Goal: Task Accomplishment & Management: Use online tool/utility

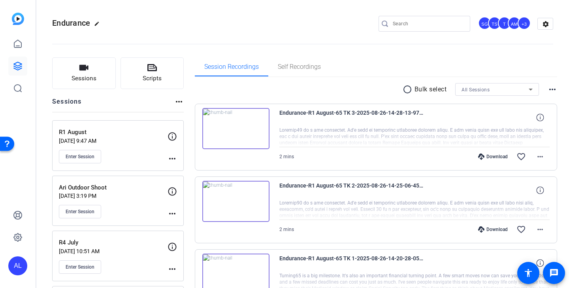
click at [438, 26] on input "Search" at bounding box center [428, 23] width 71 height 9
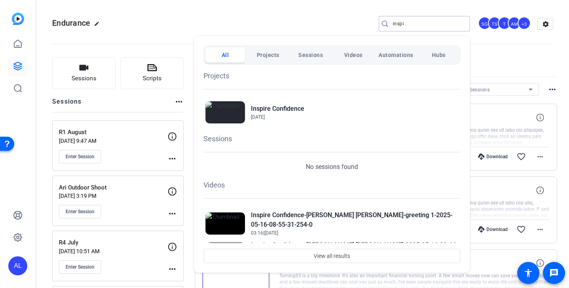
type input "inspi"
click at [322, 96] on div "Projects Inspire Confidence Nov 12, 2021" at bounding box center [331, 97] width 257 height 55
click at [301, 118] on span "Nov 12, 2021" at bounding box center [277, 116] width 53 height 7
click at [258, 20] on div at bounding box center [284, 144] width 569 height 288
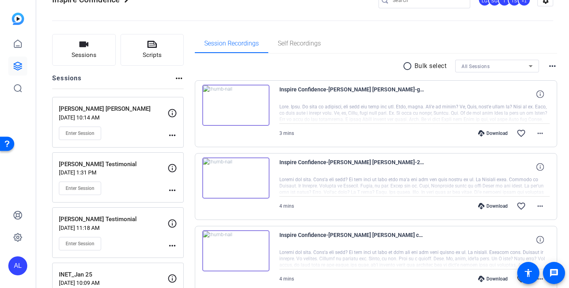
scroll to position [24, 0]
click at [255, 111] on img at bounding box center [235, 104] width 67 height 41
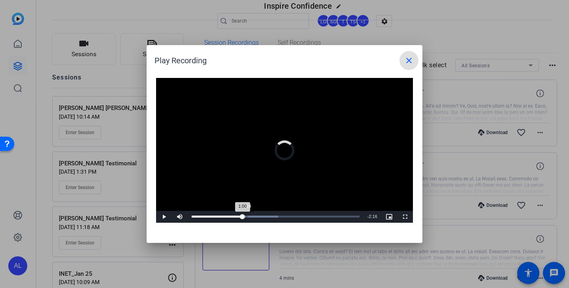
drag, startPoint x: 197, startPoint y: 216, endPoint x: 247, endPoint y: 213, distance: 50.3
click at [247, 214] on div "Loaded : 51.49% 1:04 1:00" at bounding box center [276, 217] width 176 height 12
click at [411, 65] on span at bounding box center [408, 60] width 19 height 19
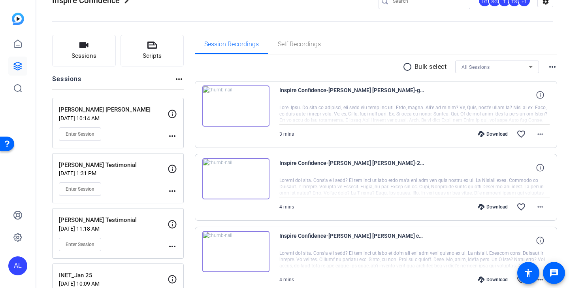
scroll to position [0, 0]
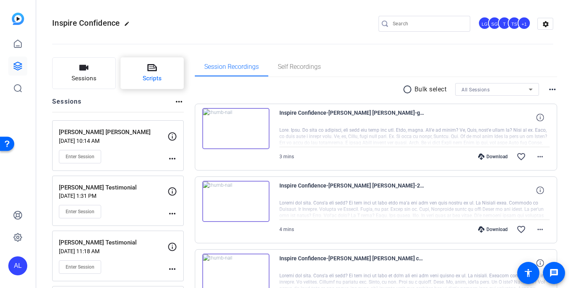
click at [158, 72] on button "Scripts" at bounding box center [152, 73] width 64 height 32
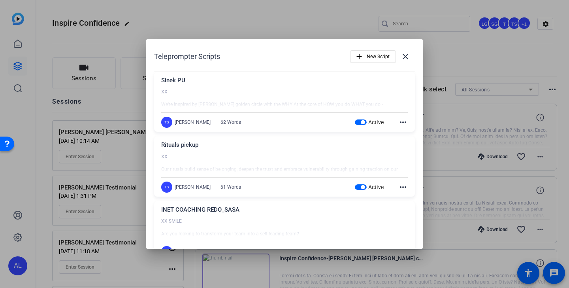
click at [362, 122] on span "button" at bounding box center [363, 122] width 4 height 4
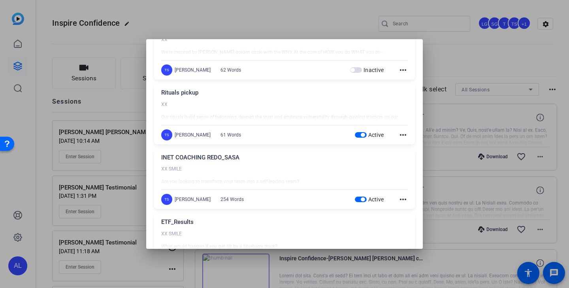
scroll to position [54, 0]
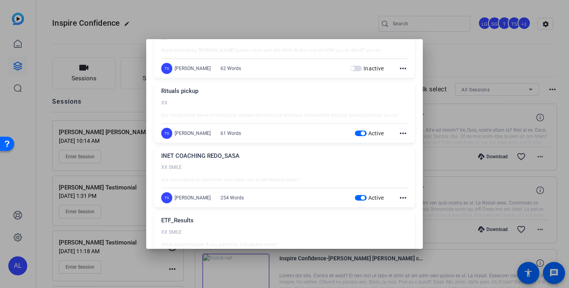
click at [360, 134] on span "button" at bounding box center [361, 133] width 12 height 6
click at [361, 202] on div "TS Tracy Shaw 254 Words Active more_horiz" at bounding box center [284, 197] width 247 height 11
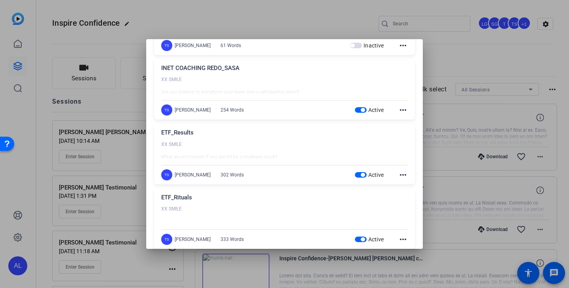
scroll to position [154, 0]
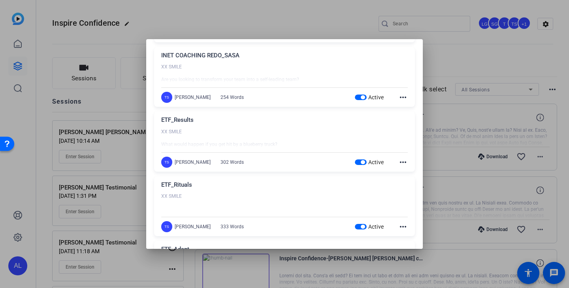
click at [363, 95] on span "button" at bounding box center [361, 97] width 12 height 6
click at [361, 162] on span "button" at bounding box center [363, 162] width 4 height 4
click at [360, 230] on div "Active" at bounding box center [369, 226] width 29 height 8
click at [362, 229] on span "button" at bounding box center [361, 227] width 12 height 6
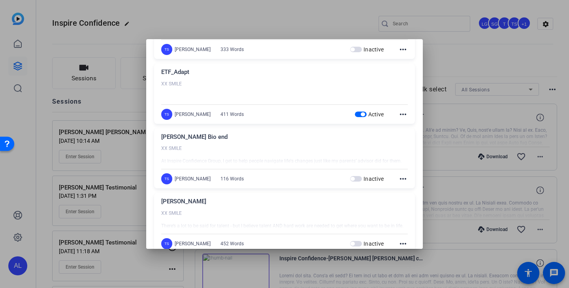
scroll to position [363, 0]
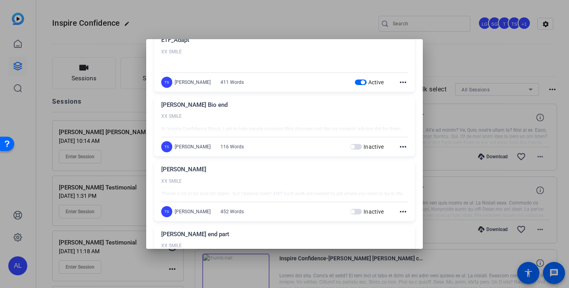
click at [358, 83] on span "button" at bounding box center [361, 82] width 12 height 6
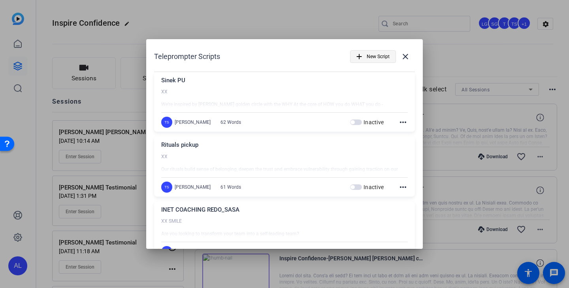
click at [374, 53] on span "New Script" at bounding box center [378, 56] width 23 height 15
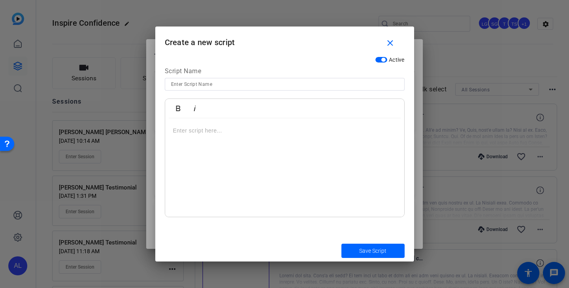
click at [263, 83] on input at bounding box center [284, 83] width 227 height 9
click at [235, 87] on input at bounding box center [284, 83] width 227 height 9
type input "Year End Financial Review"
click at [223, 133] on p at bounding box center [284, 130] width 223 height 9
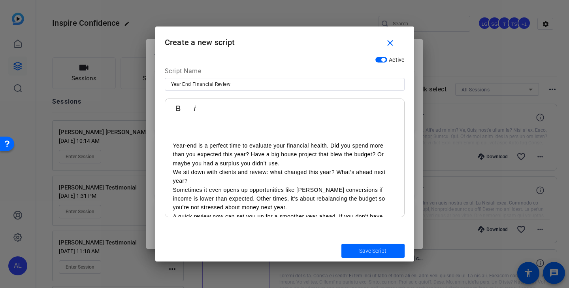
scroll to position [38, 0]
click at [299, 164] on p "Year-end is a perfect time to evaluate your financial health. Did you spend mor…" at bounding box center [284, 155] width 223 height 26
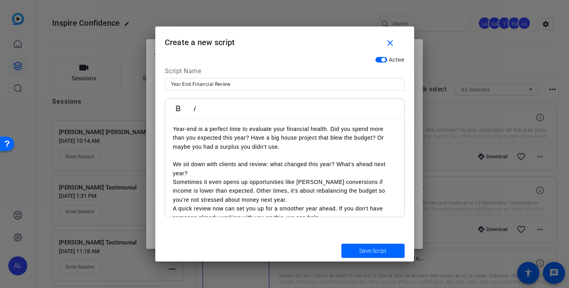
scroll to position [56, 0]
click at [290, 145] on p "Year-end is a perfect time to evaluate your financial health. Did you spend mor…" at bounding box center [284, 137] width 223 height 26
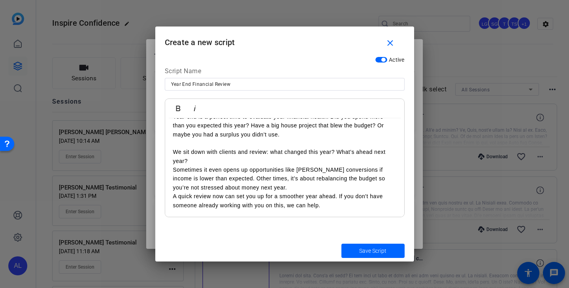
click at [259, 160] on p "We sit down with clients and review: what changed this year? What’s ahead next …" at bounding box center [284, 156] width 223 height 18
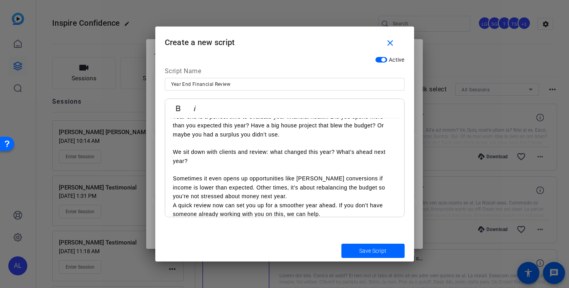
scroll to position [76, 0]
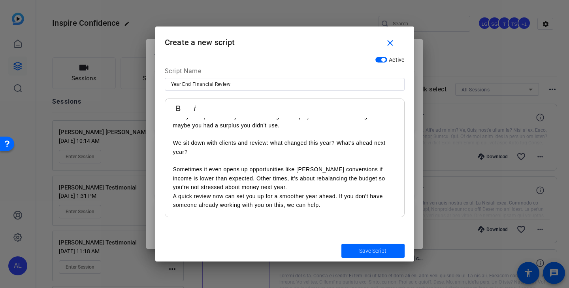
click at [252, 189] on p "Sometimes it even opens up opportunities like Roth conversions if income is low…" at bounding box center [284, 178] width 223 height 26
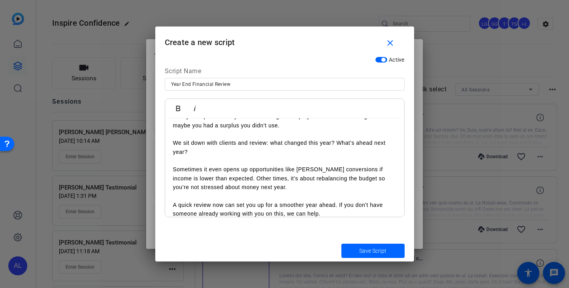
scroll to position [0, 0]
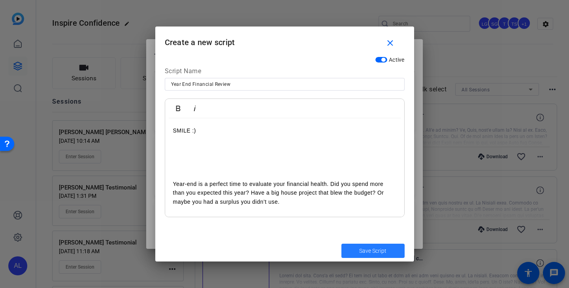
click at [369, 249] on span "Save Script" at bounding box center [372, 251] width 27 height 8
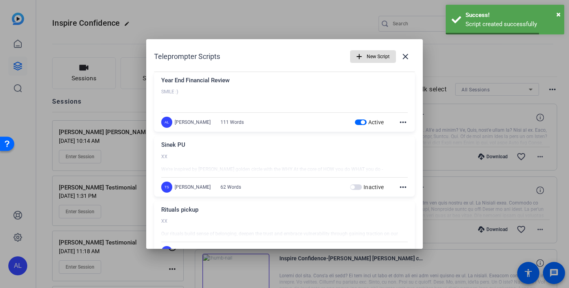
click at [371, 58] on span "New Script" at bounding box center [378, 56] width 23 height 15
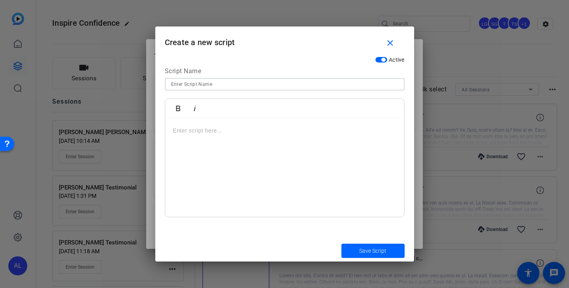
click at [232, 85] on input at bounding box center [284, 83] width 227 height 9
type input "RMDs"
click at [233, 131] on p at bounding box center [284, 130] width 223 height 9
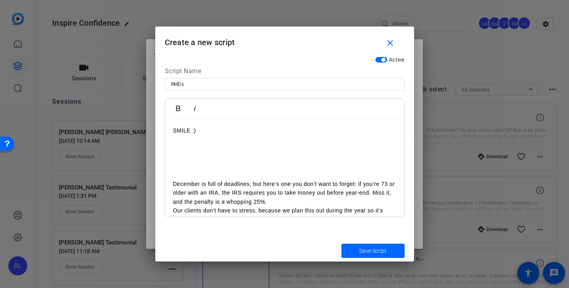
scroll to position [33, 0]
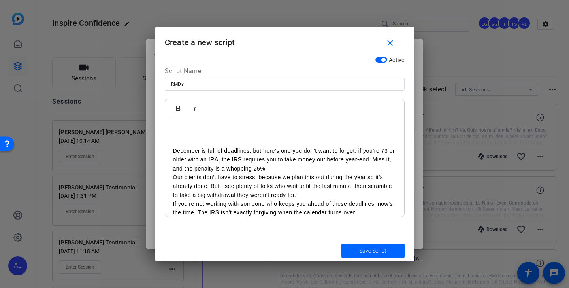
click at [272, 169] on p "December is full of deadlines, but here’s one you don’t want to forget: if you’…" at bounding box center [284, 159] width 223 height 26
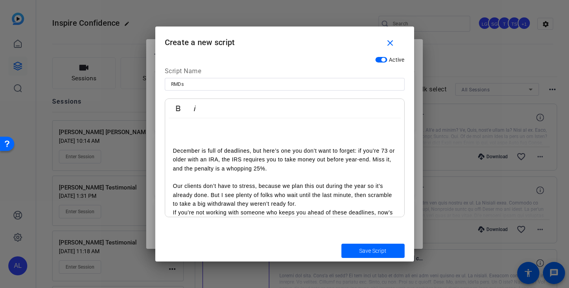
scroll to position [50, 0]
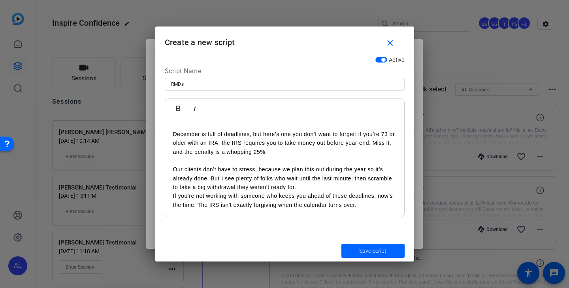
click at [313, 186] on p "Our clients don’t have to stress, because we plan this out during the year so i…" at bounding box center [284, 178] width 223 height 26
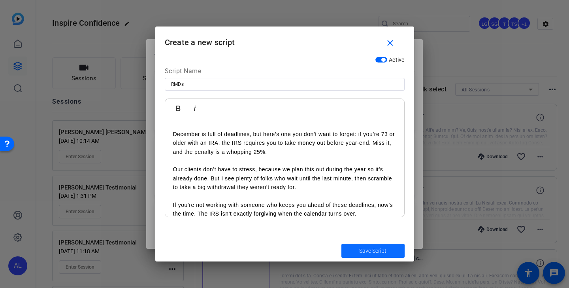
click at [377, 250] on span "Save Script" at bounding box center [372, 251] width 27 height 8
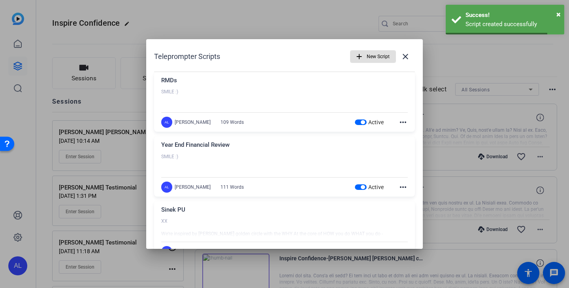
click at [375, 53] on span "New Script" at bounding box center [378, 56] width 23 height 15
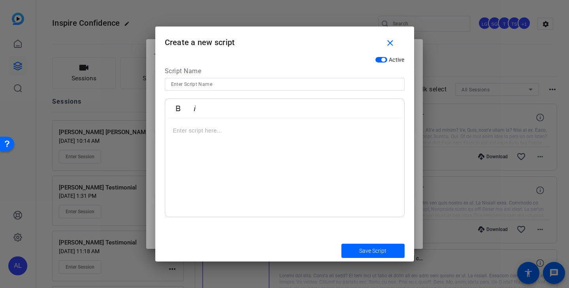
click at [251, 89] on div at bounding box center [284, 84] width 227 height 13
type input "FSAs"
click at [235, 137] on div at bounding box center [284, 167] width 239 height 99
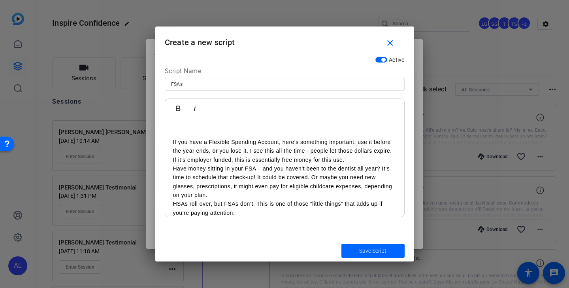
click at [350, 160] on p "If it’s employer funded, this is essentially free money for this use." at bounding box center [284, 159] width 223 height 9
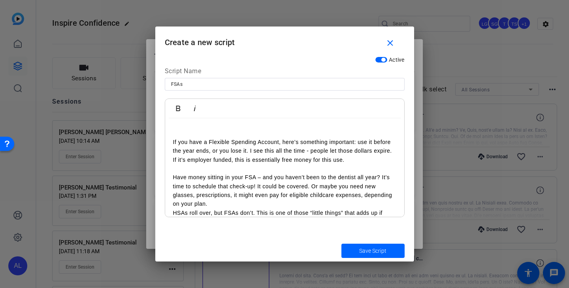
scroll to position [58, 0]
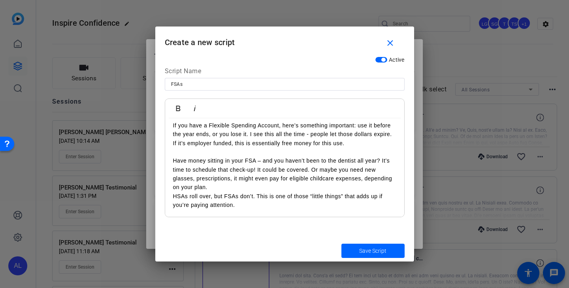
click at [310, 189] on p "Have money sitting in your FSA – and you haven’t been to the dentist all year? …" at bounding box center [284, 174] width 223 height 36
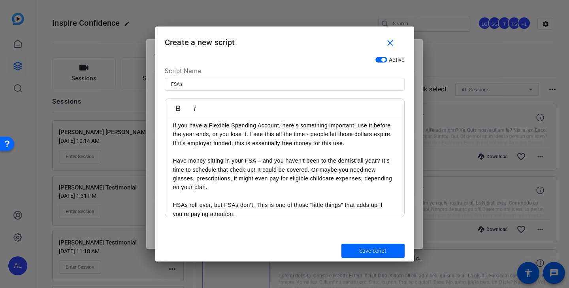
scroll to position [67, 0]
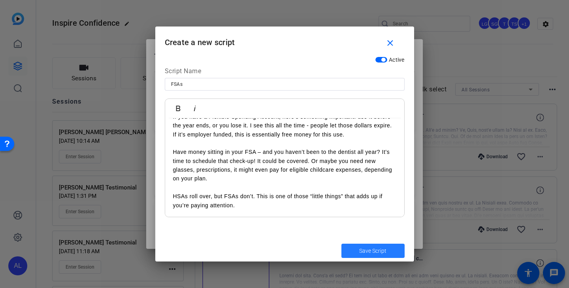
click at [373, 253] on span "Save Script" at bounding box center [372, 251] width 27 height 8
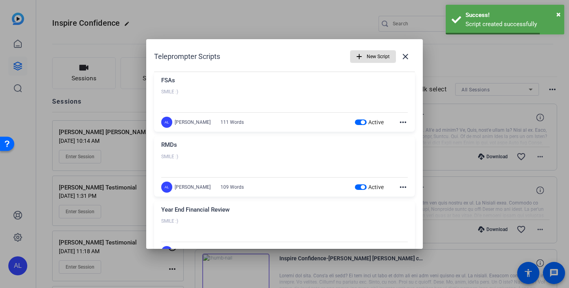
click at [378, 57] on span "New Script" at bounding box center [378, 56] width 23 height 15
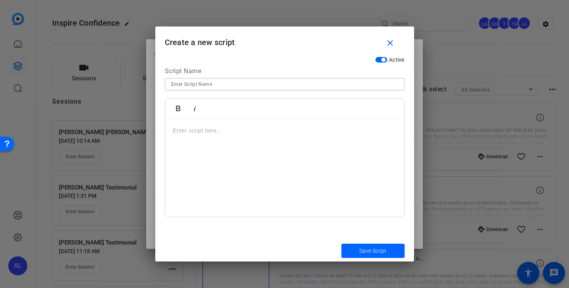
click at [239, 84] on input at bounding box center [284, 83] width 227 height 9
type input "Maximize Retirement Accounts"
click at [231, 131] on p at bounding box center [284, 130] width 223 height 9
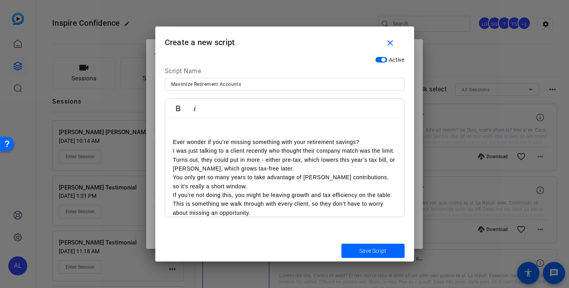
click at [367, 142] on p "Ever wonder if you’re missing something with your retirement savings?" at bounding box center [284, 141] width 223 height 9
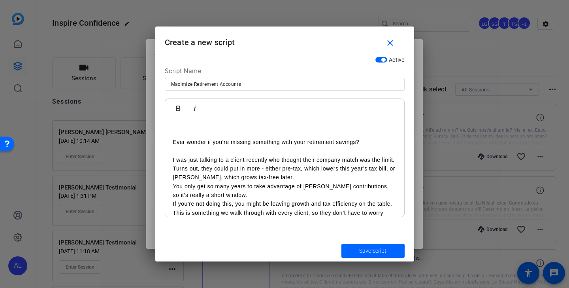
click at [309, 180] on p "I was just talking to a client recently who thought their company match was the…" at bounding box center [284, 168] width 223 height 26
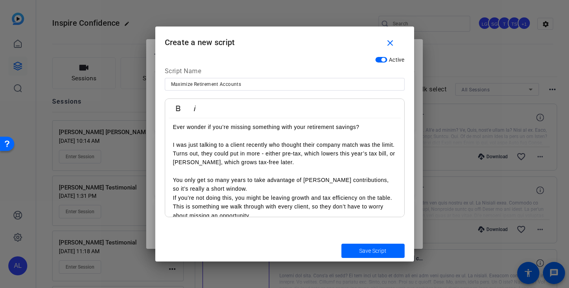
scroll to position [67, 0]
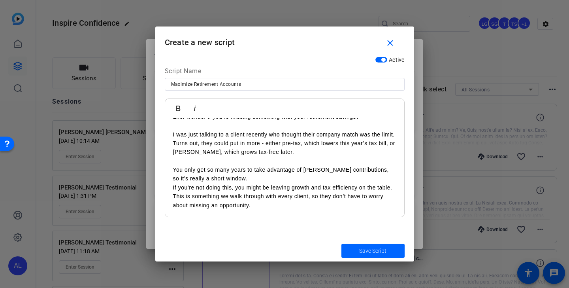
click at [398, 135] on div "SMILE :) Ever wonder if you’re missing something with your retirement savings? …" at bounding box center [284, 134] width 239 height 166
click at [301, 178] on p "You only get so many years to take advantage of Roth contributions, so it’s rea…" at bounding box center [284, 174] width 223 height 18
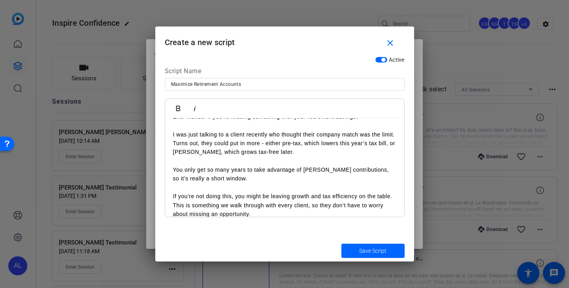
scroll to position [76, 0]
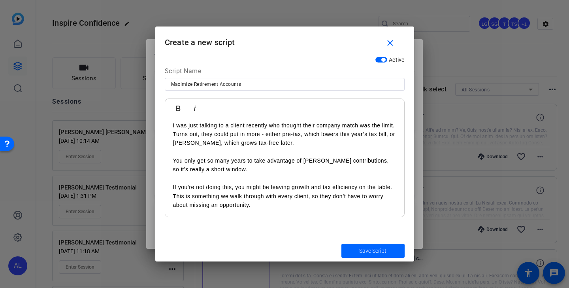
click at [397, 188] on div "SMILE :) Ever wonder if you’re missing something with your retirement savings? …" at bounding box center [284, 129] width 239 height 175
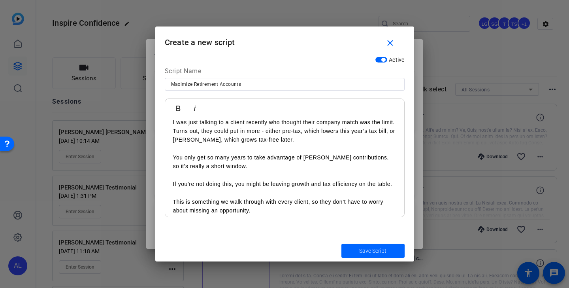
scroll to position [85, 0]
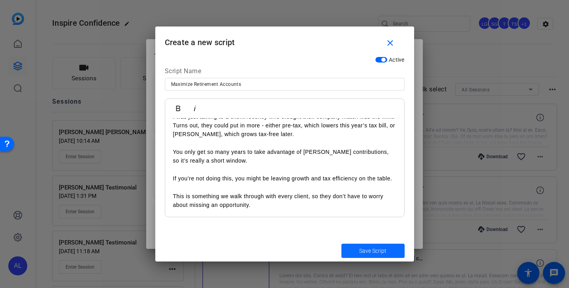
click at [376, 251] on span "Save Script" at bounding box center [372, 251] width 27 height 8
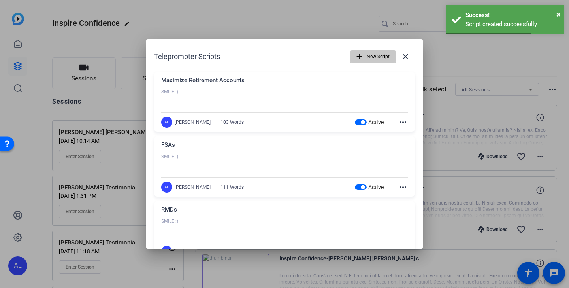
click at [381, 55] on span "New Script" at bounding box center [378, 56] width 23 height 15
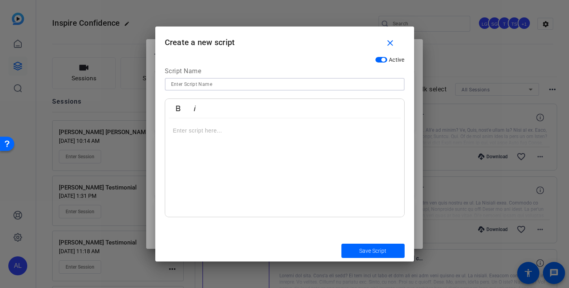
click at [264, 85] on input at bounding box center [284, 83] width 227 height 9
type input "Tax-Loss Harvesting"
click at [264, 139] on div at bounding box center [284, 167] width 239 height 99
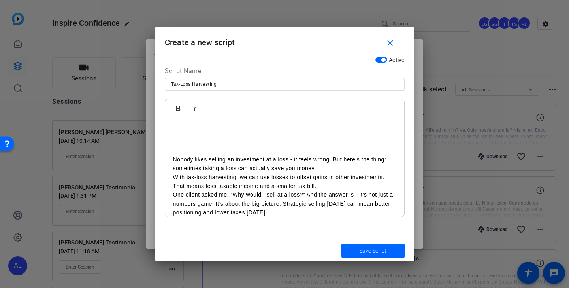
click at [338, 168] on p "Nobody likes selling an investment at a loss - it feels wrong. But here’s the t…" at bounding box center [284, 164] width 223 height 18
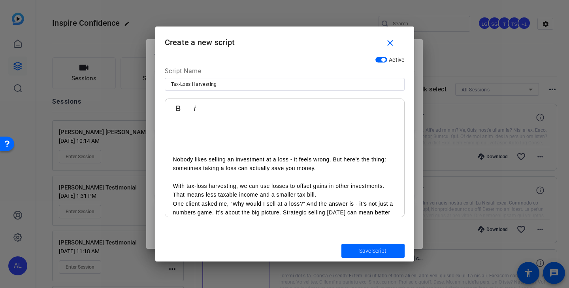
scroll to position [37, 0]
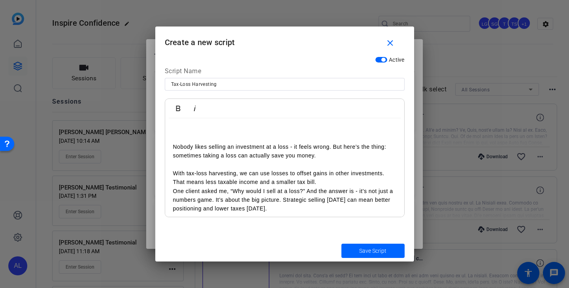
click at [335, 182] on p "With tax-loss harvesting, we can use losses to offset gains in other investment…" at bounding box center [284, 178] width 223 height 18
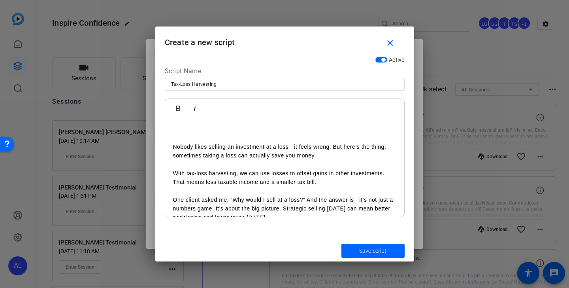
scroll to position [50, 0]
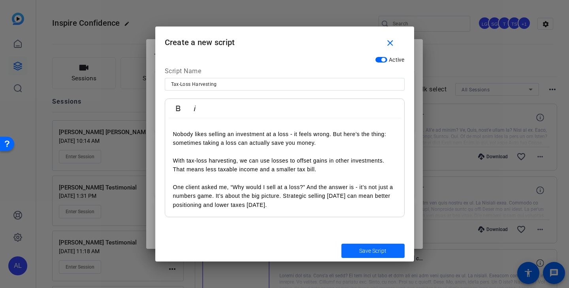
click at [384, 247] on span "Save Script" at bounding box center [372, 251] width 27 height 8
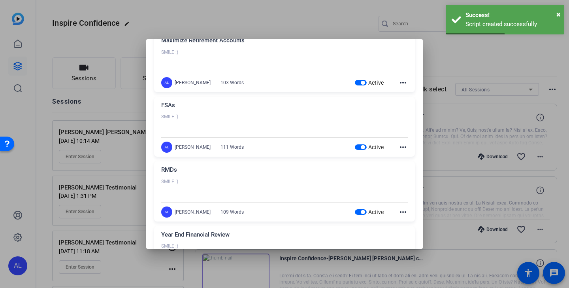
scroll to position [0, 0]
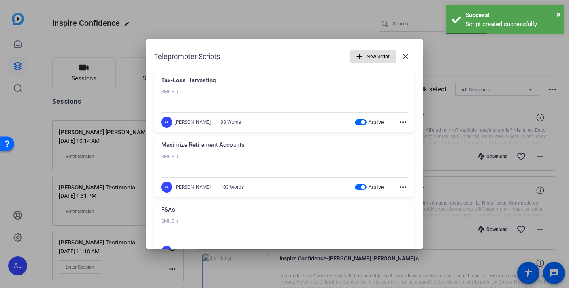
click at [321, 23] on div at bounding box center [284, 144] width 569 height 288
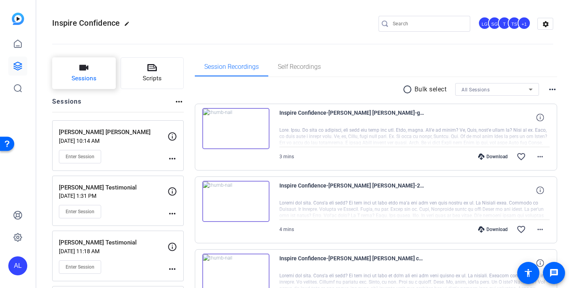
click at [99, 79] on button "Sessions" at bounding box center [84, 73] width 64 height 32
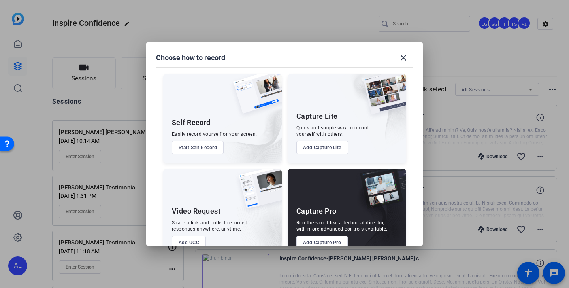
click at [226, 15] on div at bounding box center [284, 144] width 569 height 288
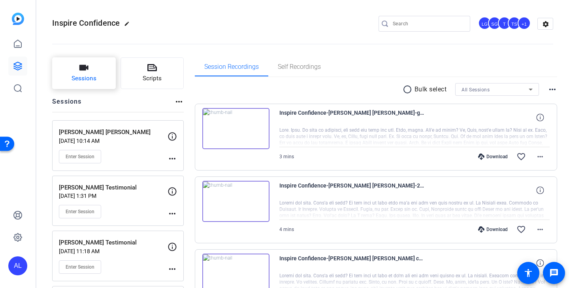
click at [89, 77] on span "Sessions" at bounding box center [84, 78] width 25 height 9
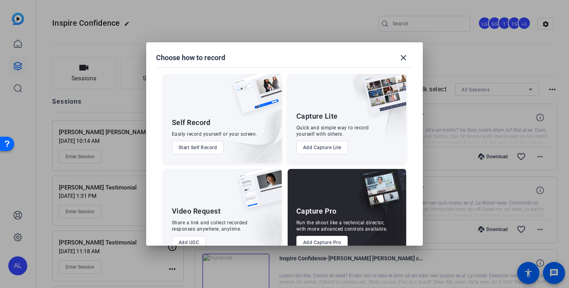
click at [313, 238] on button "Add Capture Pro" at bounding box center [322, 241] width 52 height 13
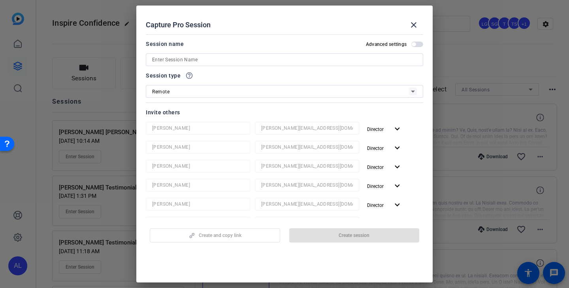
click at [289, 62] on input at bounding box center [284, 59] width 265 height 9
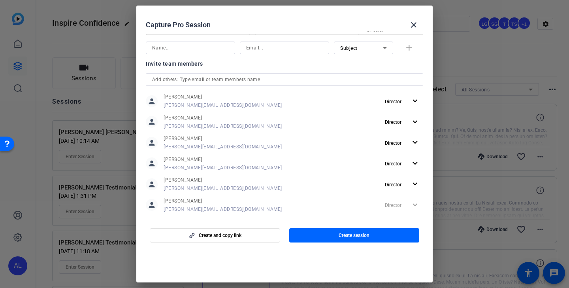
scroll to position [205, 0]
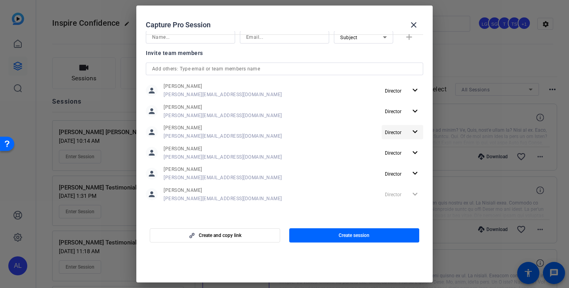
type input "FINKIT 5"
click at [405, 133] on span "Director" at bounding box center [396, 131] width 22 height 9
click at [405, 168] on button "Remove User" at bounding box center [404, 162] width 44 height 14
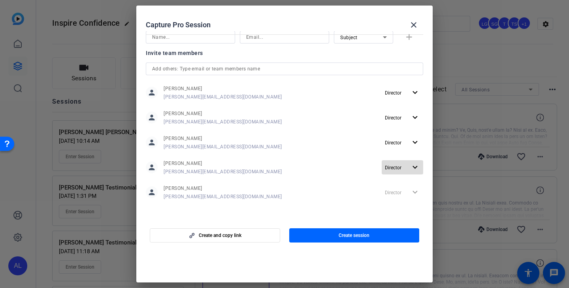
click at [405, 167] on span "Director" at bounding box center [396, 166] width 22 height 9
click at [405, 195] on span "Remove User" at bounding box center [402, 198] width 29 height 6
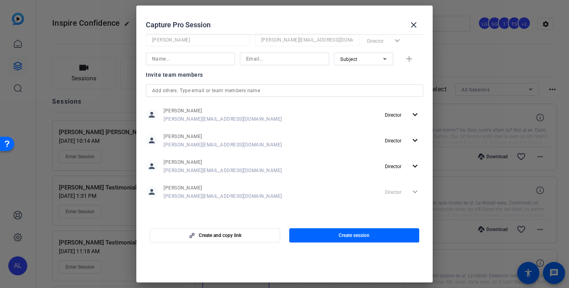
scroll to position [145, 0]
click at [402, 162] on span "Director" at bounding box center [396, 165] width 22 height 9
click at [399, 198] on span "Remove User" at bounding box center [402, 197] width 29 height 6
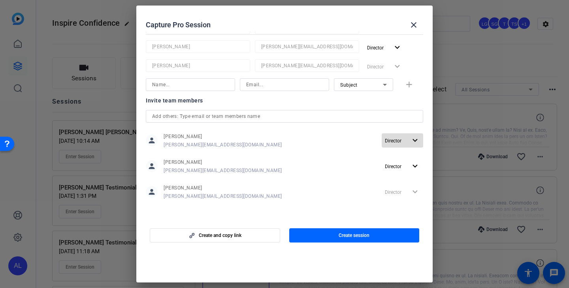
click at [408, 138] on span "button" at bounding box center [402, 140] width 41 height 19
click at [404, 171] on span "Remove User" at bounding box center [402, 171] width 29 height 6
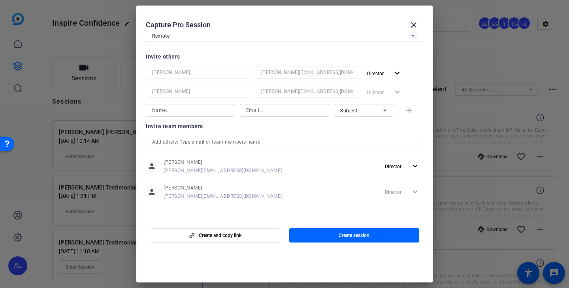
click at [364, 140] on input "text" at bounding box center [284, 141] width 265 height 9
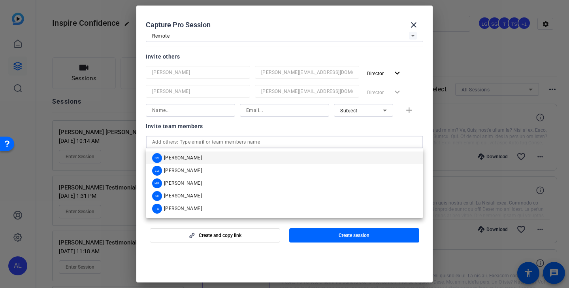
click at [250, 158] on mat-option "BM Betsy Mugavero" at bounding box center [284, 157] width 277 height 13
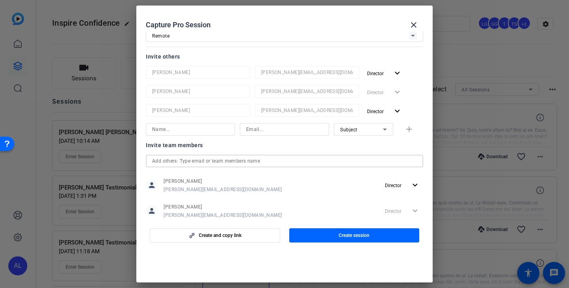
click at [249, 164] on input "text" at bounding box center [284, 160] width 265 height 9
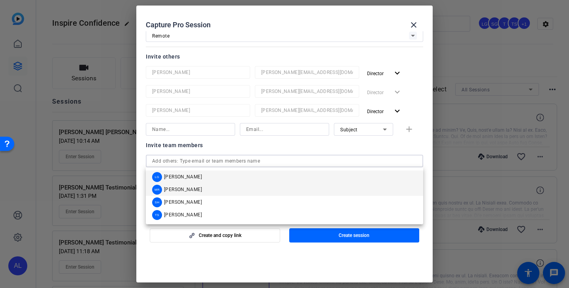
click at [233, 188] on mat-option "MR Molly Roland" at bounding box center [284, 189] width 277 height 13
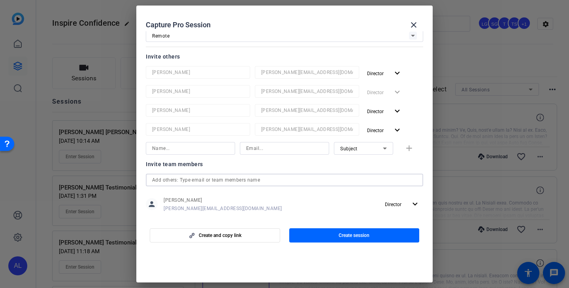
click at [235, 182] on input "text" at bounding box center [284, 179] width 265 height 9
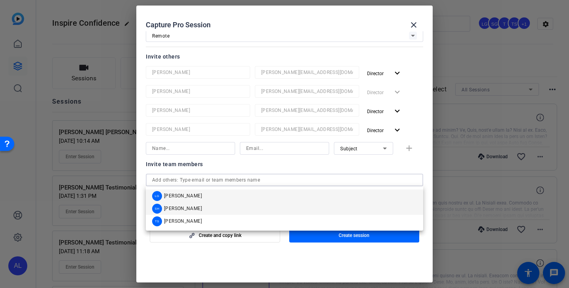
click at [230, 211] on mat-option "SH Sam Hale" at bounding box center [284, 208] width 277 height 13
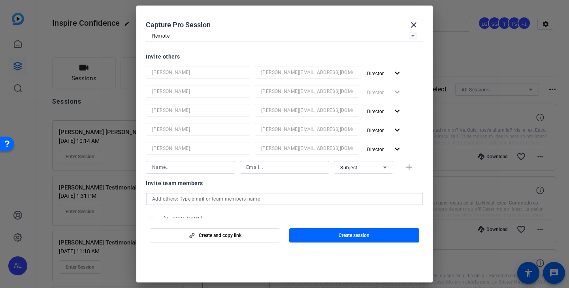
click at [339, 234] on span "Create session" at bounding box center [354, 235] width 31 height 6
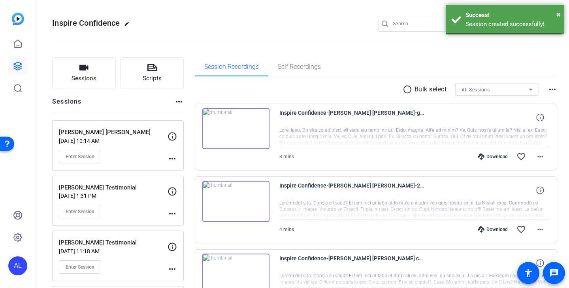
scroll to position [0, 0]
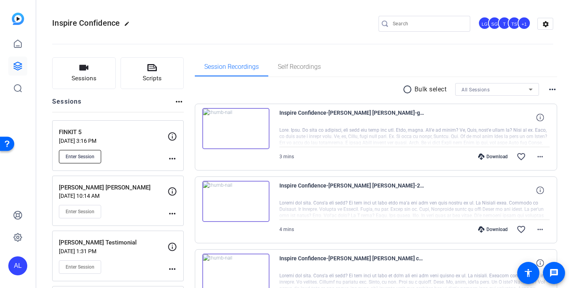
click at [75, 155] on span "Enter Session" at bounding box center [80, 156] width 29 height 6
click at [91, 156] on span "Enter Session" at bounding box center [80, 156] width 29 height 6
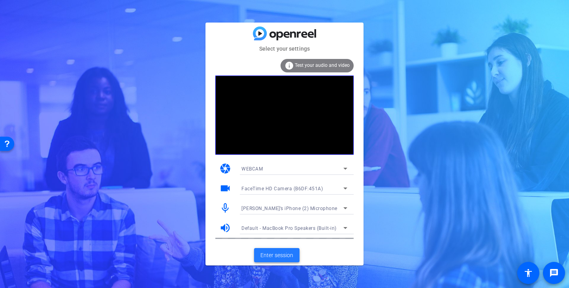
click at [285, 256] on span "Enter session" at bounding box center [276, 255] width 33 height 8
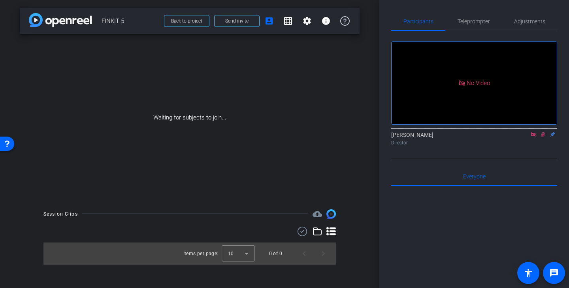
click at [534, 137] on icon at bounding box center [533, 135] width 6 height 6
click at [534, 137] on icon at bounding box center [533, 134] width 4 height 5
click at [238, 20] on span "Send invite" at bounding box center [236, 21] width 23 height 6
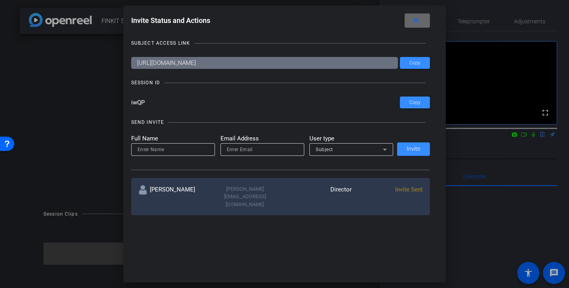
click at [422, 17] on span at bounding box center [417, 20] width 25 height 19
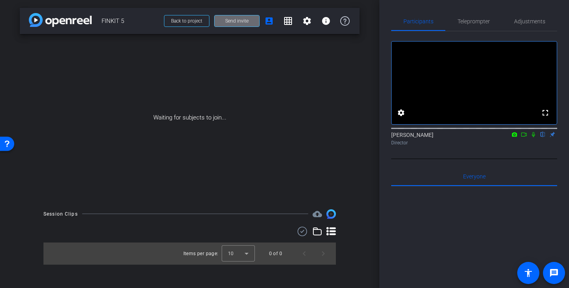
click at [234, 23] on span "Send invite" at bounding box center [236, 21] width 23 height 6
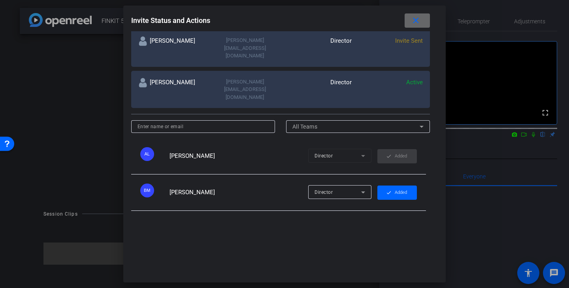
click at [416, 20] on mat-icon "close" at bounding box center [416, 21] width 10 height 10
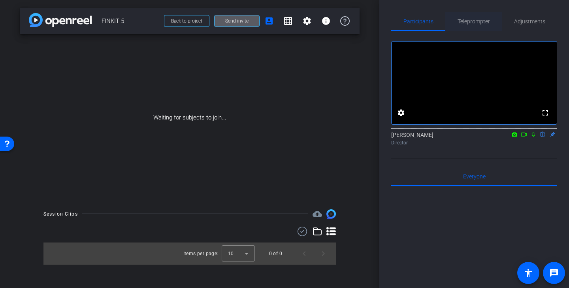
click at [483, 21] on span "Teleprompter" at bounding box center [473, 22] width 32 height 6
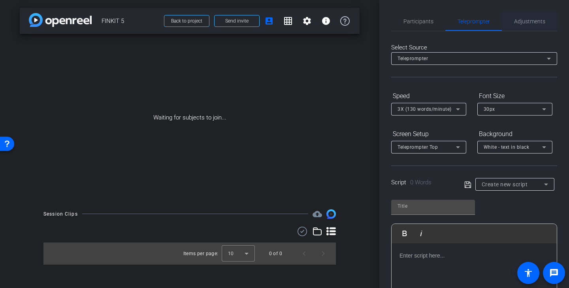
click at [538, 26] on span "Adjustments" at bounding box center [529, 21] width 31 height 19
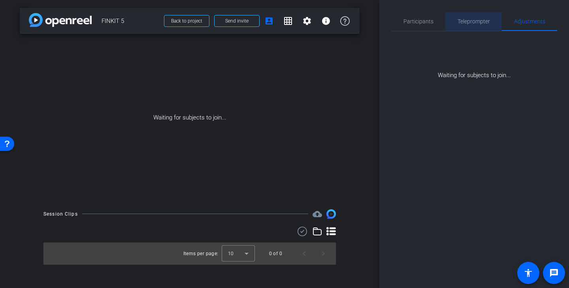
click at [479, 20] on span "Teleprompter" at bounding box center [473, 22] width 32 height 6
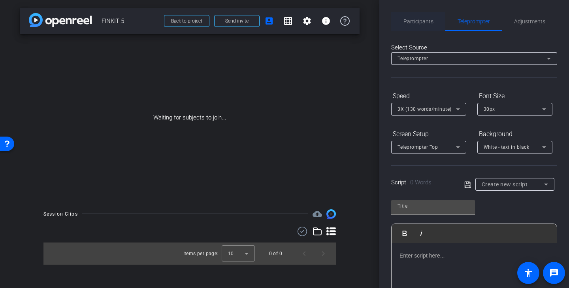
click at [422, 19] on span "Participants" at bounding box center [418, 22] width 30 height 6
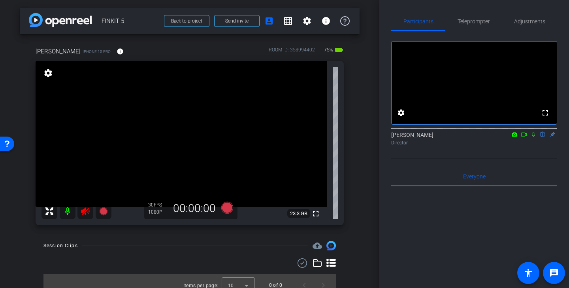
click at [87, 213] on icon at bounding box center [85, 210] width 9 height 9
click at [530, 26] on span "Adjustments" at bounding box center [529, 21] width 31 height 19
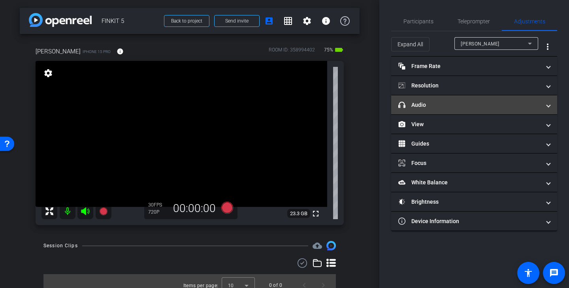
click at [446, 103] on mat-panel-title "headphone icon Audio" at bounding box center [469, 105] width 142 height 8
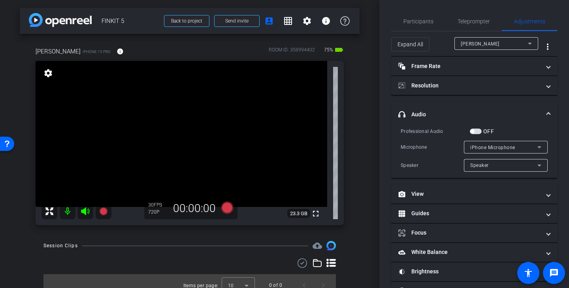
click at [510, 167] on div "Speaker" at bounding box center [503, 165] width 67 height 10
click at [515, 169] on div at bounding box center [284, 144] width 569 height 288
click at [510, 124] on mat-expansion-panel-header "headphone icon Audio" at bounding box center [474, 114] width 166 height 25
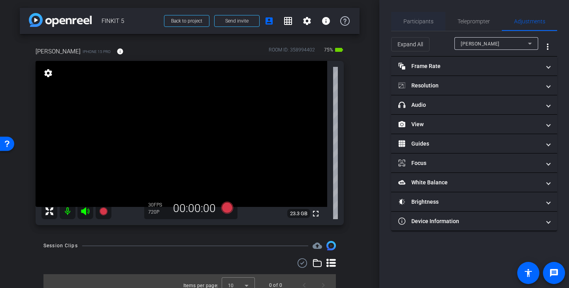
click at [425, 19] on span "Participants" at bounding box center [418, 22] width 30 height 6
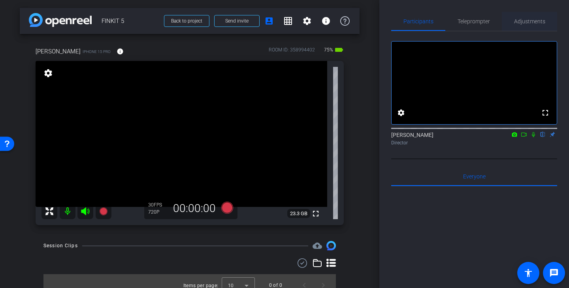
click at [537, 23] on span "Adjustments" at bounding box center [529, 22] width 31 height 6
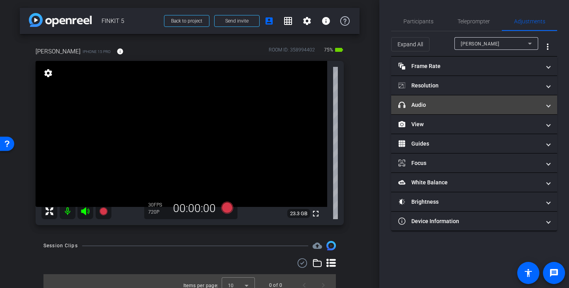
click at [462, 106] on mat-panel-title "headphone icon Audio" at bounding box center [469, 105] width 142 height 8
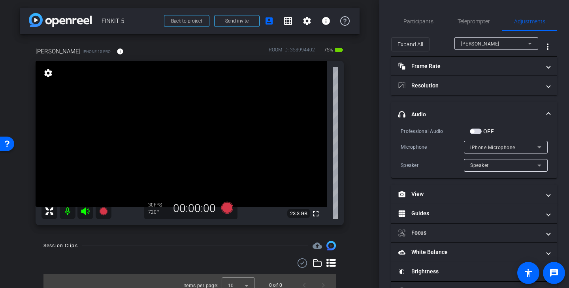
click at [466, 111] on mat-panel-title "headphone icon Audio" at bounding box center [469, 114] width 142 height 8
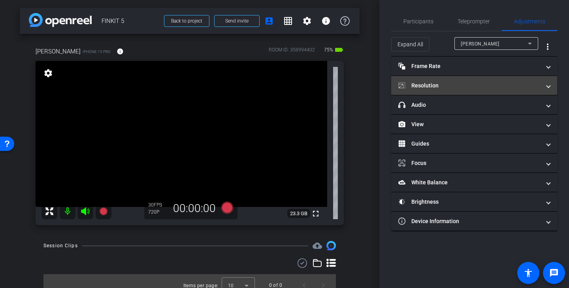
click at [461, 85] on mat-panel-title "Resolution" at bounding box center [469, 85] width 142 height 8
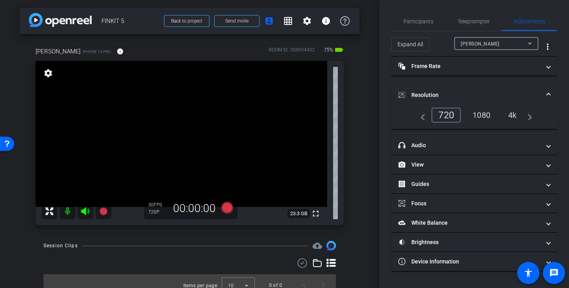
click at [489, 114] on div "1080" at bounding box center [482, 114] width 30 height 13
click at [480, 93] on mat-panel-title "Resolution" at bounding box center [469, 95] width 142 height 8
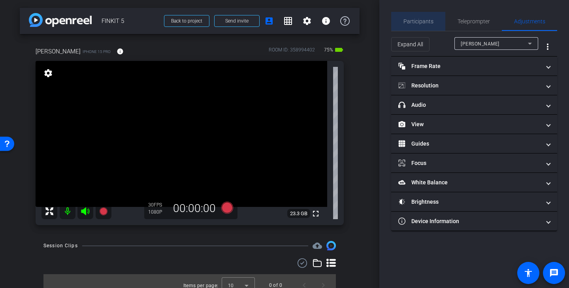
click at [426, 21] on span "Participants" at bounding box center [418, 22] width 30 height 6
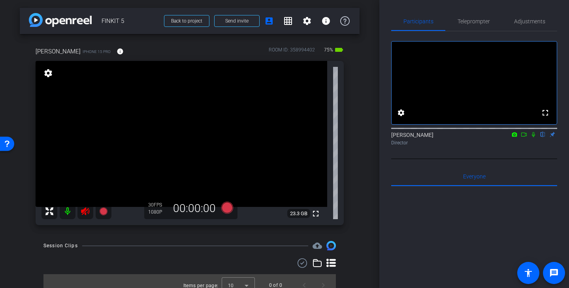
click at [84, 210] on icon at bounding box center [85, 211] width 8 height 8
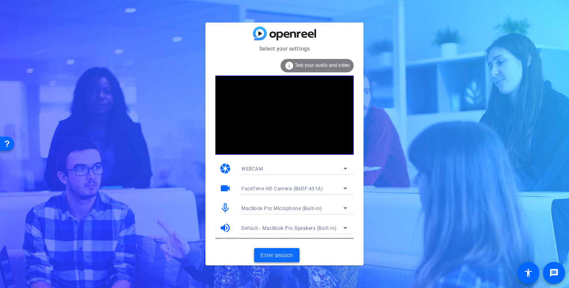
click at [287, 255] on span "Enter session" at bounding box center [276, 255] width 33 height 8
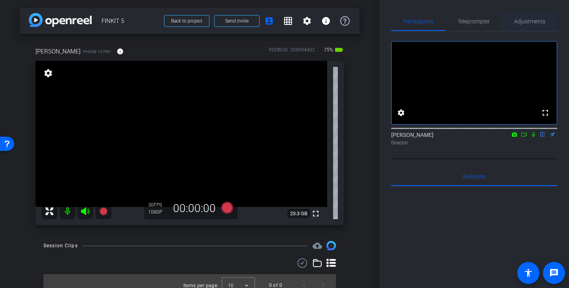
click at [534, 23] on span "Adjustments" at bounding box center [529, 22] width 31 height 6
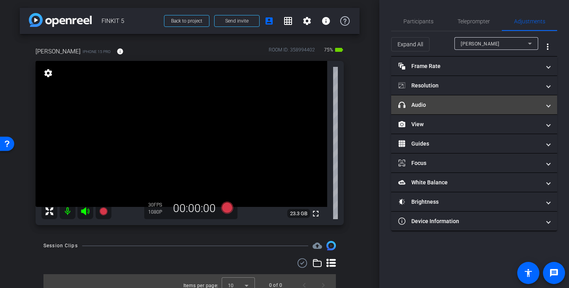
click at [443, 107] on mat-panel-title "headphone icon Audio" at bounding box center [469, 105] width 142 height 8
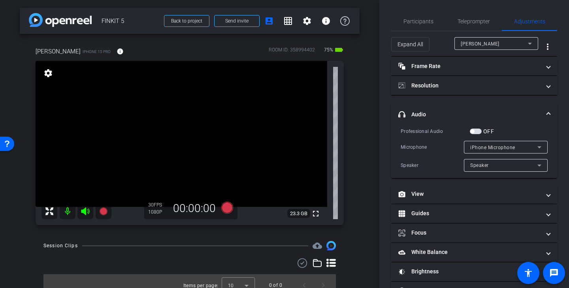
click at [445, 112] on mat-panel-title "headphone icon Audio" at bounding box center [469, 114] width 142 height 8
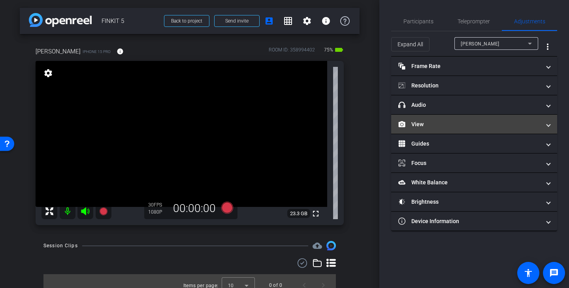
click at [438, 129] on mat-expansion-panel-header "View" at bounding box center [474, 124] width 166 height 19
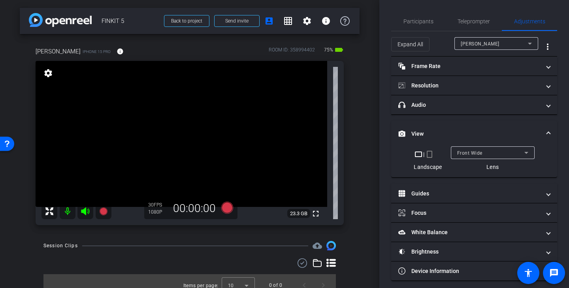
click at [431, 152] on mat-icon "crop_portrait" at bounding box center [429, 153] width 9 height 9
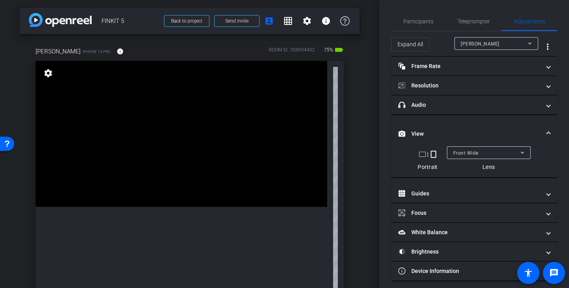
click at [497, 125] on mat-expansion-panel-header "View" at bounding box center [474, 133] width 166 height 25
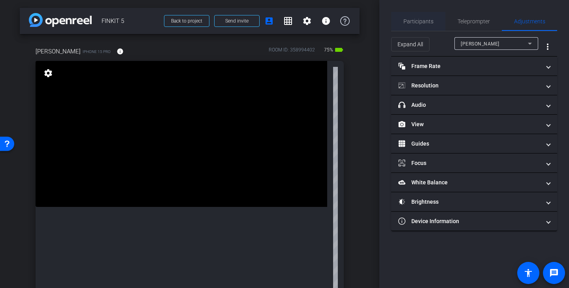
click at [426, 22] on span "Participants" at bounding box center [418, 22] width 30 height 6
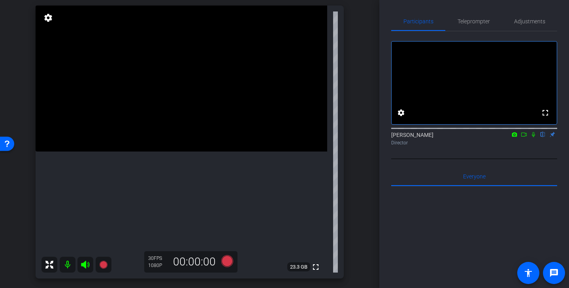
scroll to position [56, 0]
click at [478, 22] on span "Teleprompter" at bounding box center [473, 22] width 32 height 6
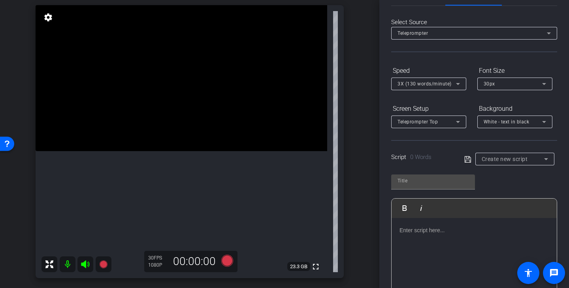
scroll to position [0, 0]
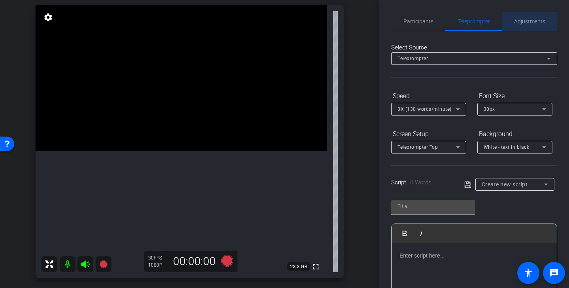
click at [535, 26] on span "Adjustments" at bounding box center [529, 21] width 31 height 19
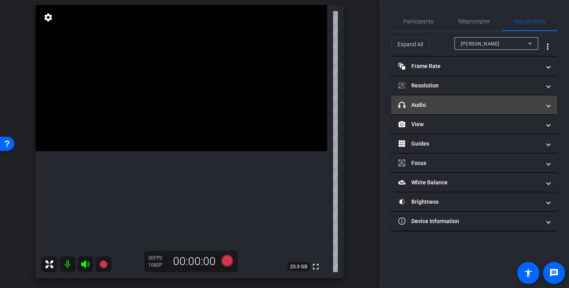
click at [476, 111] on mat-expansion-panel-header "headphone icon Audio" at bounding box center [474, 104] width 166 height 19
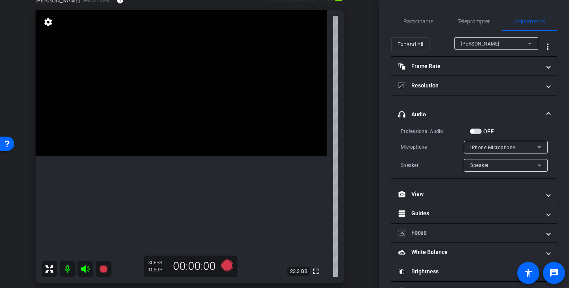
scroll to position [52, 0]
click at [442, 16] on div "Participants" at bounding box center [418, 21] width 54 height 19
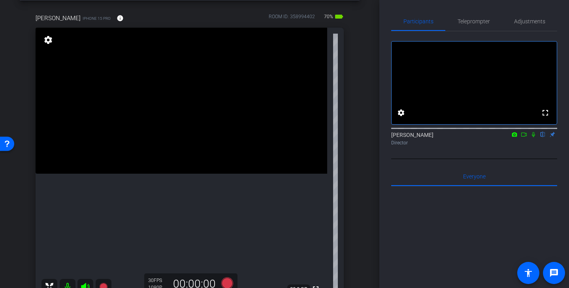
scroll to position [21, 0]
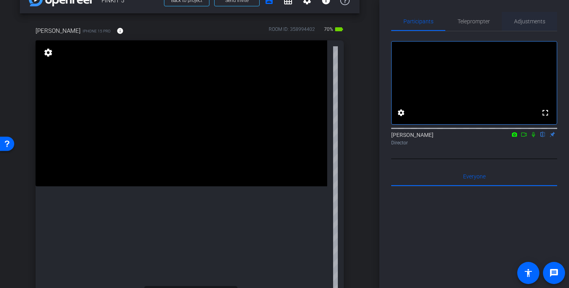
click at [532, 24] on span "Adjustments" at bounding box center [529, 21] width 31 height 19
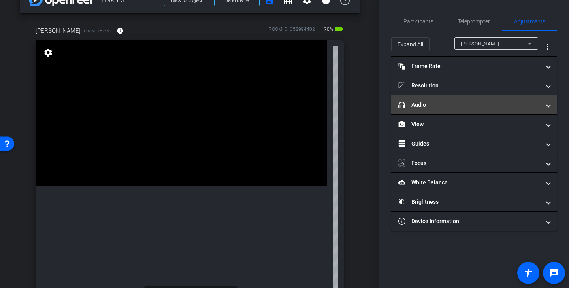
click at [482, 111] on mat-expansion-panel-header "headphone icon Audio" at bounding box center [474, 104] width 166 height 19
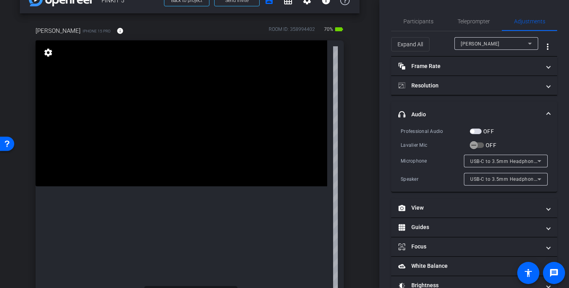
scroll to position [33, 0]
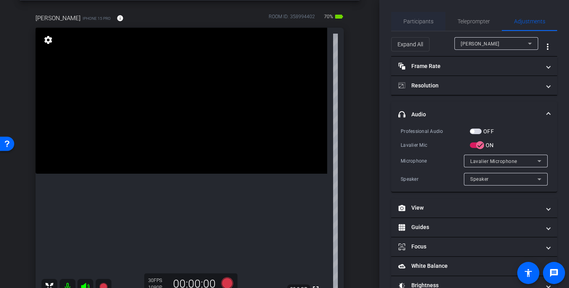
click at [429, 23] on span "Participants" at bounding box center [418, 22] width 30 height 6
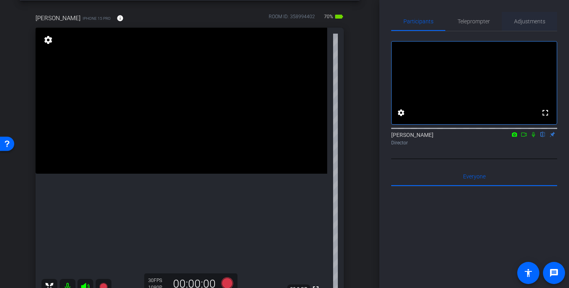
click at [528, 23] on span "Adjustments" at bounding box center [529, 22] width 31 height 6
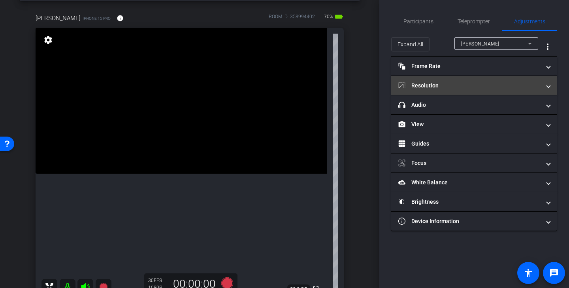
drag, startPoint x: 475, startPoint y: 98, endPoint x: 475, endPoint y: 90, distance: 7.5
click at [475, 97] on mat-expansion-panel-header "headphone icon Audio" at bounding box center [474, 104] width 166 height 19
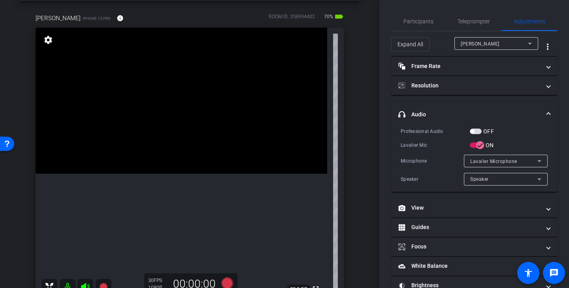
click at [538, 115] on mat-panel-title "headphone icon Audio" at bounding box center [469, 114] width 142 height 8
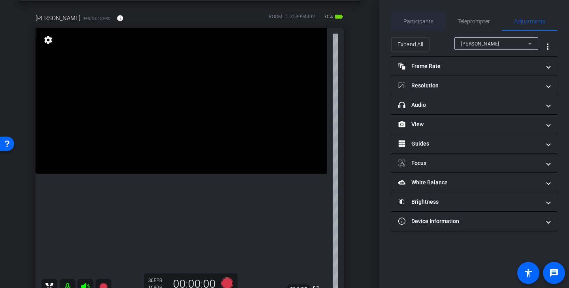
click at [426, 23] on span "Participants" at bounding box center [418, 22] width 30 height 6
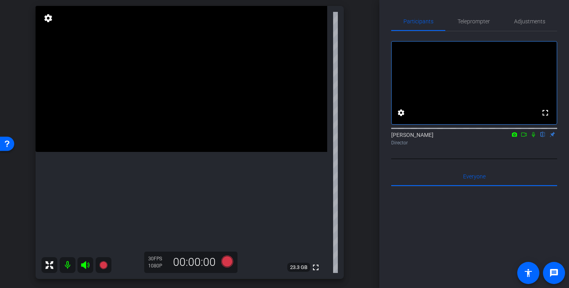
scroll to position [56, 0]
click at [464, 24] on span "Teleprompter" at bounding box center [473, 22] width 32 height 6
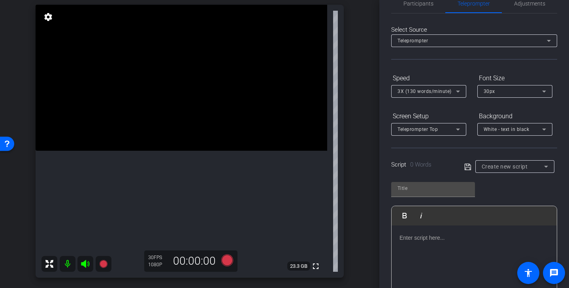
scroll to position [24, 0]
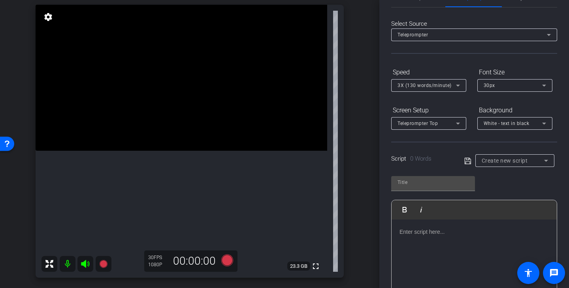
click at [517, 165] on div "Create new script" at bounding box center [513, 160] width 62 height 9
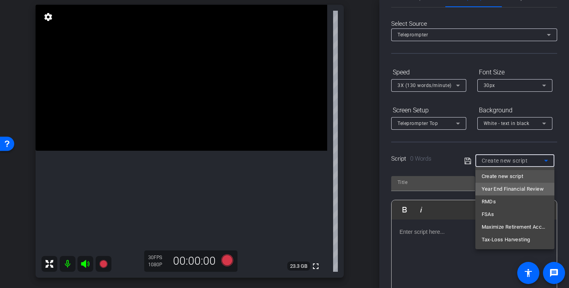
click at [532, 188] on span "Year End Financial Review" at bounding box center [513, 188] width 62 height 9
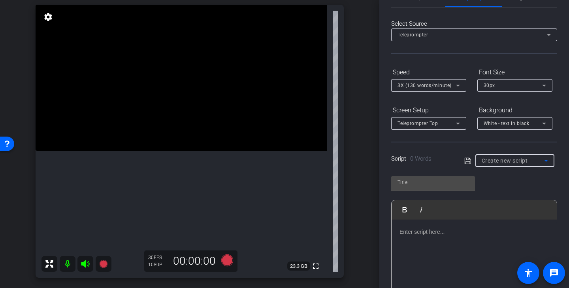
type input "Year End Financial Review"
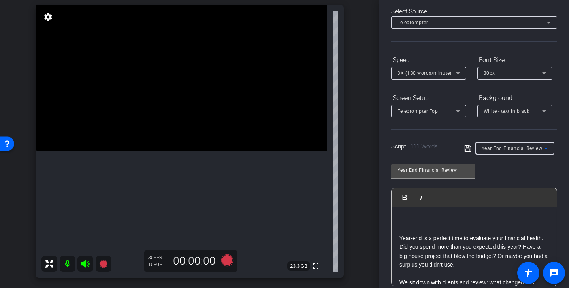
scroll to position [0, 0]
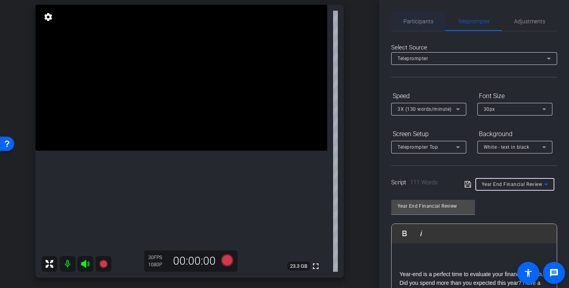
click at [428, 28] on span "Participants" at bounding box center [418, 21] width 30 height 19
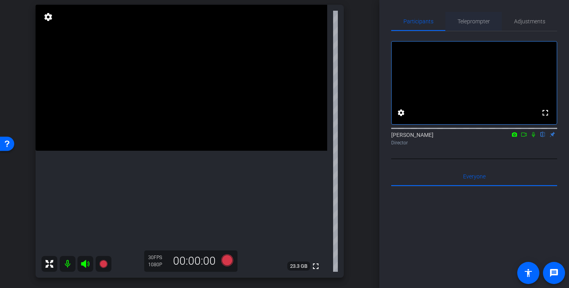
drag, startPoint x: 483, startPoint y: 22, endPoint x: 483, endPoint y: 17, distance: 4.7
click at [483, 22] on span "Teleprompter" at bounding box center [473, 22] width 32 height 6
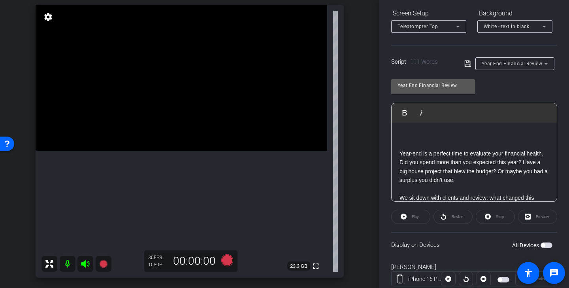
scroll to position [144, 0]
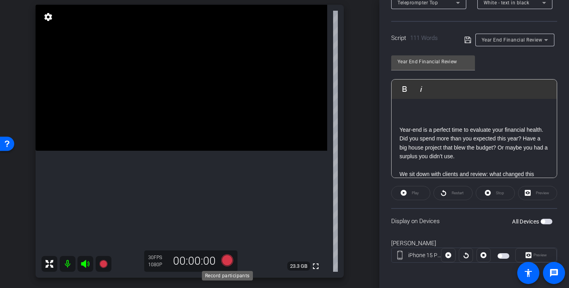
click at [228, 262] on icon at bounding box center [227, 260] width 12 height 12
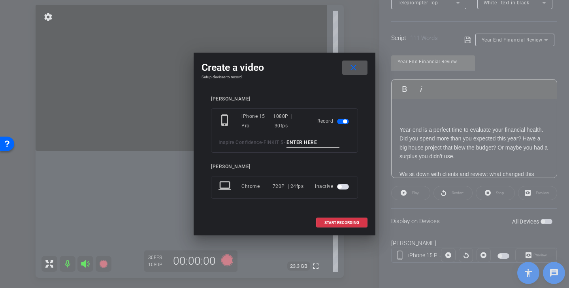
click at [317, 142] on input at bounding box center [312, 142] width 53 height 10
type input "mic test"
click at [351, 222] on span "START RECORDING" at bounding box center [341, 222] width 35 height 4
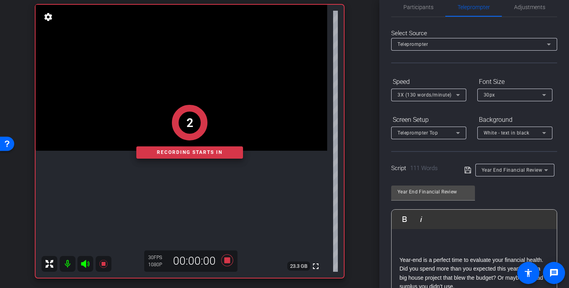
scroll to position [0, 0]
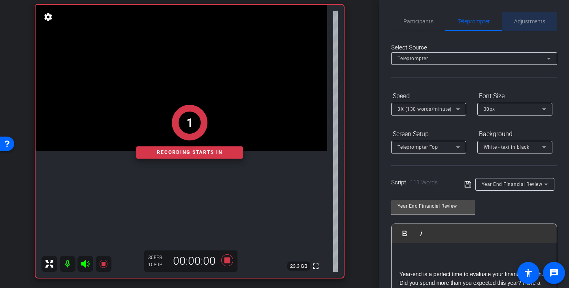
click at [531, 22] on span "Adjustments" at bounding box center [529, 22] width 31 height 6
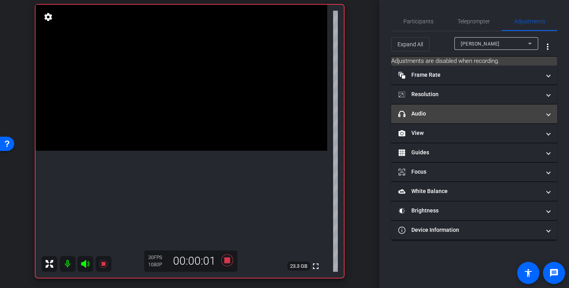
click at [475, 115] on mat-panel-title "headphone icon Audio" at bounding box center [469, 113] width 142 height 8
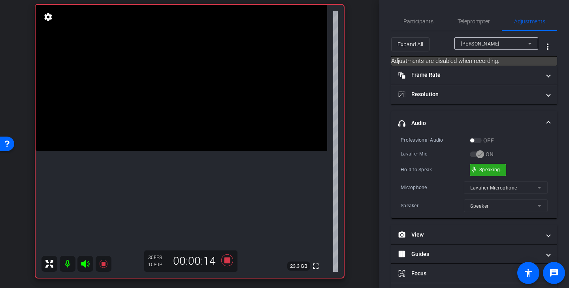
click at [491, 174] on div "mic_none Speaking..." at bounding box center [488, 169] width 36 height 11
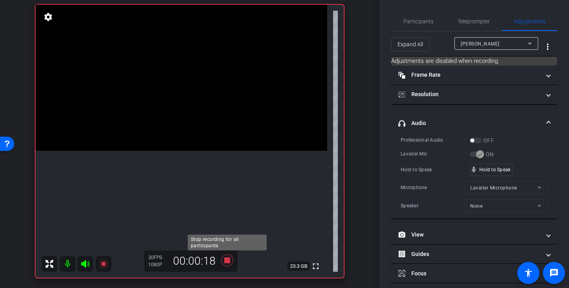
click at [228, 262] on icon at bounding box center [227, 260] width 12 height 12
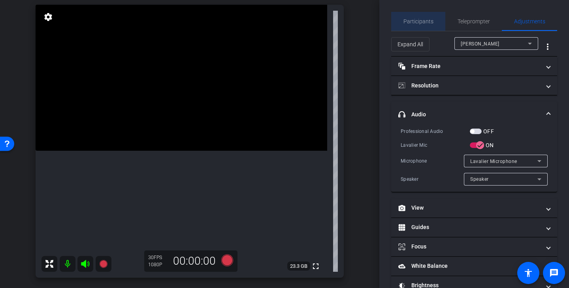
click at [424, 22] on span "Participants" at bounding box center [418, 22] width 30 height 6
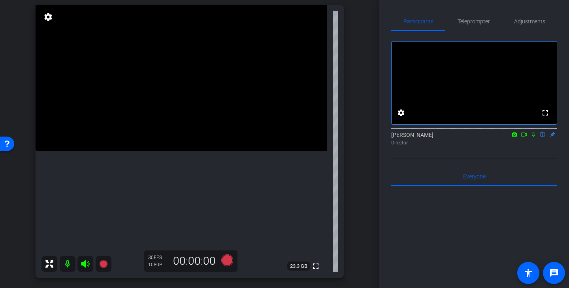
scroll to position [158, 0]
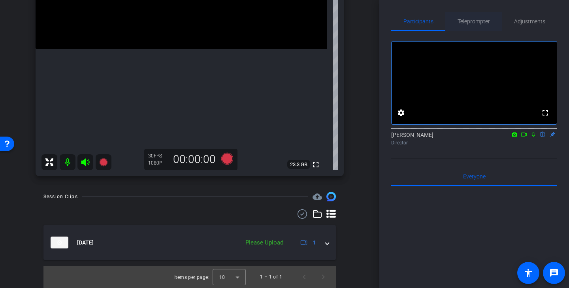
click at [483, 22] on span "Teleprompter" at bounding box center [473, 22] width 32 height 6
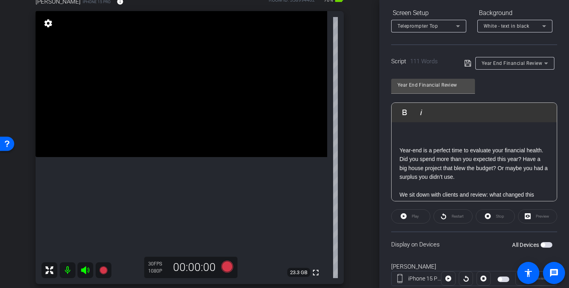
scroll to position [144, 0]
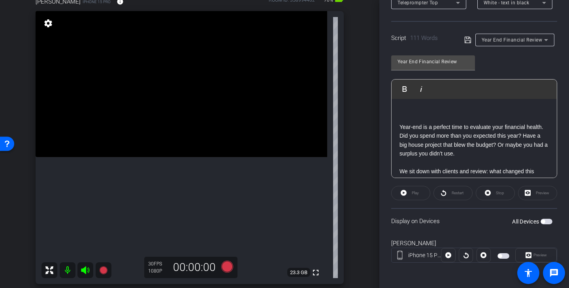
click at [502, 257] on span "button" at bounding box center [503, 256] width 12 height 6
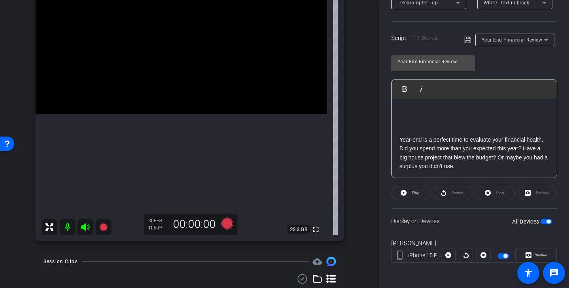
scroll to position [97, 0]
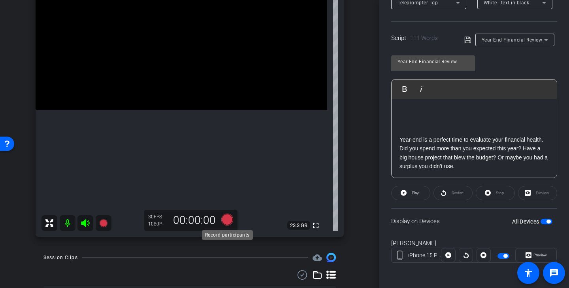
click at [230, 219] on icon at bounding box center [227, 219] width 12 height 12
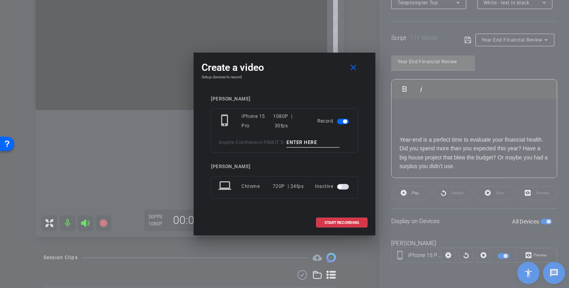
click at [303, 140] on input at bounding box center [312, 142] width 53 height 10
type input "T"
drag, startPoint x: 335, startPoint y: 140, endPoint x: 260, endPoint y: 138, distance: 75.1
click at [260, 138] on div "Inspire Confidence - FINKIT 5 - Year End Tk 1" at bounding box center [284, 142] width 132 height 10
type input "Year End Tk 1"
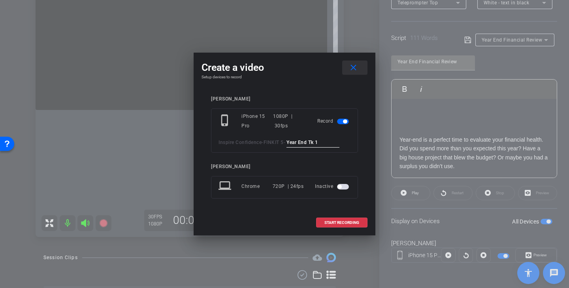
click at [355, 68] on mat-icon "close" at bounding box center [353, 68] width 10 height 10
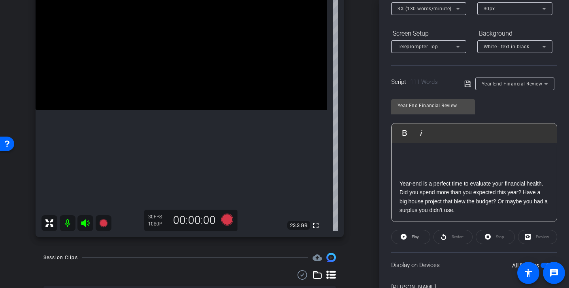
scroll to position [0, 0]
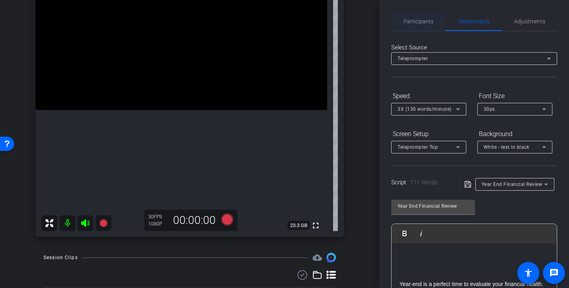
click at [416, 23] on span "Participants" at bounding box center [418, 22] width 30 height 6
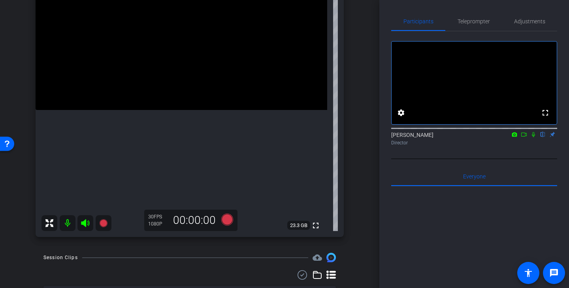
click at [525, 137] on icon at bounding box center [524, 135] width 6 height 6
click at [488, 21] on span "Teleprompter" at bounding box center [473, 22] width 32 height 6
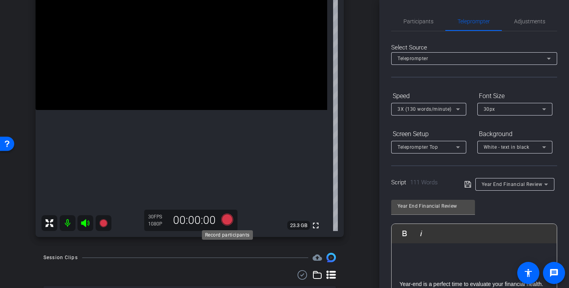
click at [228, 220] on icon at bounding box center [227, 219] width 12 height 12
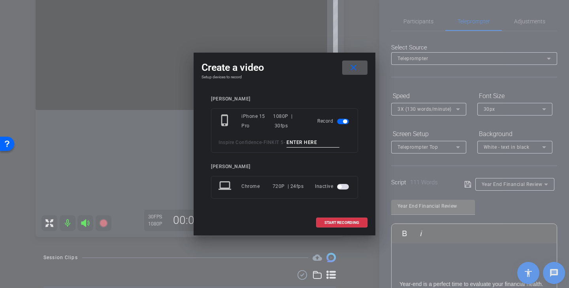
click at [304, 138] on input at bounding box center [312, 142] width 53 height 10
paste input "Year End Tk 1"
type input "Year End Tk 1"
click at [346, 220] on span "START RECORDING" at bounding box center [341, 222] width 35 height 4
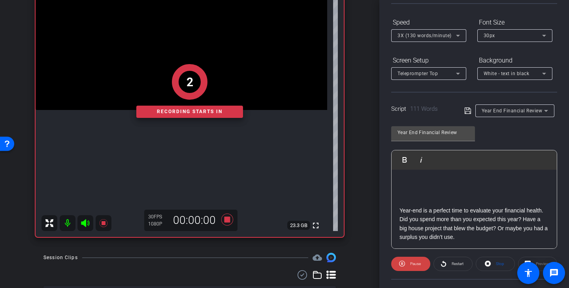
scroll to position [110, 0]
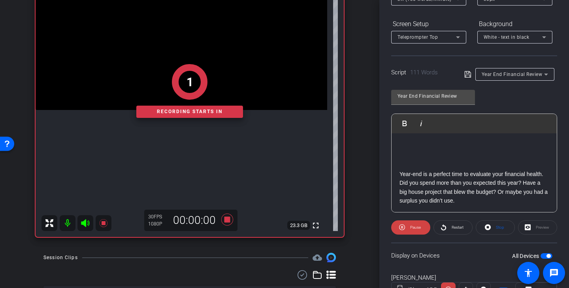
click at [192, 50] on div "1 Recording starts in" at bounding box center [190, 91] width 308 height 292
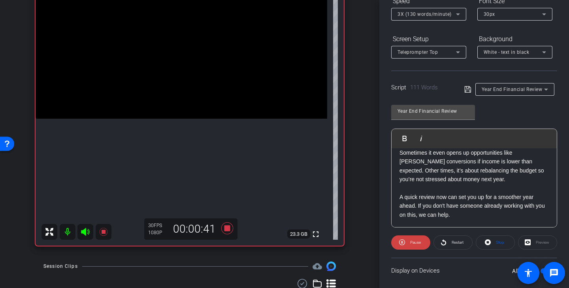
scroll to position [87, 0]
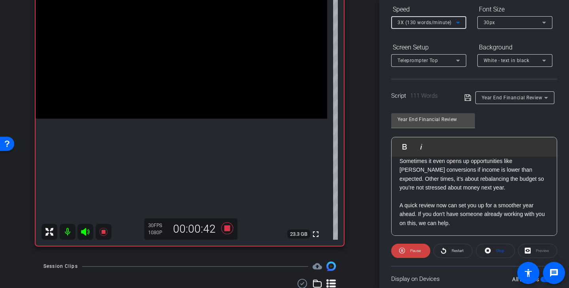
click at [441, 22] on span "3X (130 words/minute)" at bounding box center [424, 23] width 54 height 6
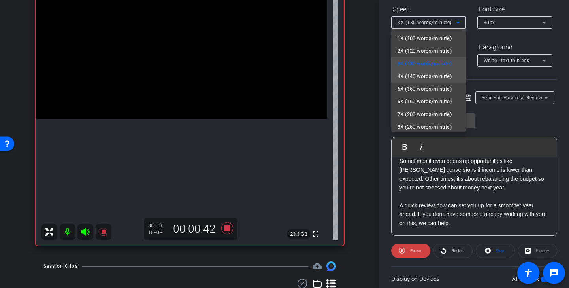
click at [440, 77] on span "4X (140 words/minute)" at bounding box center [424, 76] width 55 height 9
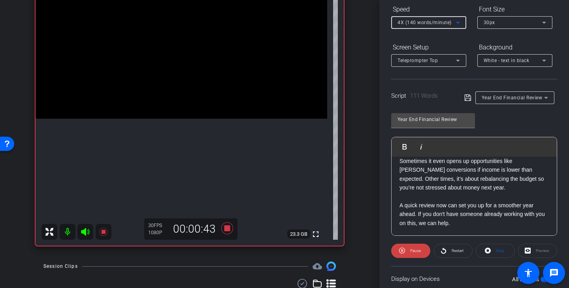
scroll to position [99, 0]
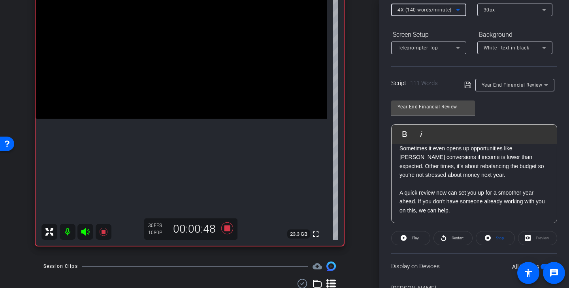
click at [422, 237] on span at bounding box center [410, 237] width 38 height 19
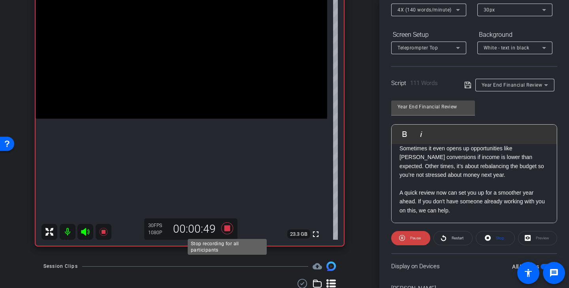
click at [228, 228] on icon at bounding box center [227, 228] width 12 height 12
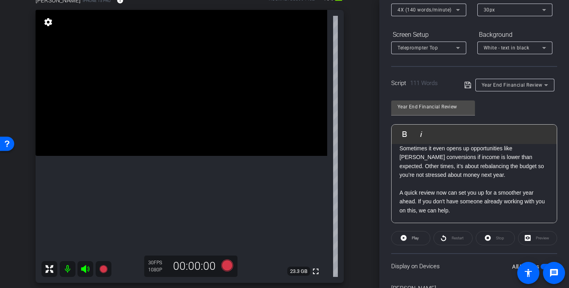
scroll to position [0, 0]
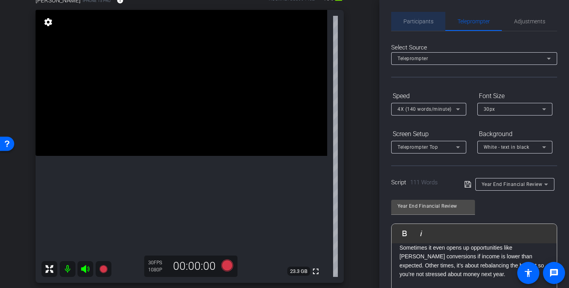
drag, startPoint x: 431, startPoint y: 19, endPoint x: 433, endPoint y: 13, distance: 6.2
click at [431, 19] on span "Participants" at bounding box center [418, 22] width 30 height 6
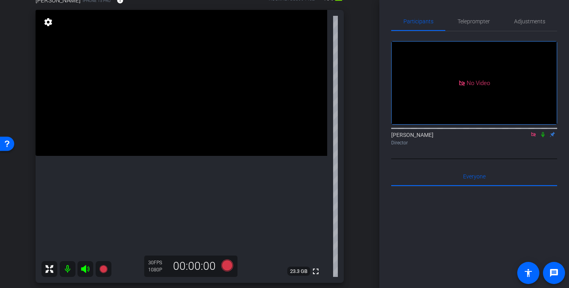
click at [535, 132] on icon at bounding box center [533, 134] width 4 height 4
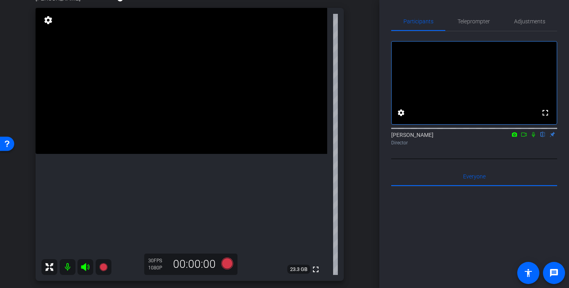
scroll to position [54, 0]
click at [470, 23] on span "Teleprompter" at bounding box center [473, 22] width 32 height 6
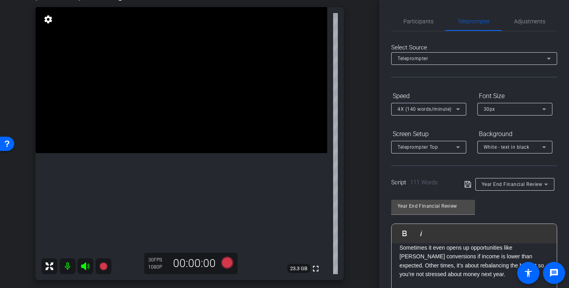
click at [441, 109] on span "4X (140 words/minute)" at bounding box center [424, 109] width 54 height 6
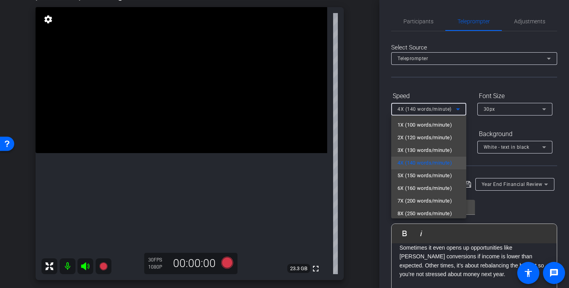
click at [469, 84] on div at bounding box center [284, 144] width 569 height 288
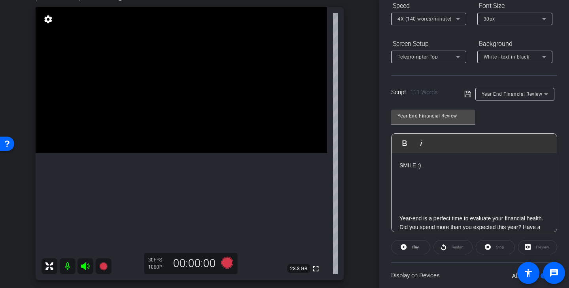
scroll to position [92, 0]
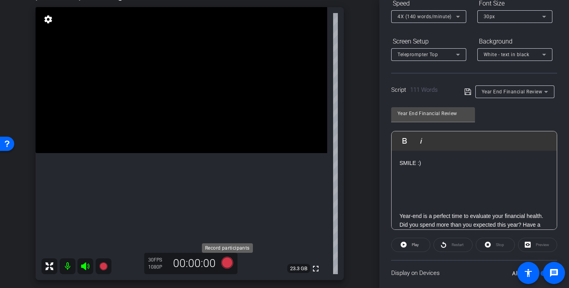
click at [228, 263] on icon at bounding box center [227, 262] width 12 height 12
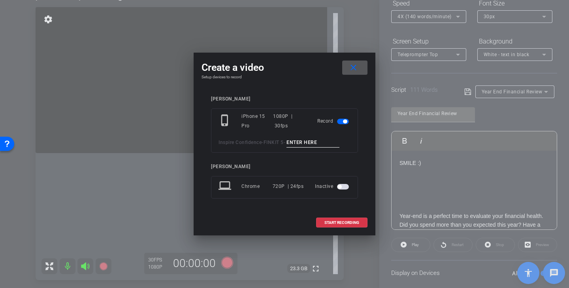
click at [314, 143] on input at bounding box center [312, 142] width 53 height 10
click at [355, 66] on mat-icon "close" at bounding box center [353, 68] width 10 height 10
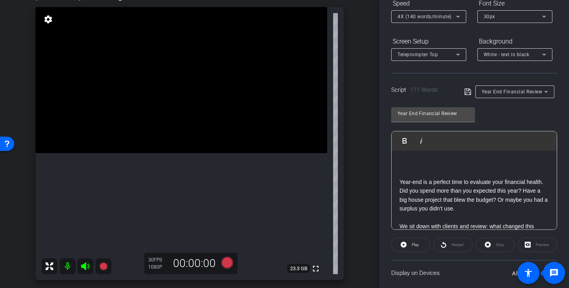
scroll to position [62, 0]
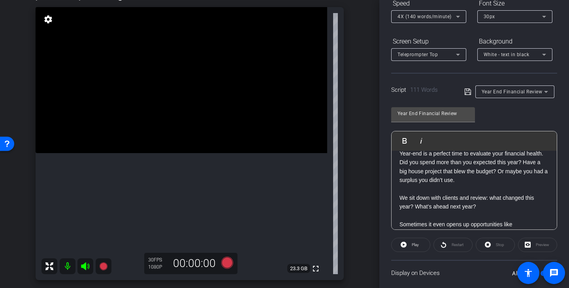
click at [440, 188] on p at bounding box center [473, 188] width 149 height 9
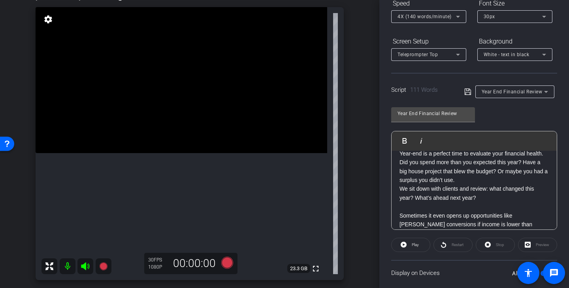
click at [439, 205] on p at bounding box center [473, 206] width 149 height 9
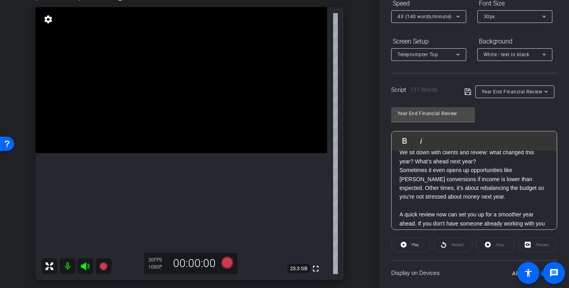
click at [433, 206] on p at bounding box center [473, 205] width 149 height 9
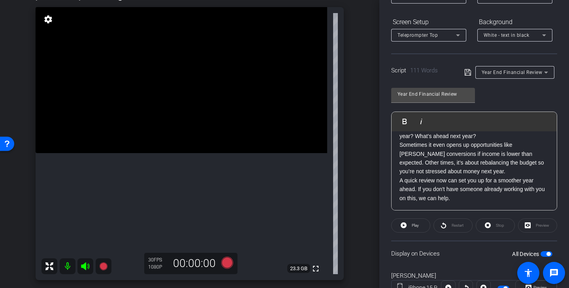
scroll to position [115, 0]
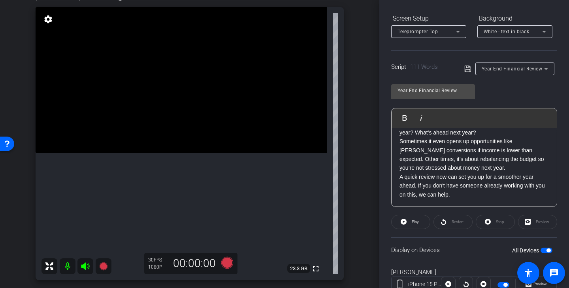
click at [468, 68] on icon at bounding box center [467, 68] width 7 height 9
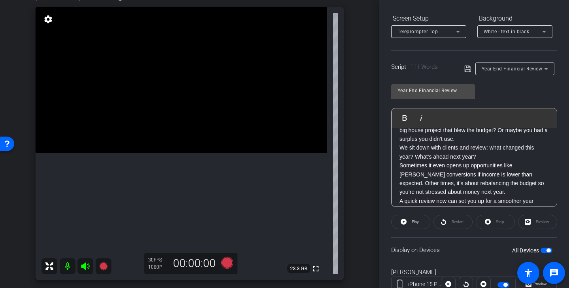
scroll to position [89, 0]
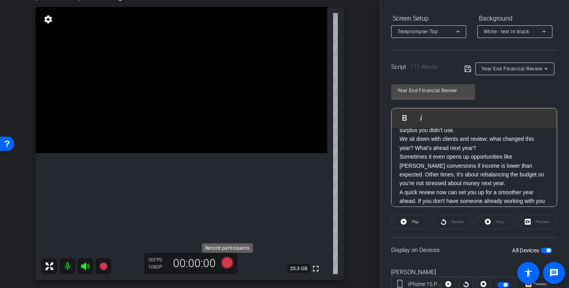
click at [230, 263] on icon at bounding box center [227, 262] width 12 height 12
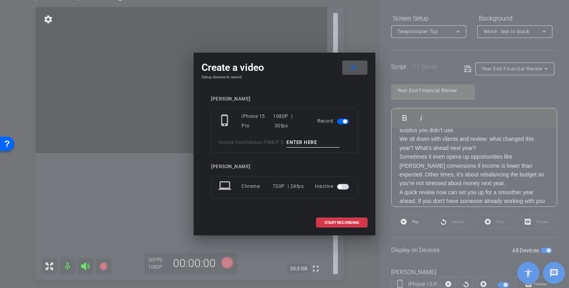
click at [313, 145] on input at bounding box center [312, 142] width 53 height 10
paste input "Year End Tk 1"
type input "Year End Tk 2"
click at [356, 70] on mat-icon "close" at bounding box center [353, 68] width 10 height 10
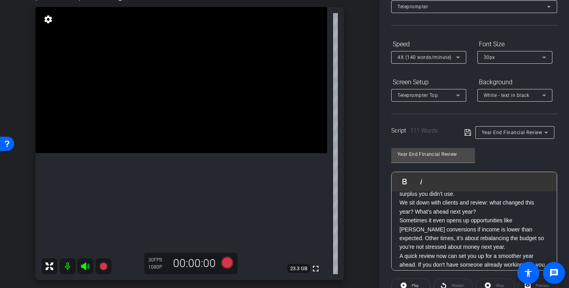
scroll to position [0, 0]
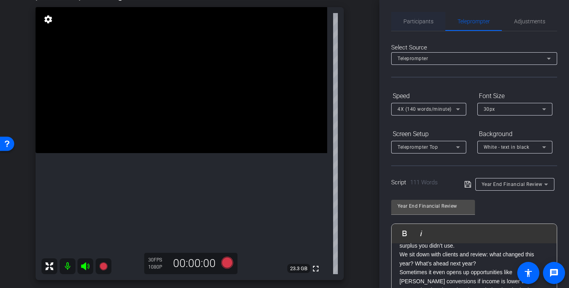
click at [432, 22] on span "Participants" at bounding box center [418, 22] width 30 height 6
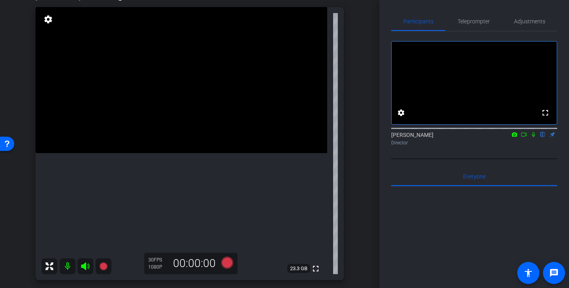
click at [525, 136] on icon at bounding box center [524, 134] width 6 height 4
click at [484, 23] on span "Teleprompter" at bounding box center [473, 22] width 32 height 6
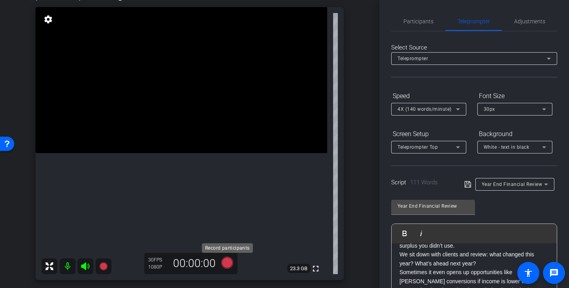
click at [229, 260] on icon at bounding box center [227, 262] width 12 height 12
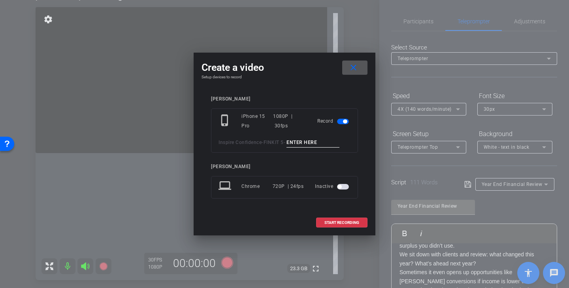
click at [310, 139] on input at bounding box center [312, 142] width 53 height 10
paste input "Year End Tk 1"
type input "Year End Tk 2"
click at [345, 221] on span "START RECORDING" at bounding box center [341, 222] width 35 height 4
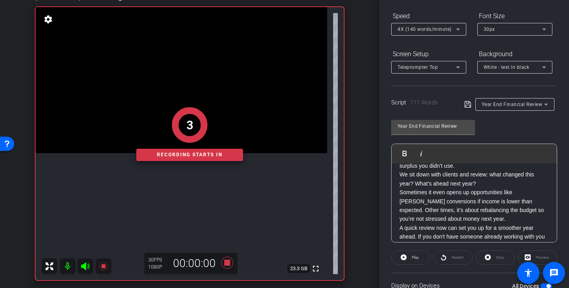
scroll to position [105, 0]
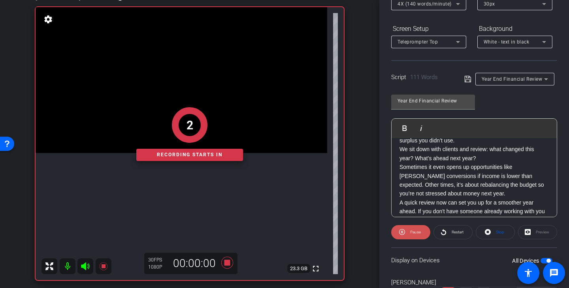
click at [419, 230] on span "Pause" at bounding box center [415, 232] width 11 height 4
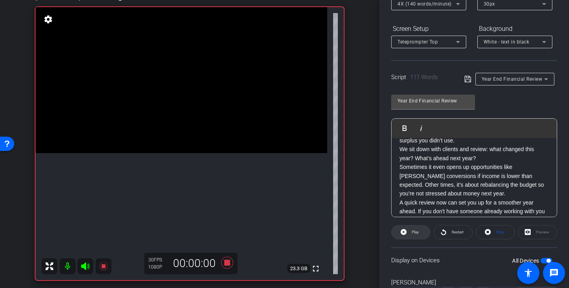
click at [419, 231] on span at bounding box center [410, 231] width 38 height 19
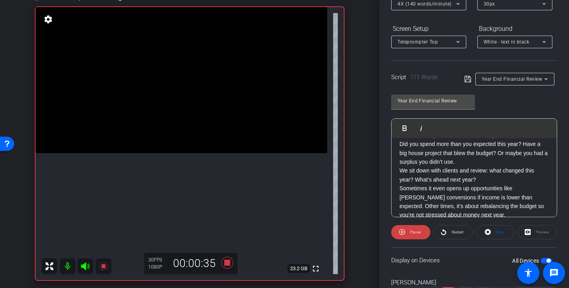
scroll to position [105, 0]
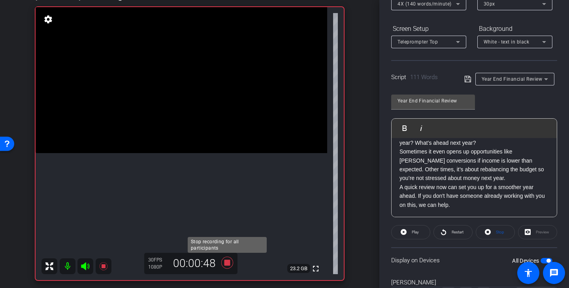
click at [229, 263] on icon at bounding box center [227, 262] width 12 height 12
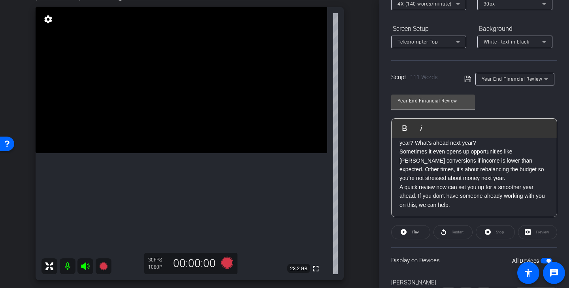
click at [468, 79] on icon at bounding box center [467, 79] width 6 height 6
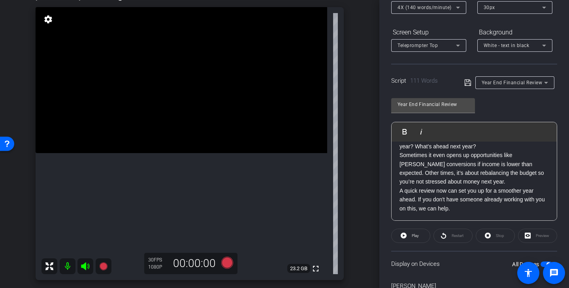
scroll to position [103, 0]
click at [399, 190] on p "A quick review now can set you up for a smoother year ahead. If you don't have …" at bounding box center [473, 198] width 149 height 26
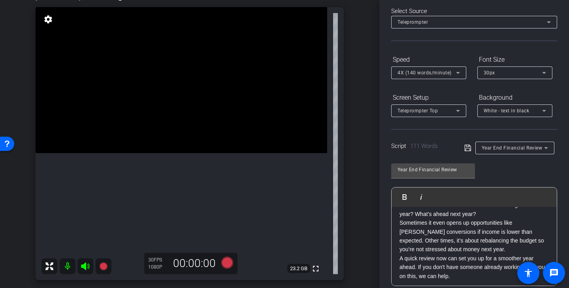
scroll to position [36, 0]
click at [450, 73] on span "4X (140 words/minute)" at bounding box center [424, 73] width 54 height 6
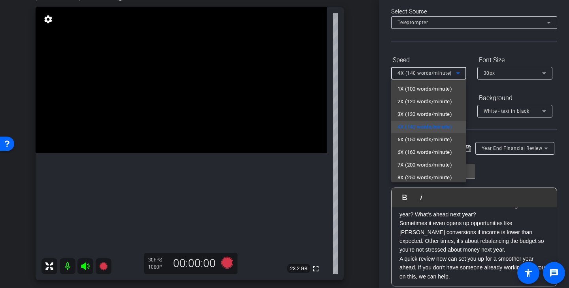
click at [470, 98] on div at bounding box center [284, 144] width 569 height 288
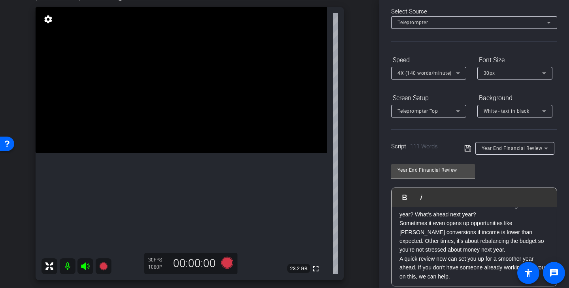
click at [445, 75] on span "4X (140 words/minute)" at bounding box center [424, 73] width 54 height 6
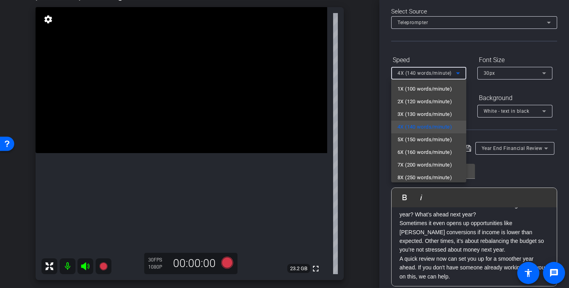
click at [472, 119] on div at bounding box center [284, 144] width 569 height 288
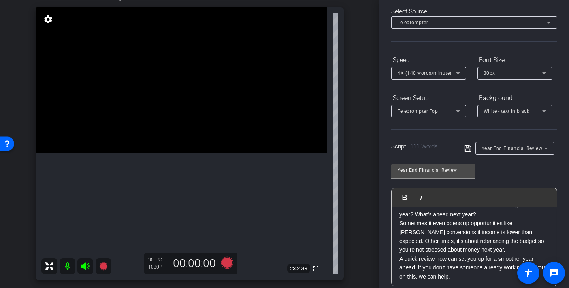
click at [451, 108] on div "Teleprompter Top" at bounding box center [426, 111] width 58 height 10
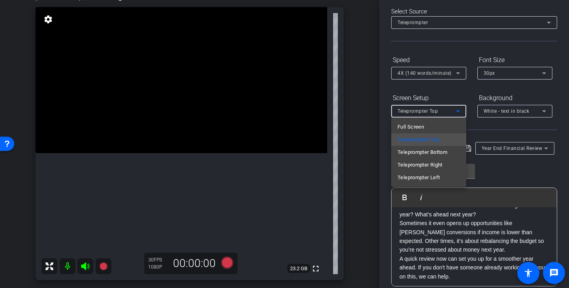
click at [451, 109] on div at bounding box center [284, 144] width 569 height 288
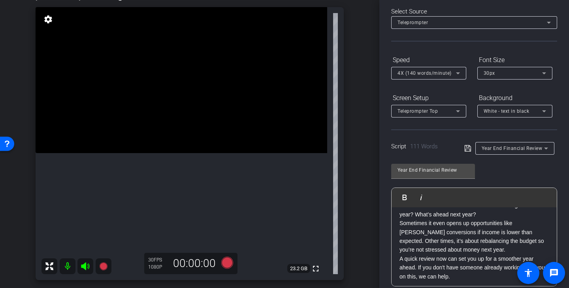
click at [457, 71] on icon at bounding box center [457, 72] width 9 height 9
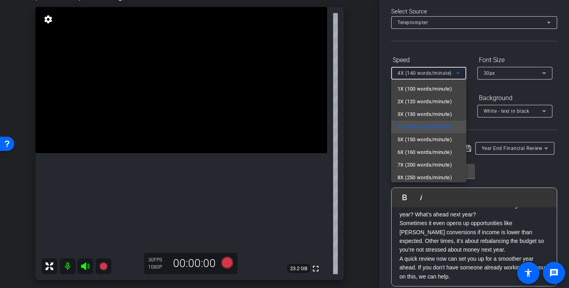
click at [473, 85] on div at bounding box center [284, 144] width 569 height 288
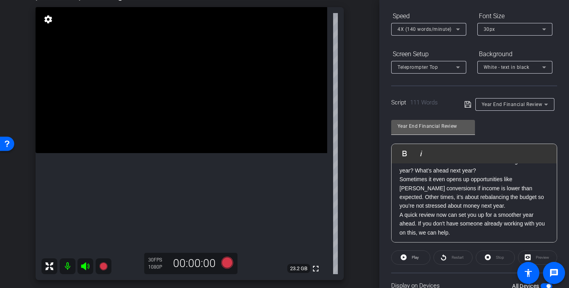
scroll to position [81, 0]
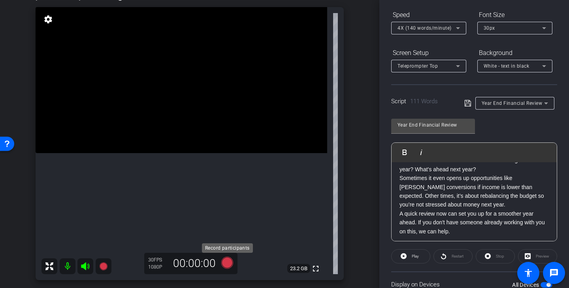
click at [228, 263] on icon at bounding box center [227, 262] width 12 height 12
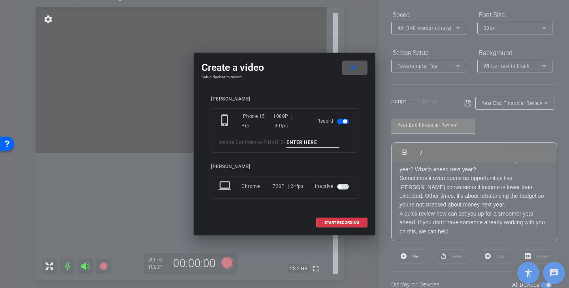
click at [313, 142] on input at bounding box center [312, 142] width 53 height 10
paste input "Year End Tk 1"
type input "Year End Tk 3"
click at [353, 220] on span "START RECORDING" at bounding box center [341, 222] width 35 height 4
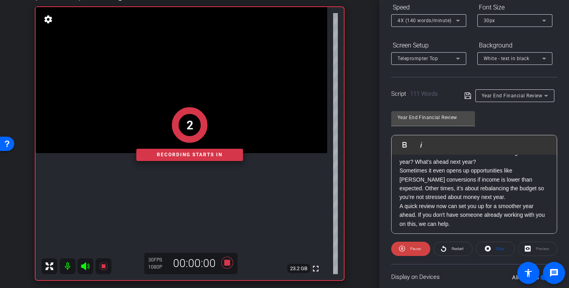
scroll to position [90, 0]
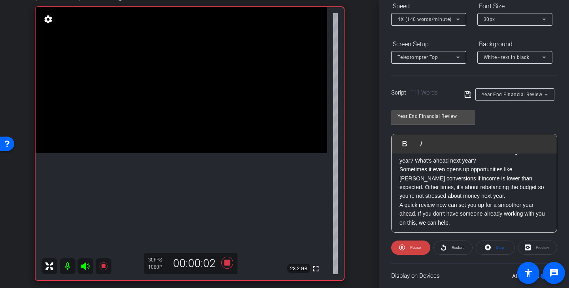
click at [448, 22] on span "4X (140 words/minute)" at bounding box center [424, 20] width 54 height 6
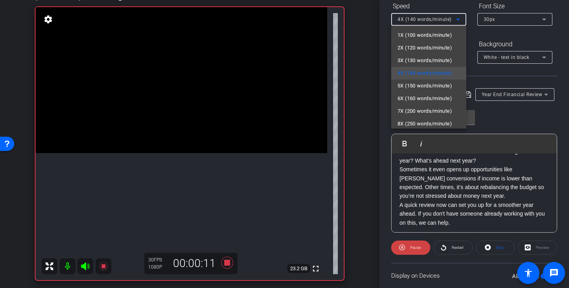
click at [495, 119] on div at bounding box center [284, 144] width 569 height 288
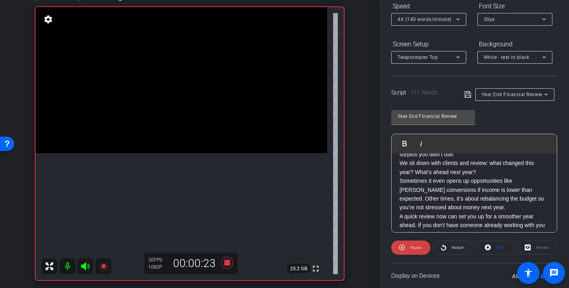
scroll to position [105, 0]
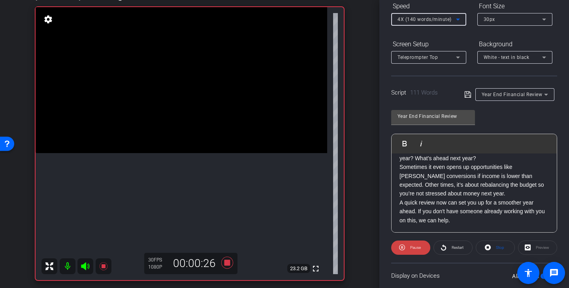
click at [448, 21] on span "4X (140 words/minute)" at bounding box center [424, 20] width 54 height 6
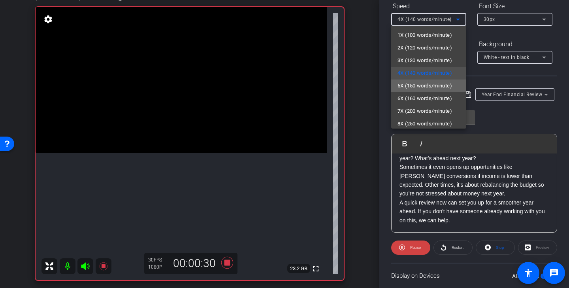
click at [437, 84] on span "5X (150 words/minute)" at bounding box center [424, 85] width 55 height 9
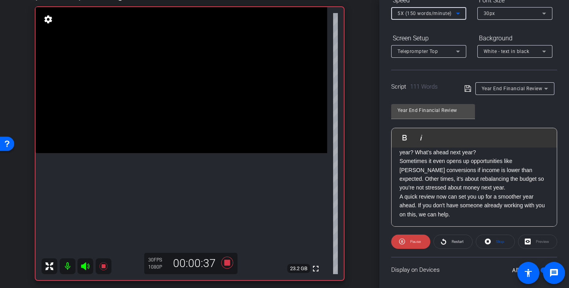
scroll to position [97, 0]
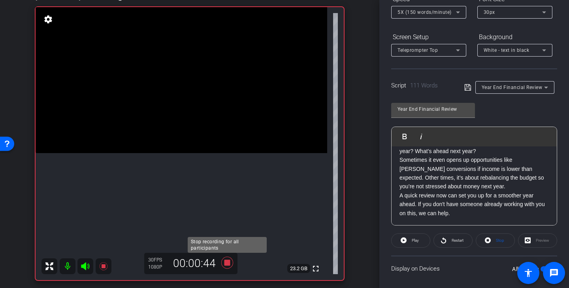
click at [229, 262] on icon at bounding box center [227, 262] width 12 height 12
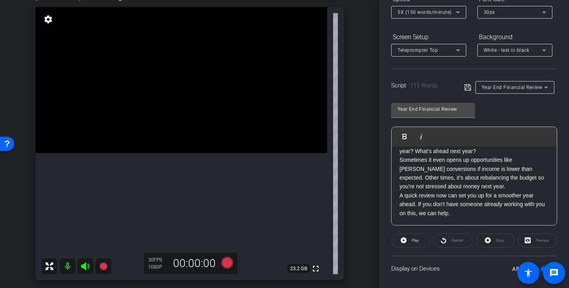
scroll to position [98, 0]
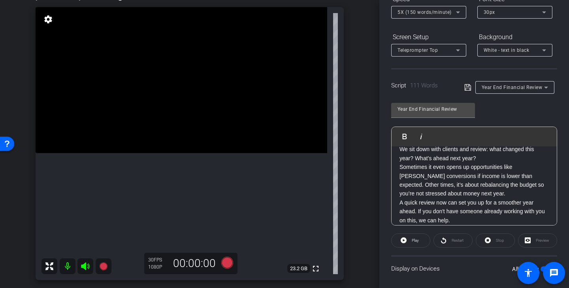
click at [442, 12] on span "5X (150 words/minute)" at bounding box center [424, 12] width 54 height 6
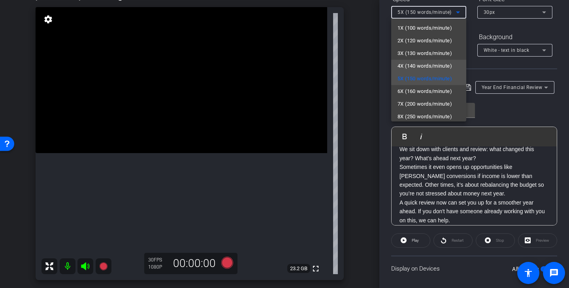
click at [440, 66] on span "4X (140 words/minute)" at bounding box center [424, 65] width 55 height 9
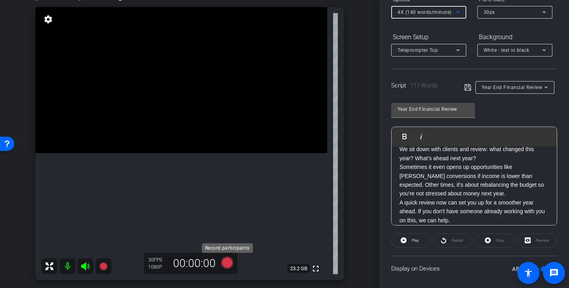
click at [230, 260] on icon at bounding box center [227, 262] width 12 height 12
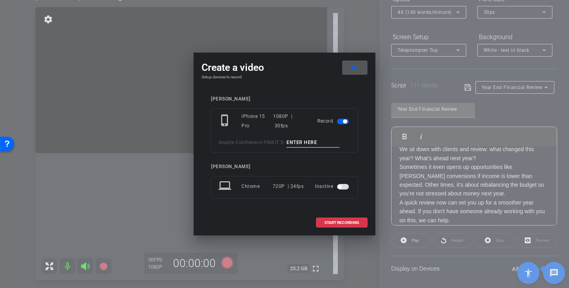
click at [308, 144] on input at bounding box center [312, 142] width 53 height 10
paste input "Year End Tk 1"
type input "Year End Tk 4"
click at [358, 219] on span at bounding box center [341, 222] width 51 height 19
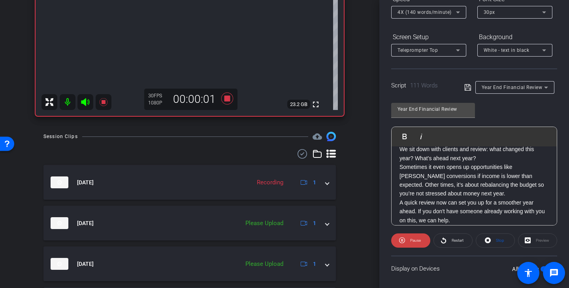
scroll to position [131, 0]
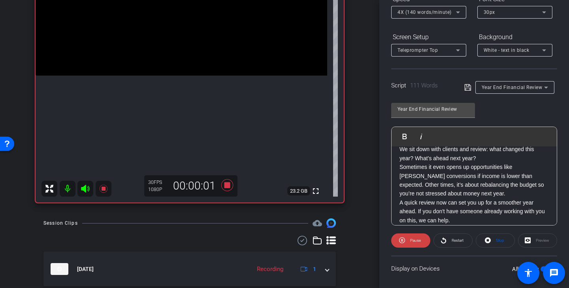
click at [444, 17] on div "4X (140 words/minute)" at bounding box center [428, 12] width 62 height 13
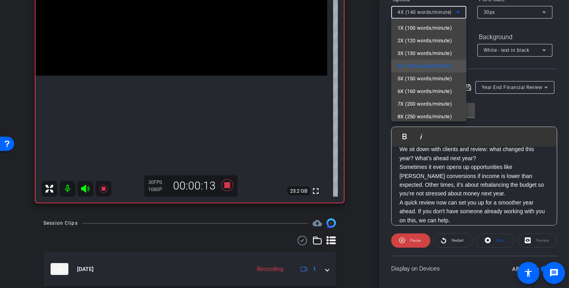
click at [520, 101] on div at bounding box center [284, 144] width 569 height 288
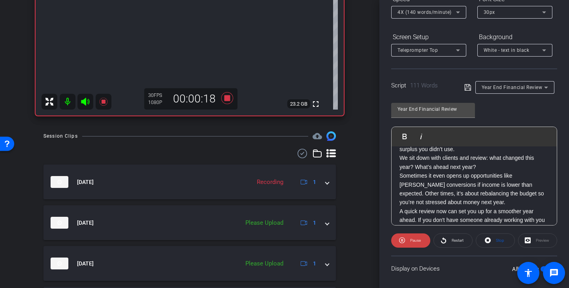
scroll to position [244, 0]
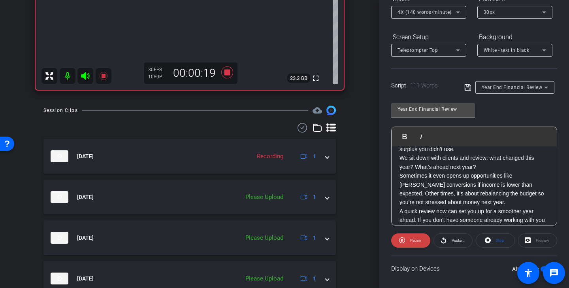
click at [301, 127] on icon at bounding box center [302, 127] width 12 height 9
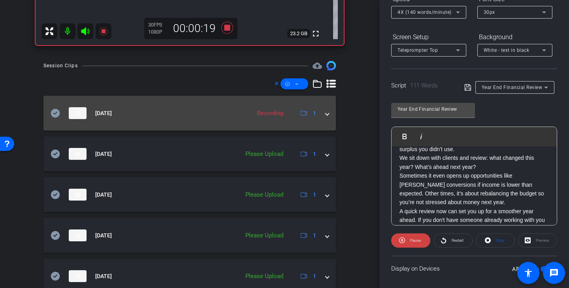
scroll to position [322, 0]
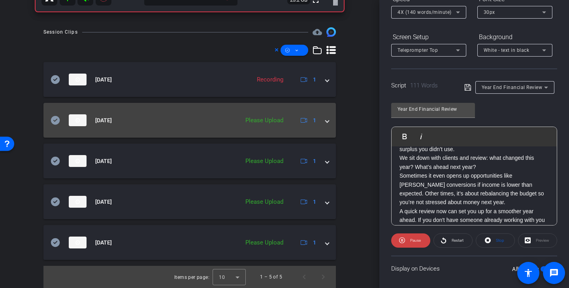
click at [55, 120] on icon at bounding box center [55, 119] width 9 height 9
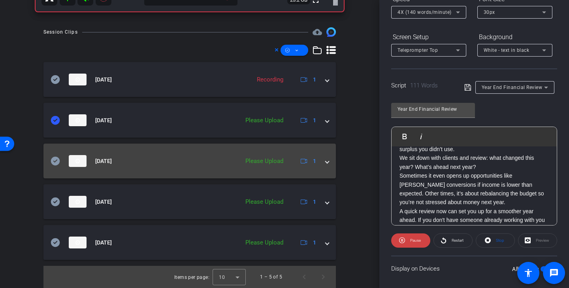
click at [56, 158] on icon at bounding box center [55, 160] width 9 height 9
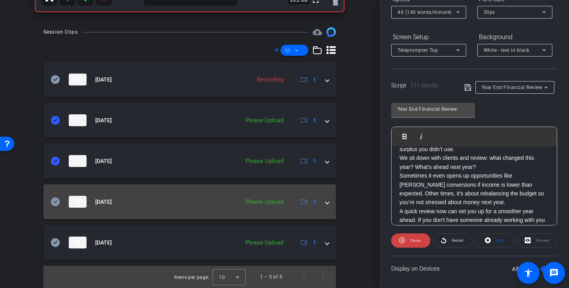
click at [58, 199] on icon at bounding box center [55, 201] width 9 height 9
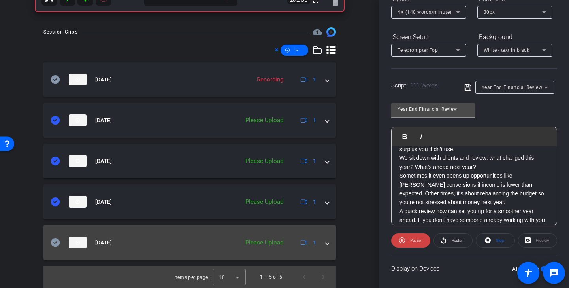
click at [56, 239] on icon at bounding box center [55, 242] width 9 height 9
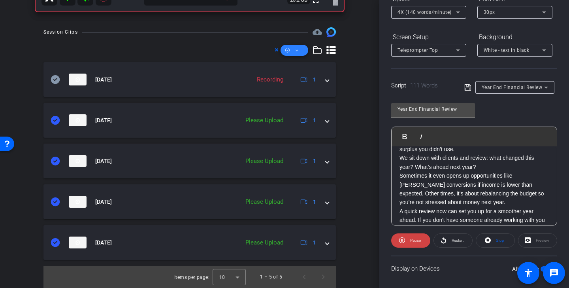
click at [296, 52] on icon at bounding box center [297, 50] width 4 height 10
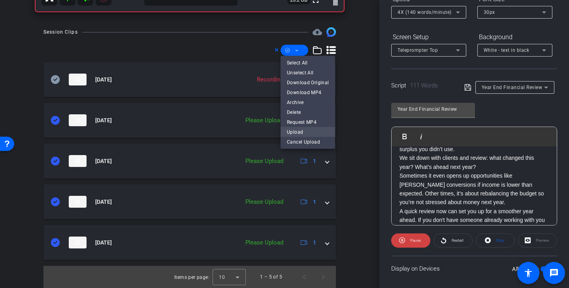
click at [299, 133] on span "Upload" at bounding box center [308, 131] width 42 height 9
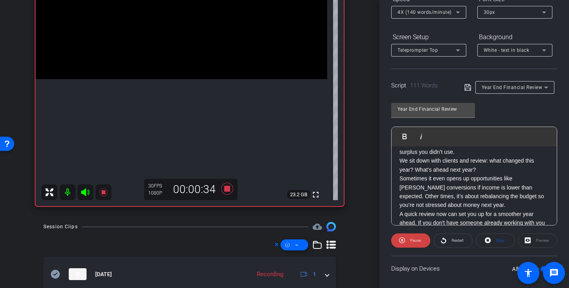
scroll to position [105, 0]
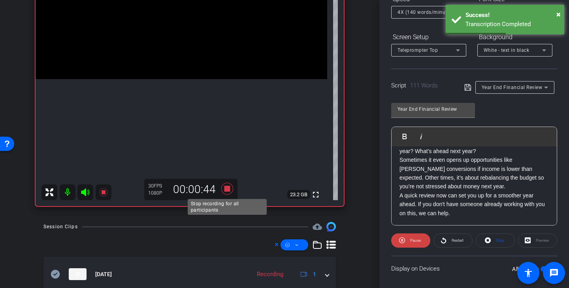
click at [230, 187] on icon at bounding box center [227, 189] width 12 height 12
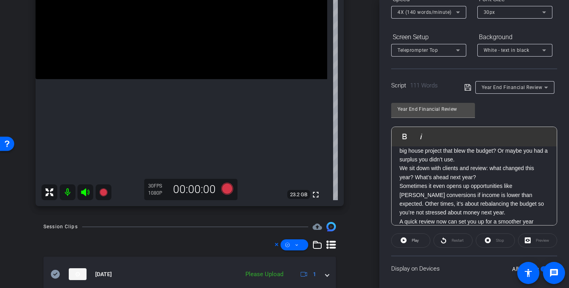
scroll to position [77, 0]
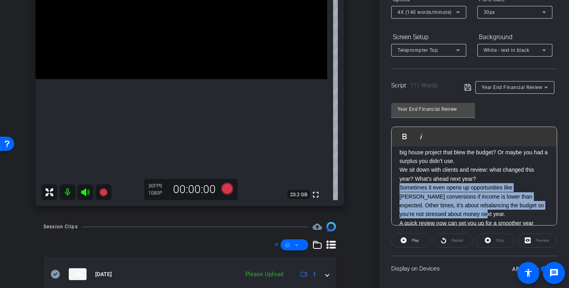
drag, startPoint x: 473, startPoint y: 213, endPoint x: 395, endPoint y: 185, distance: 82.4
click at [395, 185] on div "SMILE :) Year-end is a perfect time to evaluate your financial health. Did you …" at bounding box center [473, 161] width 165 height 184
copy p "Sometimes it even opens up opportunities like Roth conversions if income is low…"
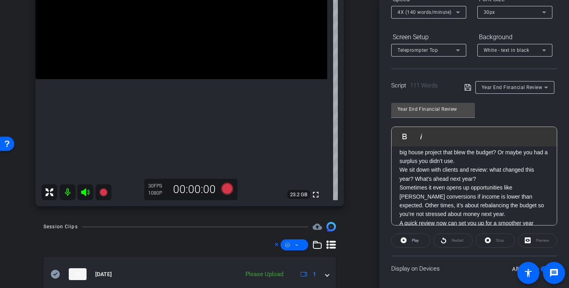
click at [506, 83] on div "Year End Financial Review" at bounding box center [513, 87] width 62 height 10
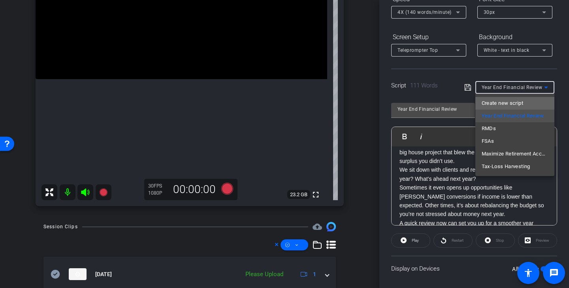
click at [517, 104] on span "Create new script" at bounding box center [502, 102] width 41 height 9
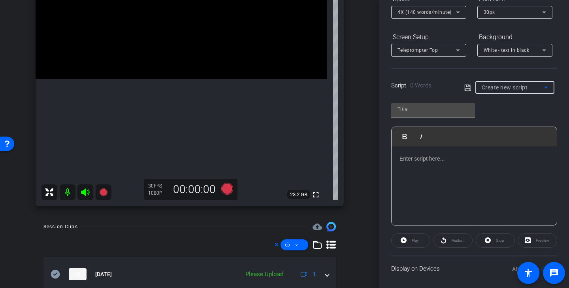
click at [438, 159] on p at bounding box center [473, 158] width 149 height 9
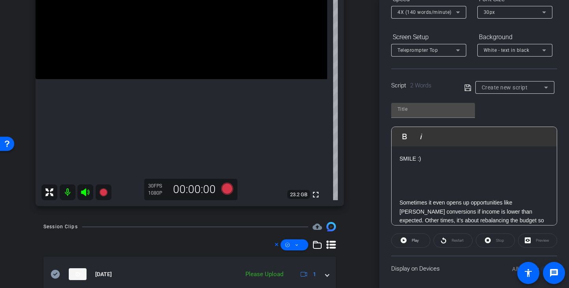
scroll to position [9, 0]
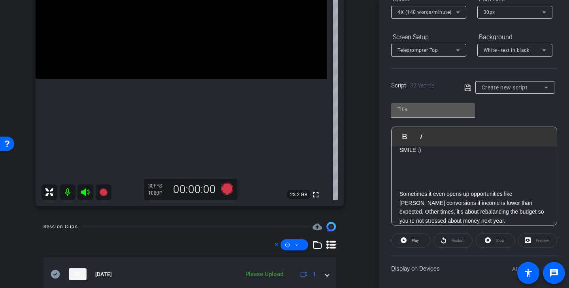
click at [428, 110] on input "text" at bounding box center [432, 108] width 71 height 9
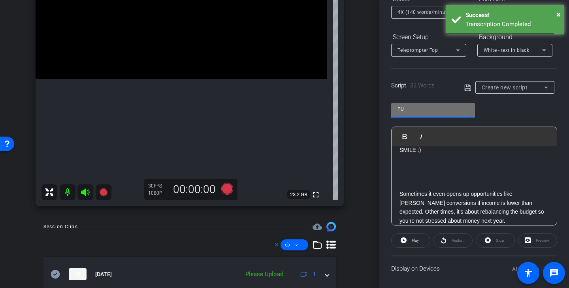
type input "PU"
click at [501, 177] on p at bounding box center [473, 176] width 149 height 9
click at [467, 86] on icon at bounding box center [467, 87] width 7 height 9
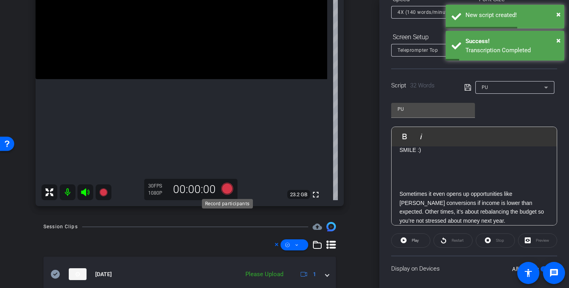
click at [230, 191] on icon at bounding box center [227, 189] width 12 height 12
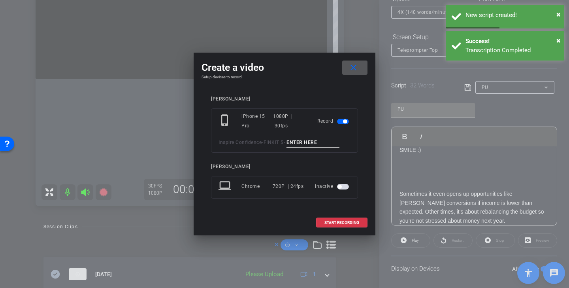
click at [308, 140] on input at bounding box center [312, 142] width 53 height 10
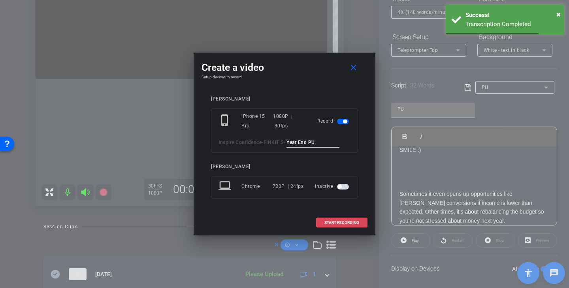
type input "Year End PU"
click at [339, 221] on span "START RECORDING" at bounding box center [341, 222] width 35 height 4
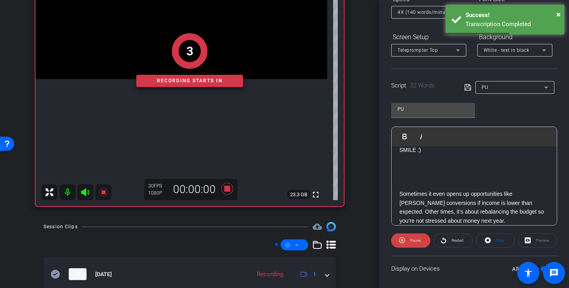
click at [467, 88] on icon at bounding box center [467, 87] width 6 height 6
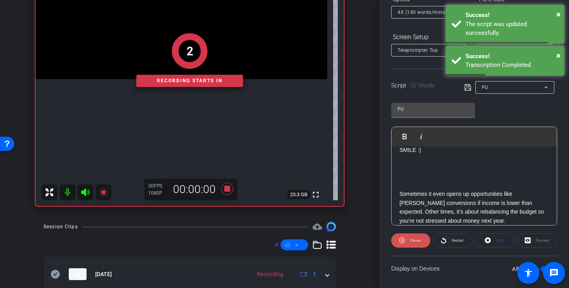
click at [414, 241] on span "Pause" at bounding box center [415, 240] width 11 height 4
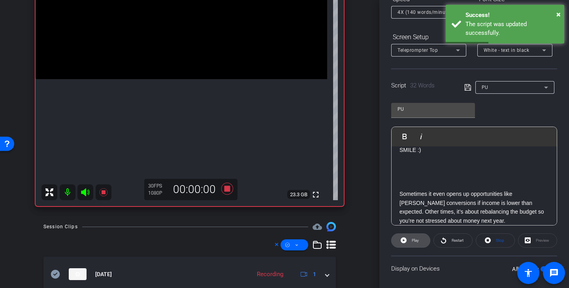
click at [414, 241] on span "Play" at bounding box center [415, 240] width 7 height 4
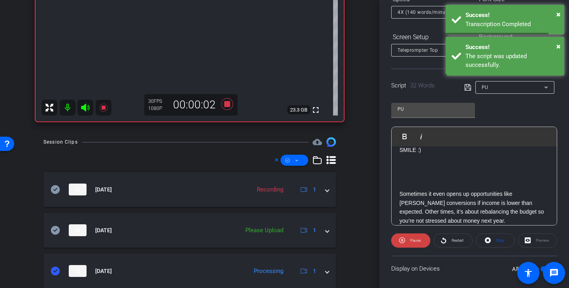
scroll to position [250, 0]
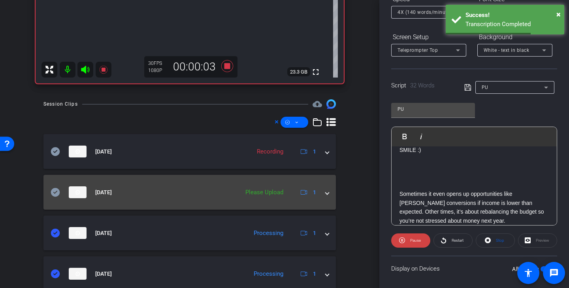
click at [53, 191] on icon at bounding box center [55, 192] width 9 height 9
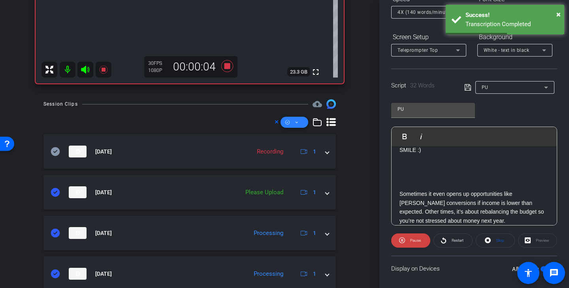
click at [297, 123] on icon at bounding box center [297, 122] width 4 height 10
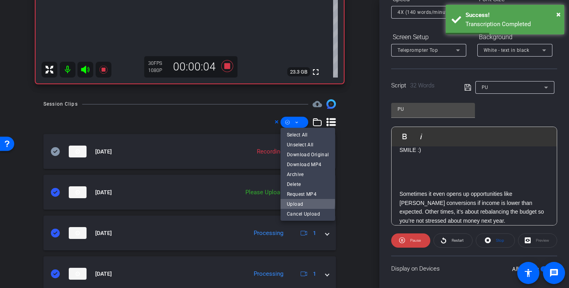
click at [305, 201] on span "Upload" at bounding box center [308, 203] width 42 height 9
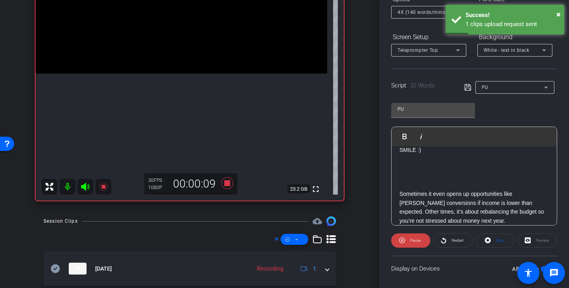
scroll to position [126, 0]
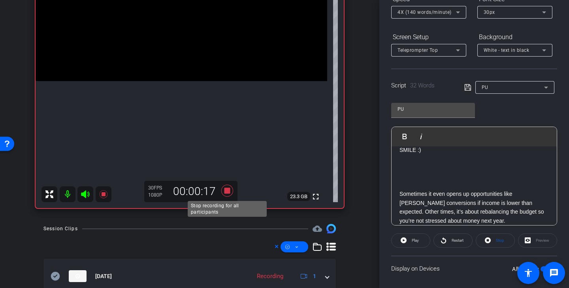
click at [227, 191] on icon at bounding box center [227, 190] width 12 height 12
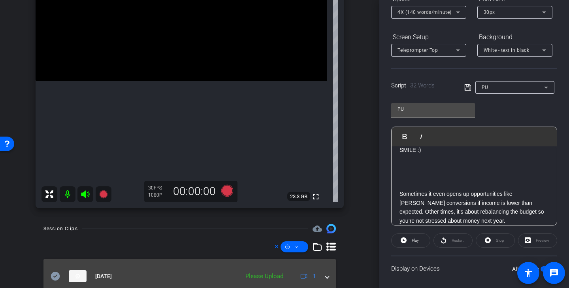
click at [59, 271] on icon at bounding box center [55, 275] width 9 height 9
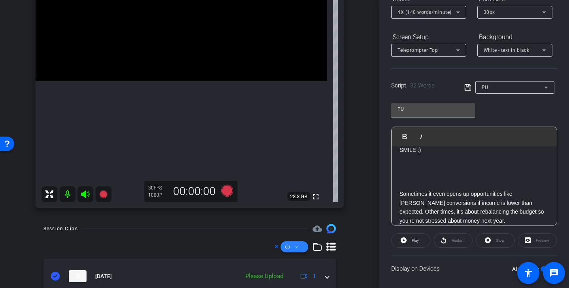
click at [306, 241] on span at bounding box center [294, 246] width 28 height 19
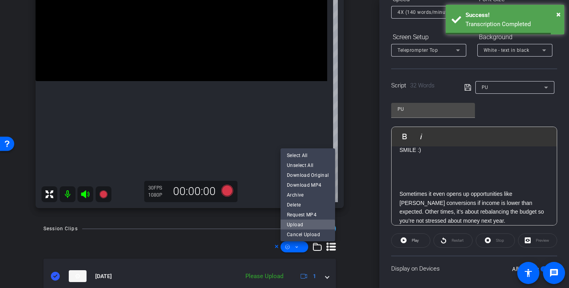
click at [304, 223] on span "Upload" at bounding box center [308, 224] width 42 height 9
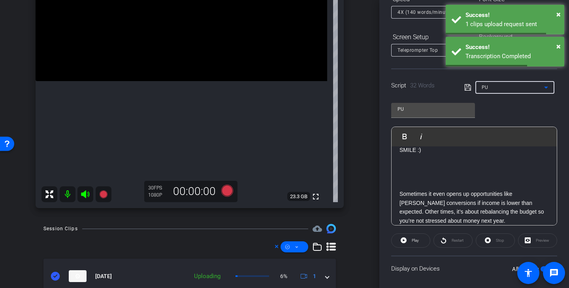
click at [495, 87] on div "PU" at bounding box center [513, 87] width 62 height 10
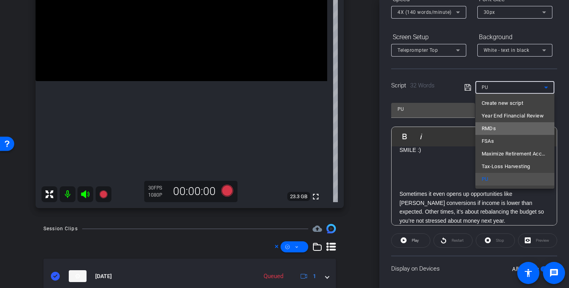
click at [501, 128] on mat-option "RMDs" at bounding box center [514, 128] width 79 height 13
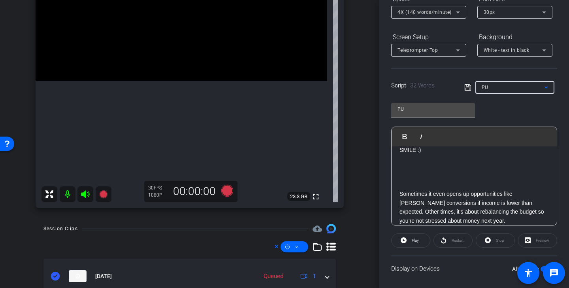
type input "RMDs"
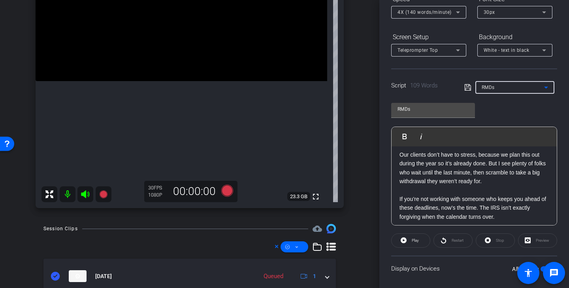
scroll to position [80, 0]
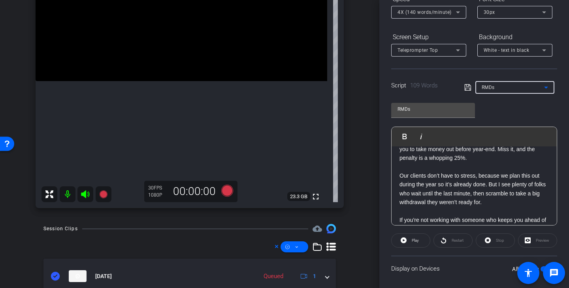
click at [449, 167] on p at bounding box center [473, 166] width 149 height 9
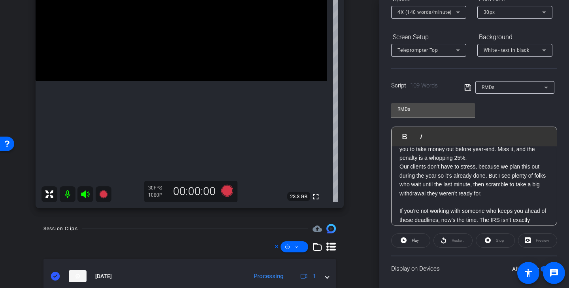
click at [434, 204] on p at bounding box center [473, 202] width 149 height 9
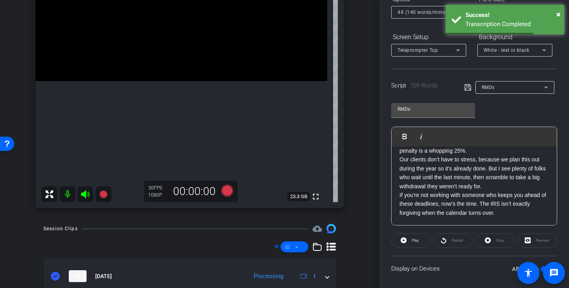
click at [469, 87] on icon at bounding box center [467, 87] width 7 height 9
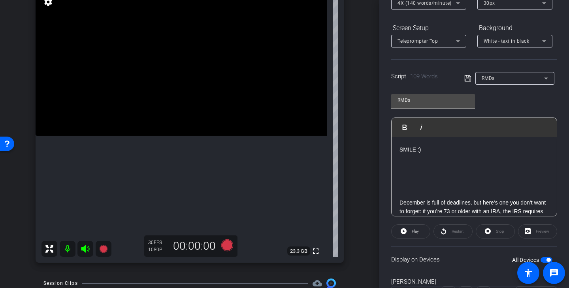
scroll to position [106, 0]
click at [470, 79] on icon at bounding box center [467, 77] width 7 height 9
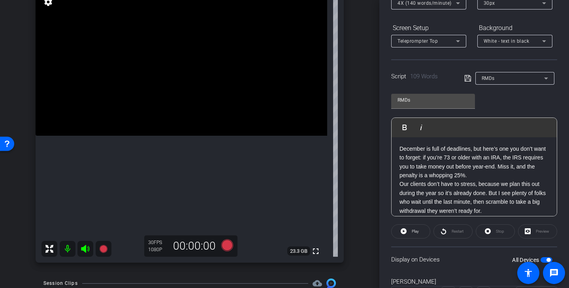
scroll to position [54, 0]
click at [229, 243] on icon at bounding box center [227, 245] width 12 height 12
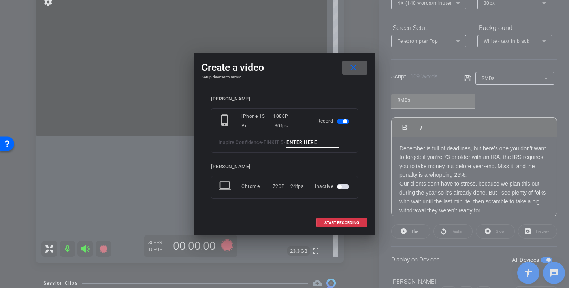
click at [312, 132] on div "phone_iphone iPhone 15 Pro 1080P | 30fps Record Inspire Confidence - FINKIT 5 -" at bounding box center [284, 130] width 147 height 44
click at [311, 142] on input at bounding box center [312, 142] width 53 height 10
type input "RMDs TK 1"
click at [349, 224] on span "START RECORDING" at bounding box center [341, 222] width 35 height 4
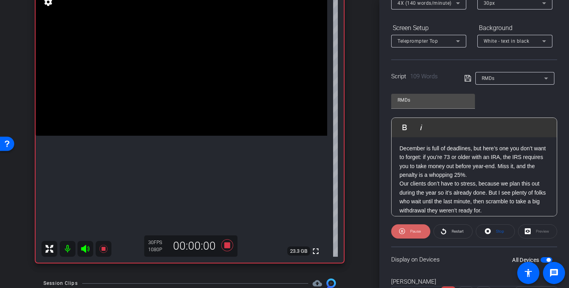
click at [414, 231] on span "Pause" at bounding box center [415, 231] width 11 height 4
click at [412, 230] on span "Play" at bounding box center [415, 231] width 7 height 4
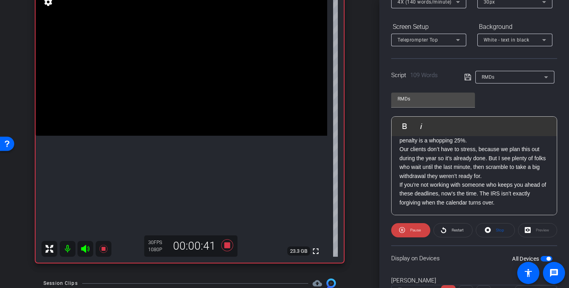
scroll to position [107, 0]
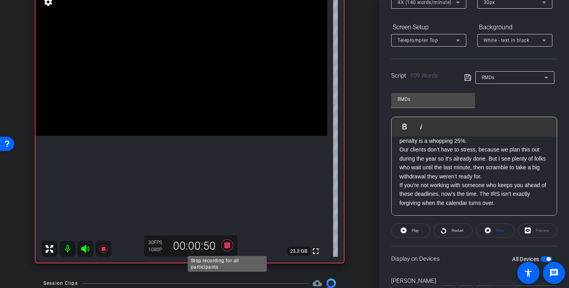
click at [228, 245] on icon at bounding box center [227, 245] width 12 height 12
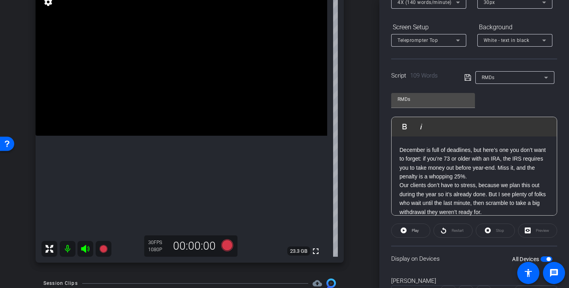
scroll to position [40, 0]
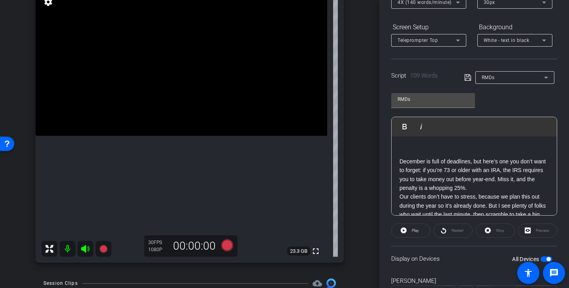
click at [226, 241] on icon at bounding box center [227, 245] width 12 height 12
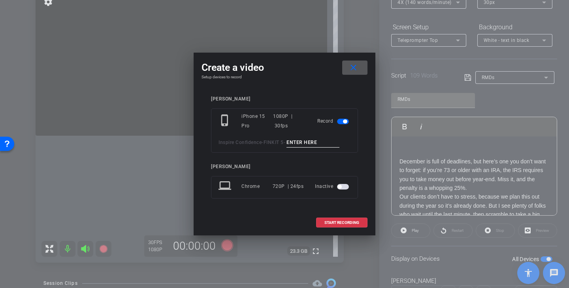
click at [311, 139] on input at bounding box center [312, 142] width 53 height 10
paste input "Sometimes it even opens up opportunities like Roth conversions if income is low…"
type input "Sometimes it even opens up opportunities like Roth conversions if income is low…"
click at [356, 72] on span at bounding box center [354, 67] width 25 height 19
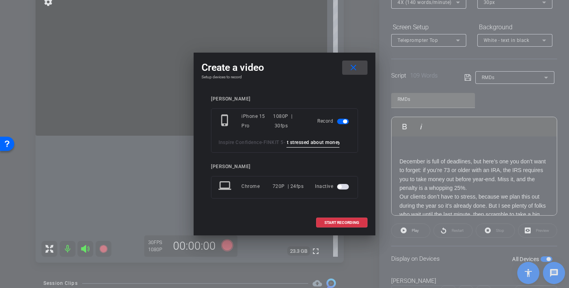
scroll to position [0, 0]
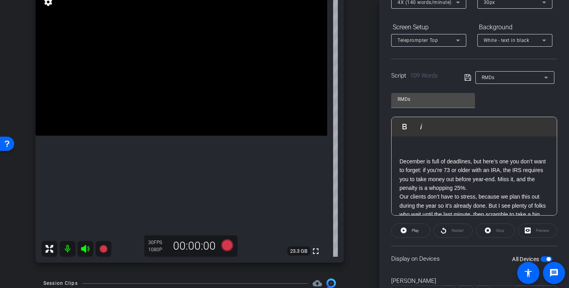
click at [226, 240] on icon at bounding box center [227, 245] width 12 height 12
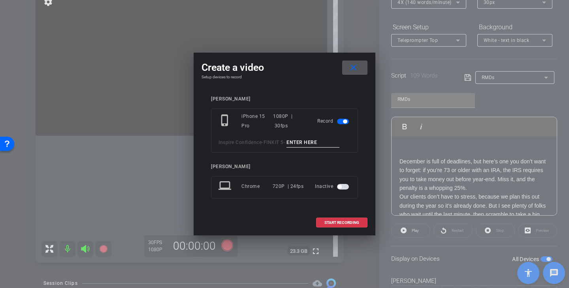
click at [317, 143] on input at bounding box center [312, 142] width 53 height 10
drag, startPoint x: 322, startPoint y: 144, endPoint x: 284, endPoint y: 142, distance: 38.0
click at [284, 142] on div "Inspire Confidence - FINKIT 5 - RMDs Tk2" at bounding box center [284, 142] width 132 height 10
type input "RMDs Tk2"
click at [350, 221] on span "START RECORDING" at bounding box center [341, 222] width 35 height 4
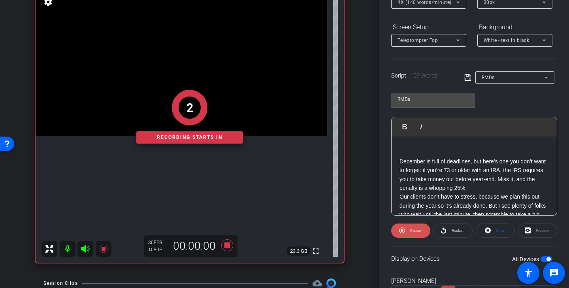
click at [412, 231] on span "Pause" at bounding box center [415, 230] width 11 height 4
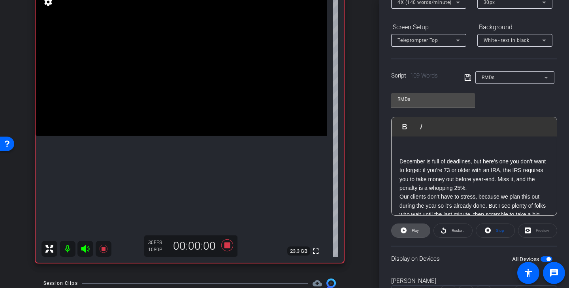
click at [413, 232] on span "Play" at bounding box center [415, 230] width 7 height 4
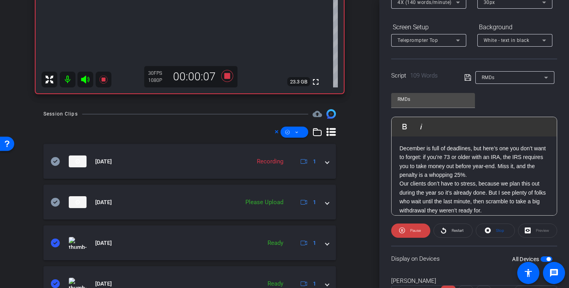
scroll to position [263, 0]
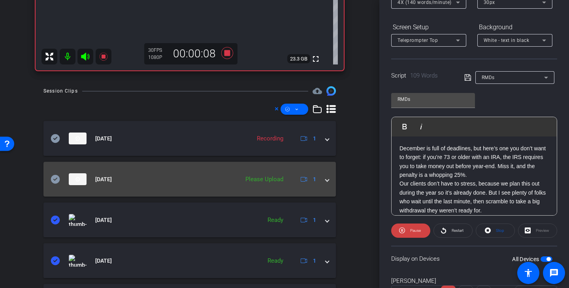
click at [56, 179] on icon at bounding box center [55, 179] width 9 height 9
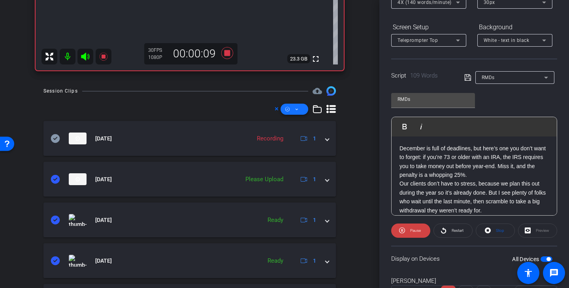
click at [300, 115] on span at bounding box center [294, 109] width 28 height 19
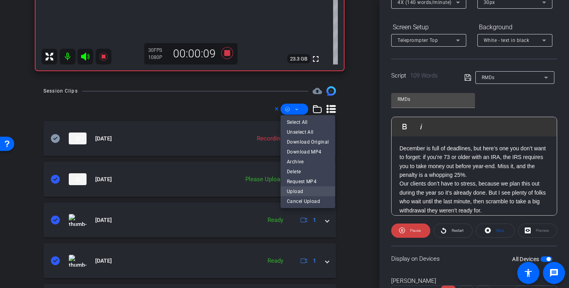
click at [307, 193] on span "Upload" at bounding box center [308, 190] width 42 height 9
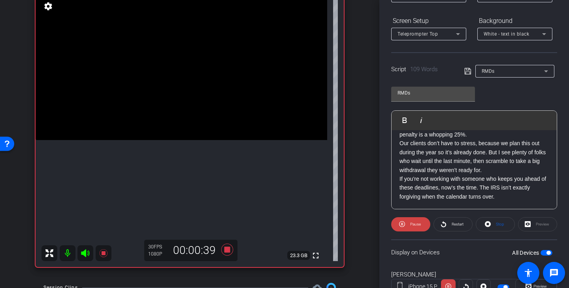
scroll to position [70, 0]
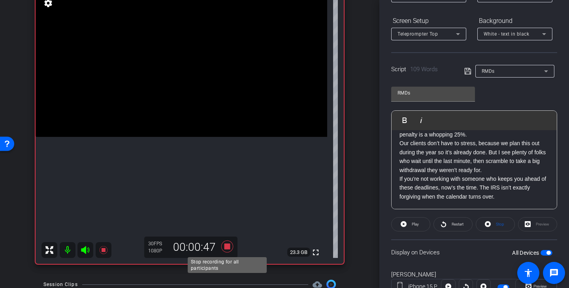
click at [228, 246] on icon at bounding box center [227, 246] width 12 height 12
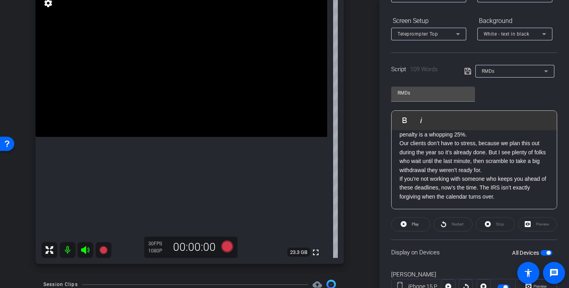
click at [508, 73] on div "RMDs" at bounding box center [513, 71] width 62 height 10
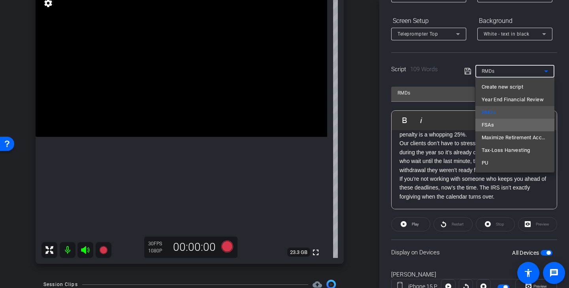
click at [499, 125] on mat-option "FSAs" at bounding box center [514, 125] width 79 height 13
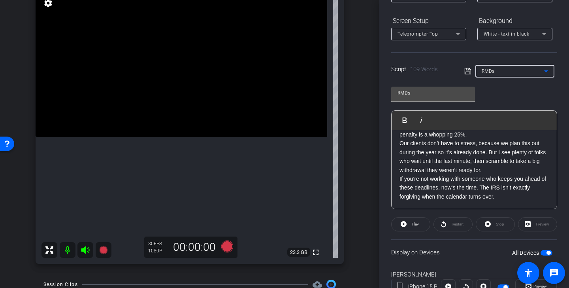
type input "FSAs"
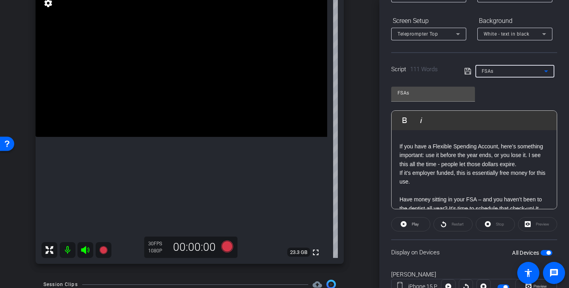
scroll to position [72, 0]
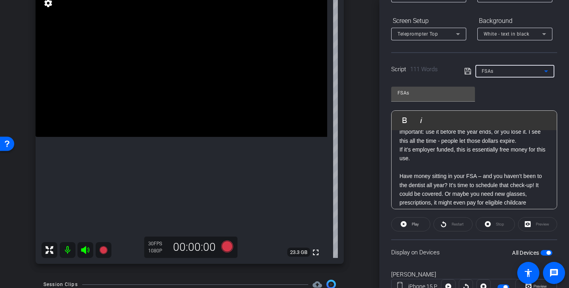
click at [444, 169] on p at bounding box center [473, 167] width 149 height 9
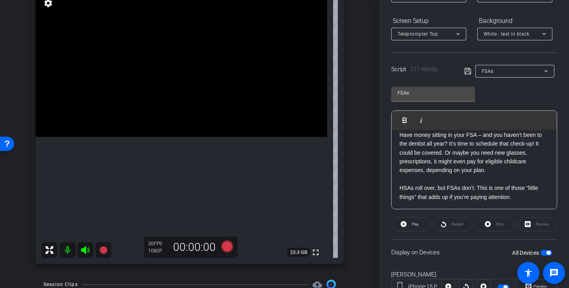
click at [438, 181] on p at bounding box center [473, 179] width 149 height 9
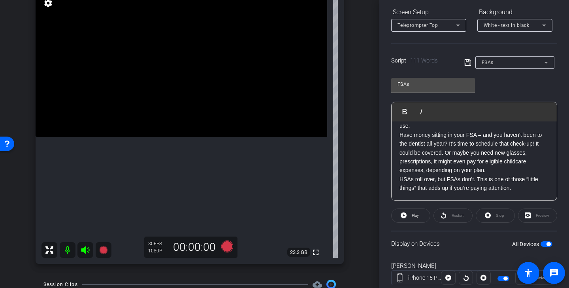
click at [469, 63] on icon at bounding box center [467, 62] width 6 height 6
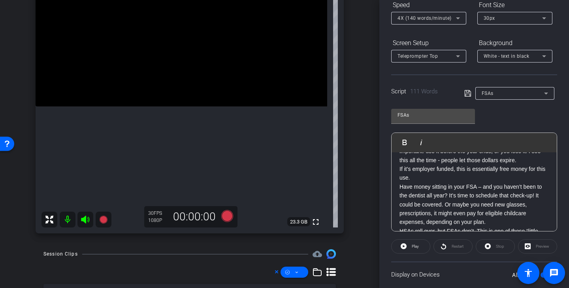
scroll to position [111, 0]
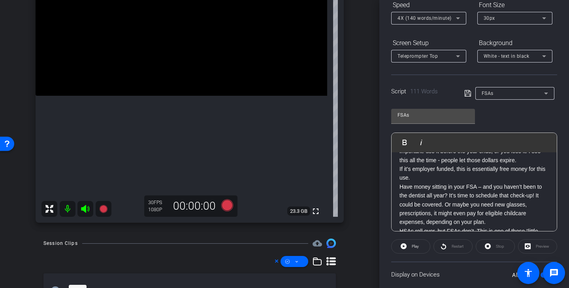
click at [147, 96] on video at bounding box center [182, 23] width 292 height 146
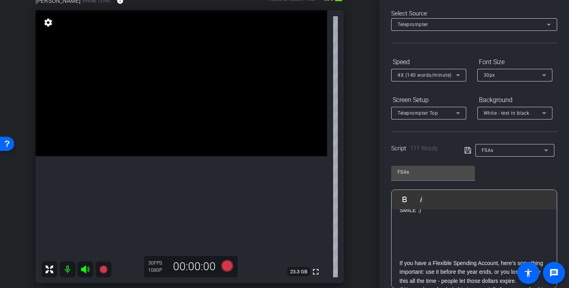
scroll to position [0, 0]
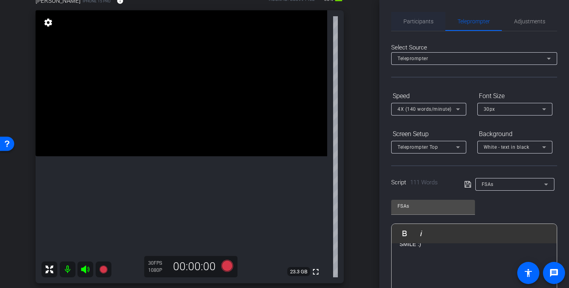
click at [416, 22] on span "Participants" at bounding box center [418, 22] width 30 height 6
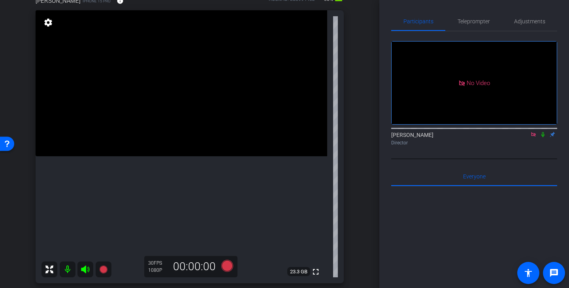
click at [533, 131] on mat-icon at bounding box center [533, 134] width 9 height 7
click at [524, 137] on icon at bounding box center [524, 135] width 6 height 6
click at [486, 21] on span "Teleprompter" at bounding box center [473, 22] width 32 height 6
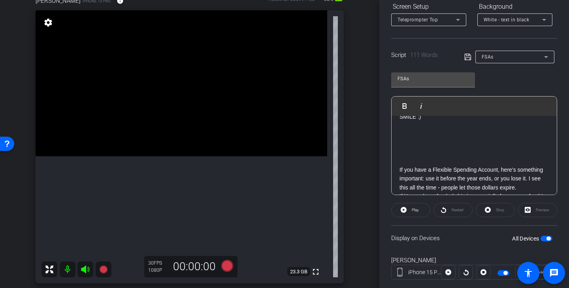
scroll to position [130, 0]
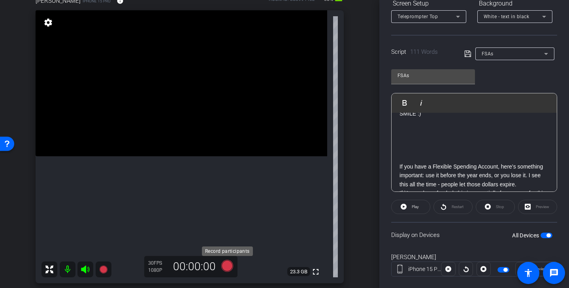
click at [229, 267] on icon at bounding box center [227, 266] width 12 height 12
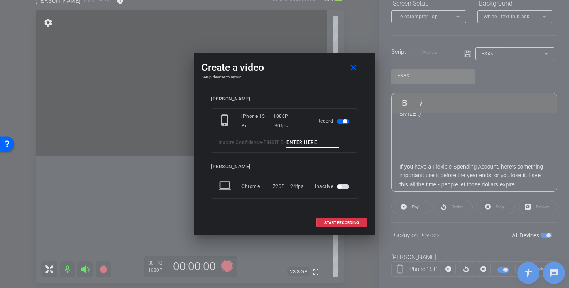
click at [306, 146] on input at bounding box center [312, 142] width 53 height 10
drag, startPoint x: 324, startPoint y: 143, endPoint x: 255, endPoint y: 143, distance: 69.1
click at [255, 143] on div "Inspire Confidence - FINKIT 5 - FSAs TK1" at bounding box center [284, 142] width 132 height 10
type input "FSAs TK1"
click at [360, 69] on span at bounding box center [354, 67] width 25 height 19
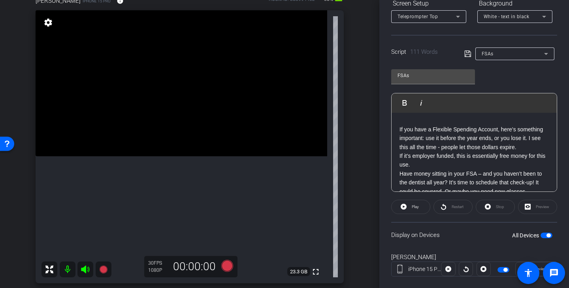
scroll to position [85, 0]
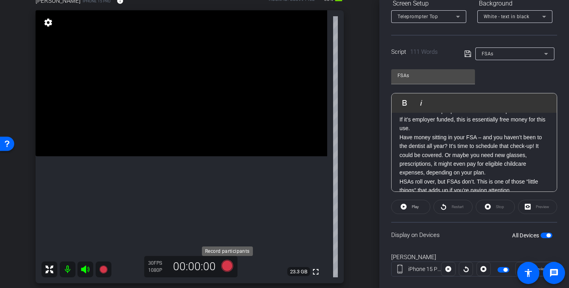
click at [219, 272] on icon at bounding box center [227, 265] width 19 height 14
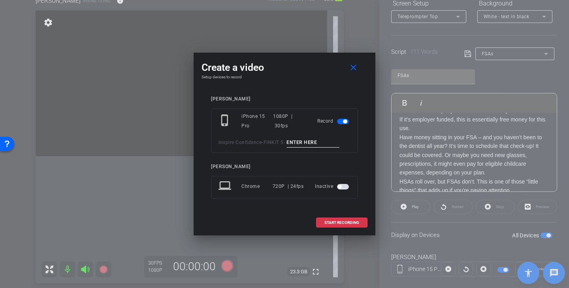
click at [298, 149] on div "phone_iphone iPhone 15 Pro 1080P | 30fps Record Inspire Confidence - FINKIT 5 -" at bounding box center [284, 130] width 147 height 44
click at [307, 141] on input at bounding box center [312, 142] width 53 height 10
paste input "FSAs TK1"
type input "FSAs TK1"
click at [342, 222] on span "START RECORDING" at bounding box center [341, 222] width 35 height 4
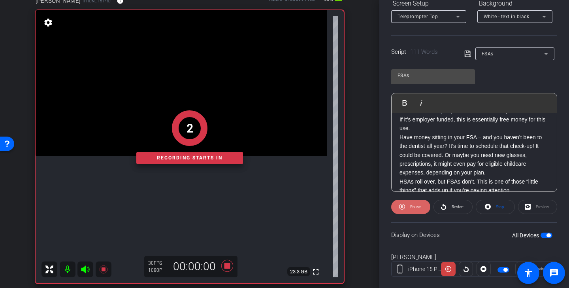
click at [413, 208] on span "Pause" at bounding box center [415, 206] width 11 height 4
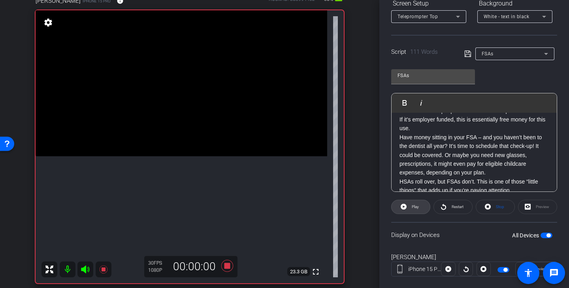
click at [413, 208] on span "Play" at bounding box center [415, 206] width 7 height 4
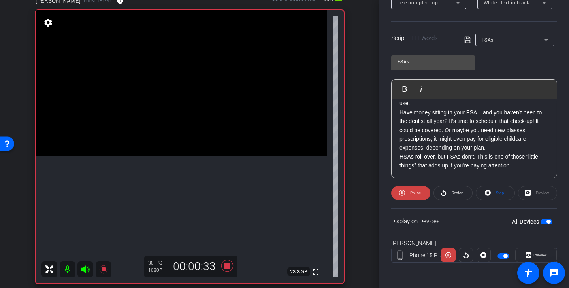
scroll to position [144, 0]
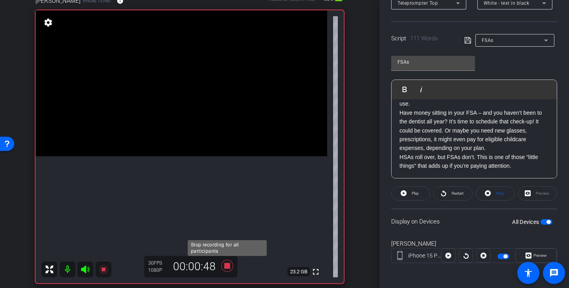
click at [228, 266] on icon at bounding box center [227, 266] width 12 height 12
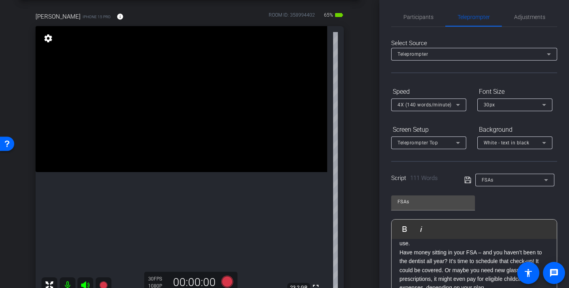
scroll to position [0, 0]
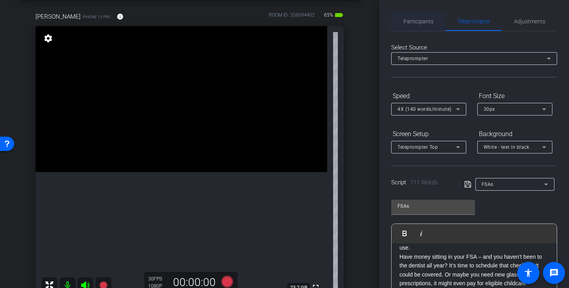
click at [423, 21] on span "Participants" at bounding box center [418, 22] width 30 height 6
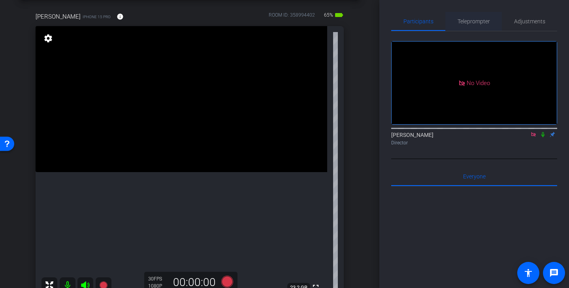
click at [483, 17] on span "Teleprompter" at bounding box center [473, 21] width 32 height 19
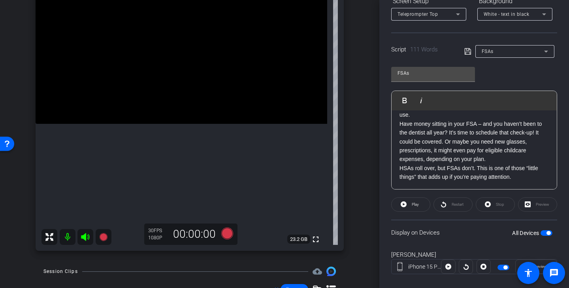
scroll to position [83, 0]
click at [229, 232] on icon at bounding box center [227, 233] width 12 height 12
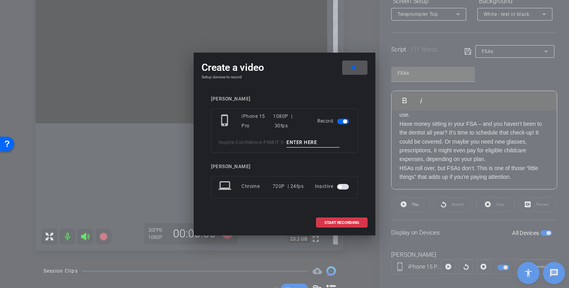
click at [307, 144] on input at bounding box center [312, 142] width 53 height 10
paste input "FSAs TK1"
type input "FSAs TK2"
click at [352, 221] on span "START RECORDING" at bounding box center [341, 222] width 35 height 4
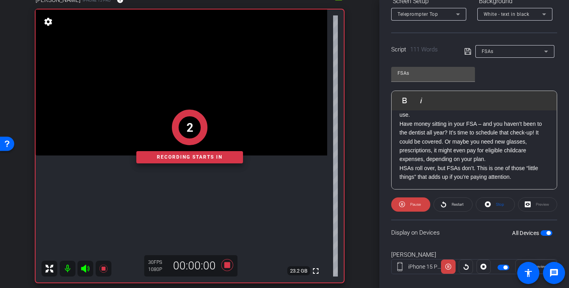
scroll to position [52, 0]
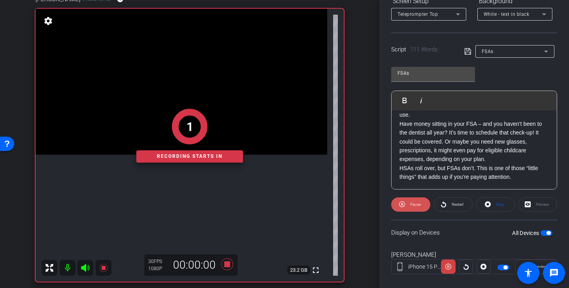
click at [418, 207] on span "Pause" at bounding box center [414, 204] width 13 height 11
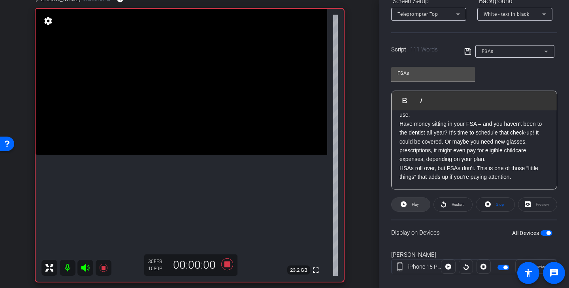
click at [418, 206] on span "Play" at bounding box center [415, 204] width 7 height 4
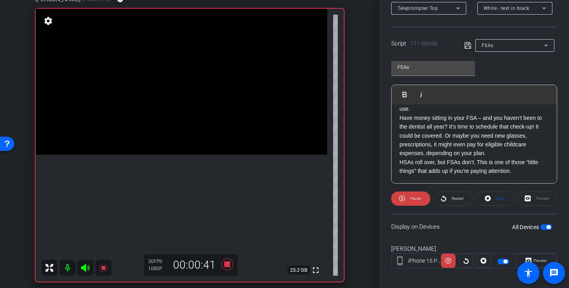
scroll to position [144, 0]
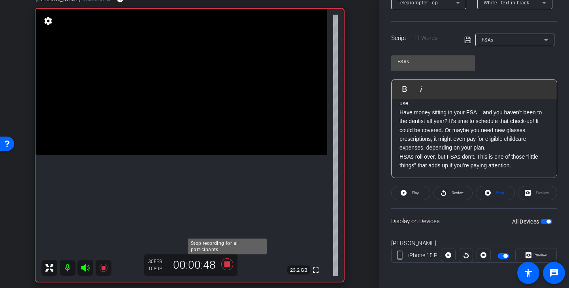
click at [229, 267] on icon at bounding box center [227, 264] width 12 height 12
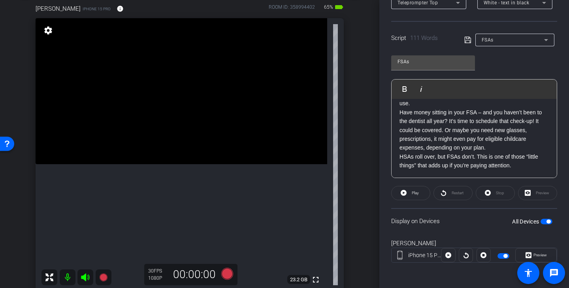
scroll to position [74, 0]
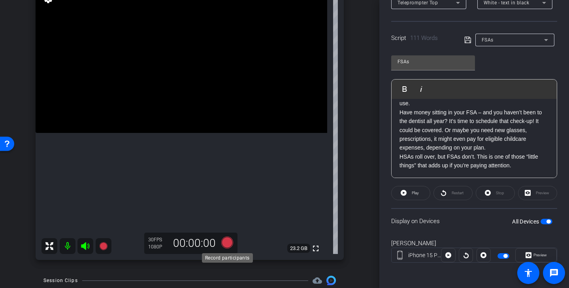
click at [227, 241] on icon at bounding box center [227, 242] width 12 height 12
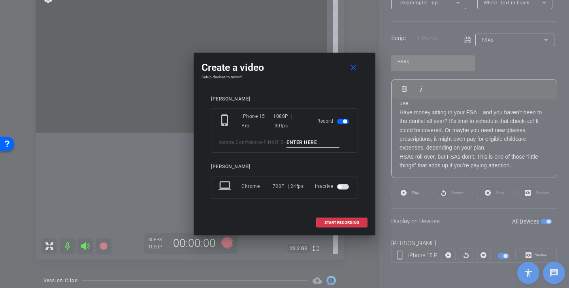
click at [311, 143] on input at bounding box center [312, 142] width 53 height 10
paste input "FSAs TK1"
type input "FSAs TK3"
click at [350, 221] on span "START RECORDING" at bounding box center [341, 222] width 35 height 4
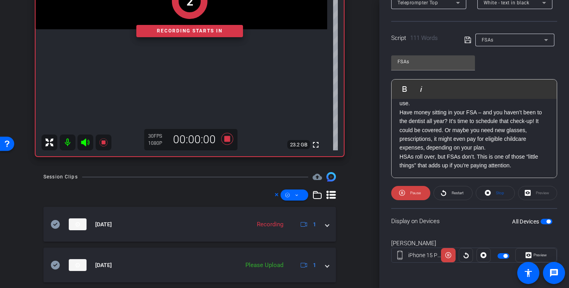
scroll to position [243, 0]
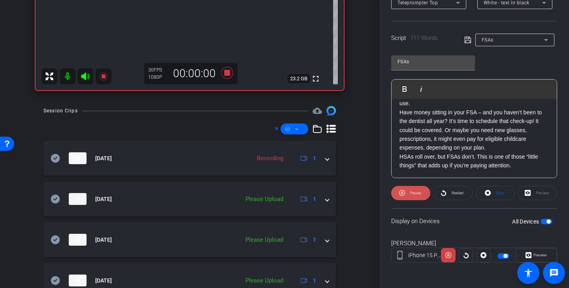
click at [409, 194] on span "Pause" at bounding box center [414, 192] width 13 height 11
click at [410, 193] on span "Play" at bounding box center [414, 192] width 9 height 11
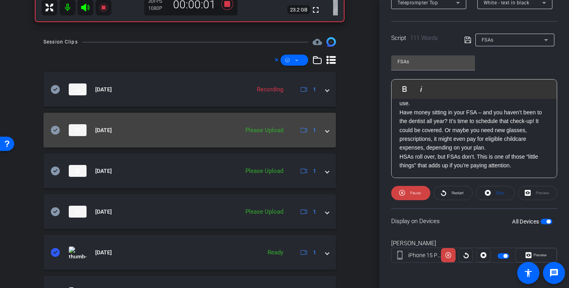
scroll to position [317, 0]
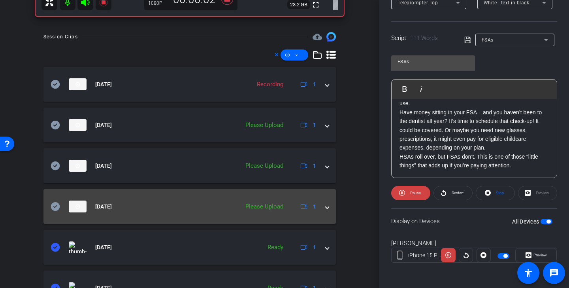
click at [51, 205] on icon at bounding box center [55, 205] width 9 height 9
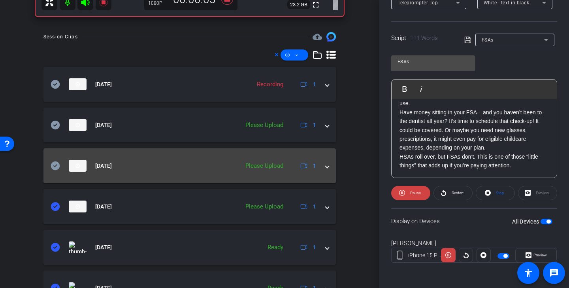
click at [55, 158] on mat-expansion-panel-header "Sep 8, 2025 Please Upload 1" at bounding box center [189, 165] width 292 height 35
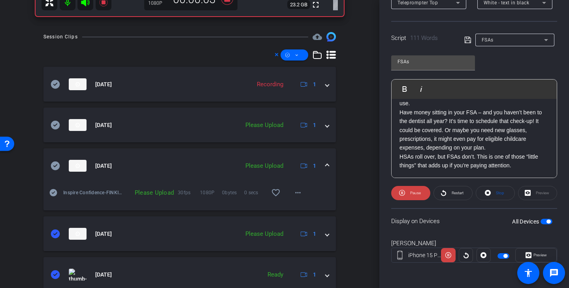
click at [55, 167] on icon at bounding box center [55, 165] width 9 height 9
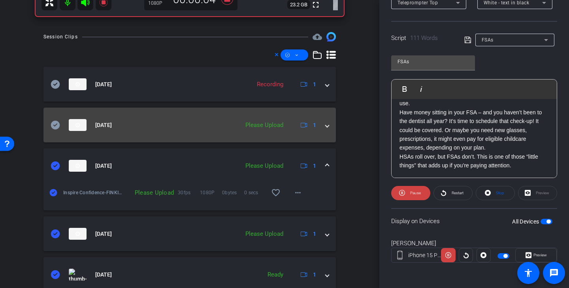
click at [54, 119] on mat-panel-title "Sep 8, 2025" at bounding box center [143, 125] width 184 height 12
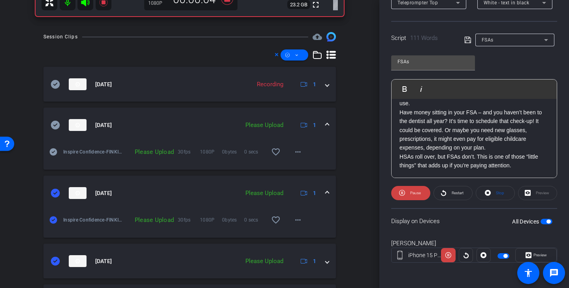
click at [55, 124] on icon at bounding box center [55, 124] width 9 height 9
click at [298, 57] on icon at bounding box center [297, 55] width 4 height 10
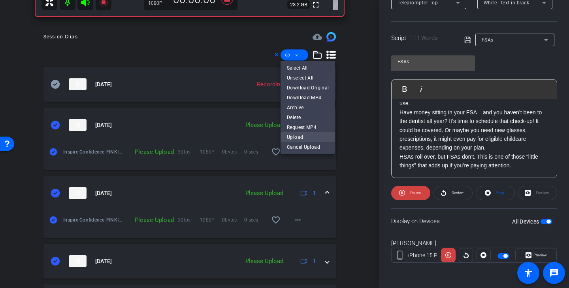
click at [306, 135] on span "Upload" at bounding box center [308, 136] width 42 height 9
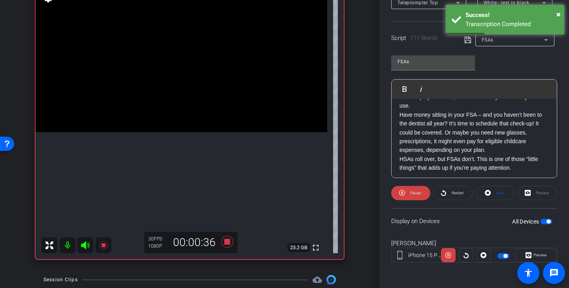
scroll to position [96, 0]
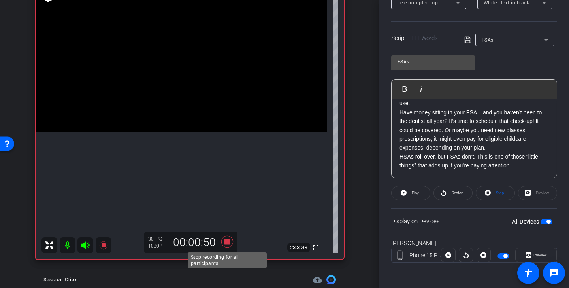
click at [231, 242] on icon at bounding box center [227, 241] width 19 height 14
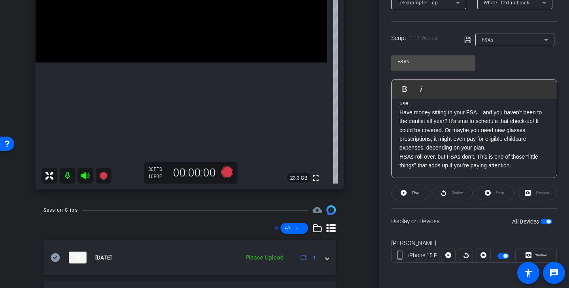
scroll to position [160, 0]
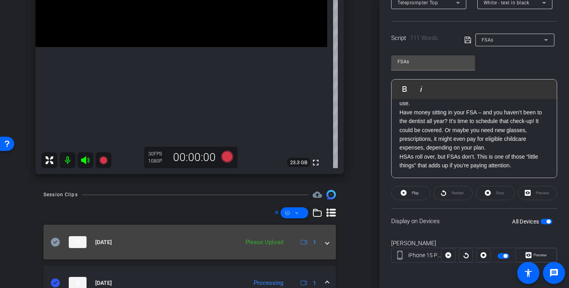
click at [54, 238] on icon at bounding box center [55, 241] width 9 height 9
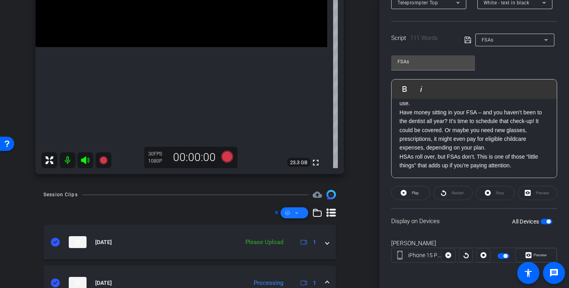
click at [295, 212] on icon at bounding box center [297, 213] width 4 height 10
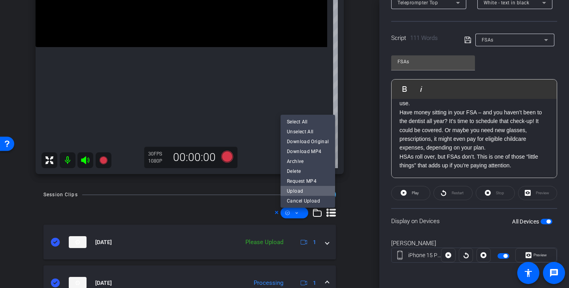
click at [310, 190] on span "Upload" at bounding box center [308, 190] width 42 height 9
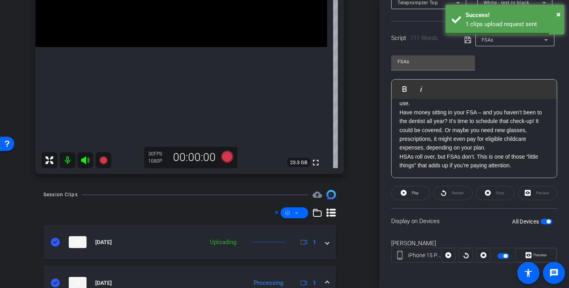
click at [506, 42] on div "FSAs" at bounding box center [513, 40] width 62 height 10
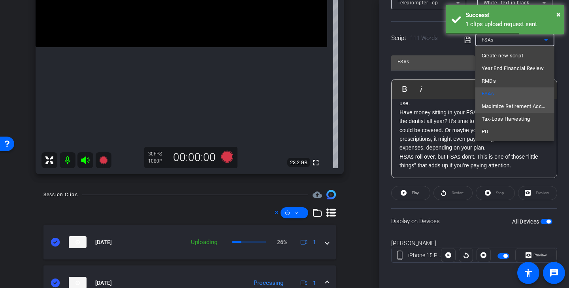
click at [511, 107] on span "Maximize Retirement Accounts" at bounding box center [515, 106] width 66 height 9
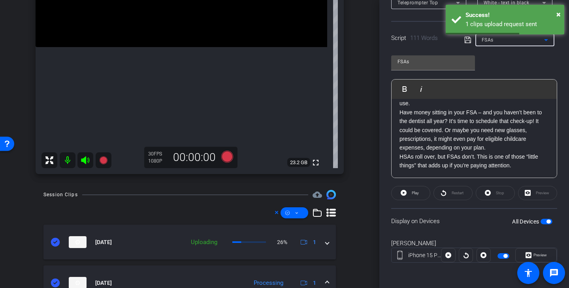
type input "Maximize Retirement Accounts"
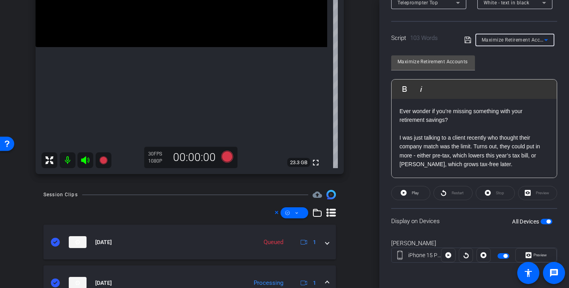
scroll to position [53, 0]
click at [425, 128] on p at bounding box center [473, 128] width 149 height 9
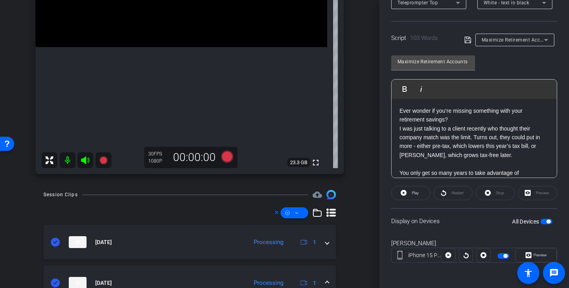
click at [434, 164] on p at bounding box center [473, 163] width 149 height 9
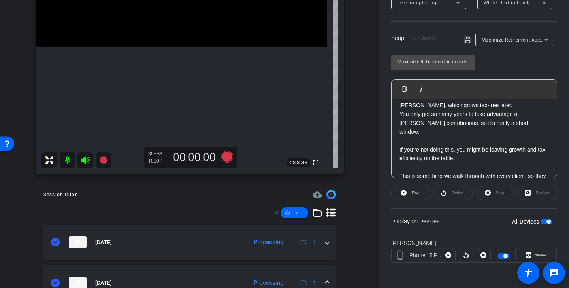
click at [432, 136] on p at bounding box center [473, 140] width 149 height 9
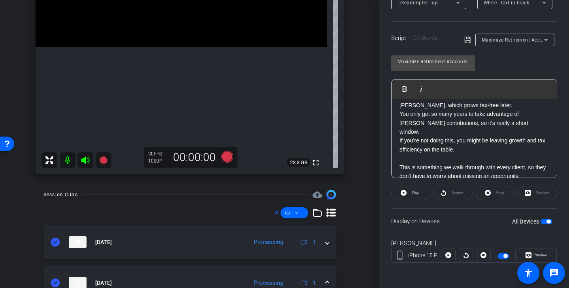
click at [427, 145] on p "If you’re not doing this, you might be leaving growth and tax efficiency on the…" at bounding box center [473, 145] width 149 height 18
click at [417, 154] on p at bounding box center [473, 158] width 149 height 9
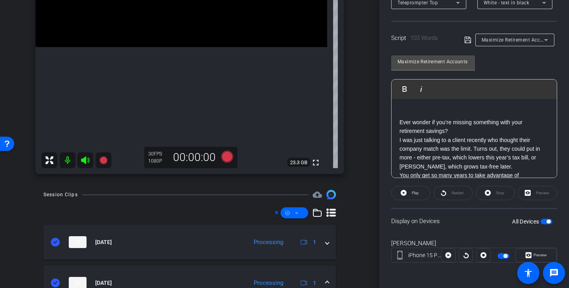
scroll to position [19, 0]
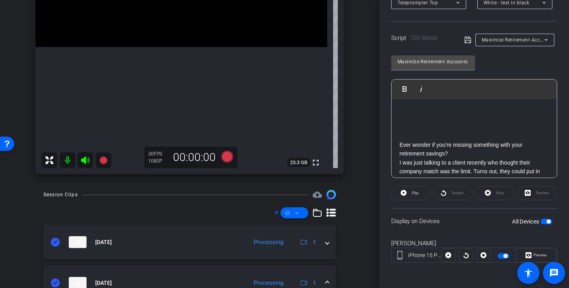
click at [466, 38] on icon at bounding box center [467, 39] width 7 height 9
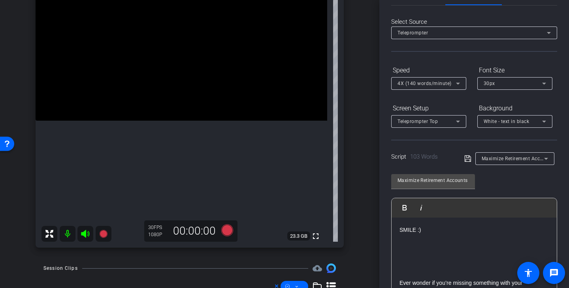
scroll to position [83, 0]
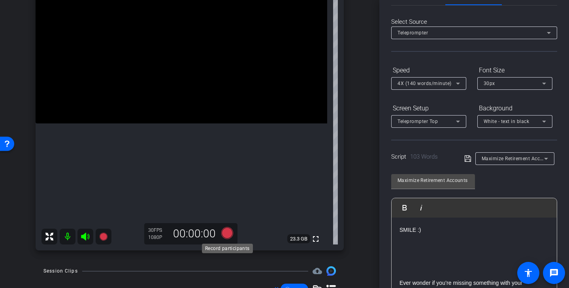
click at [231, 235] on icon at bounding box center [227, 233] width 12 height 12
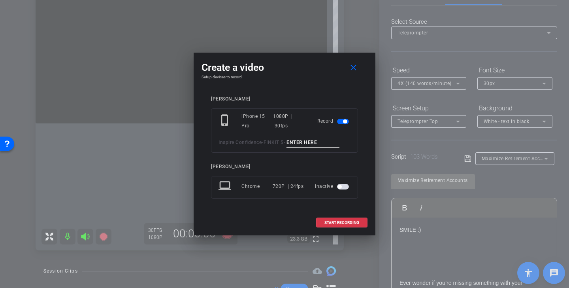
click at [301, 145] on input at bounding box center [312, 142] width 53 height 10
drag, startPoint x: 333, startPoint y: 141, endPoint x: 257, endPoint y: 141, distance: 75.8
click at [257, 141] on div "Inspire Confidence - FINKIT 5 - Retirement Tk1" at bounding box center [284, 142] width 132 height 10
type input "Retirement Tk1"
click at [343, 222] on span "START RECORDING" at bounding box center [341, 222] width 35 height 4
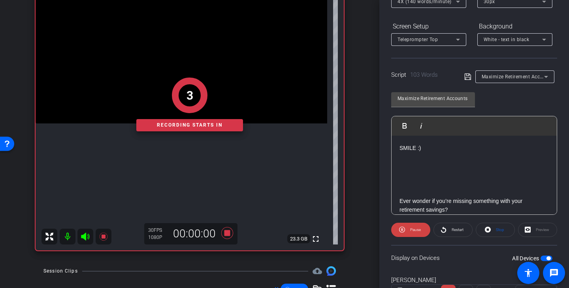
scroll to position [144, 0]
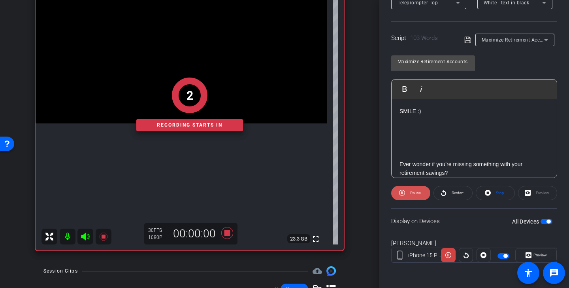
click at [414, 190] on span "Pause" at bounding box center [415, 192] width 11 height 4
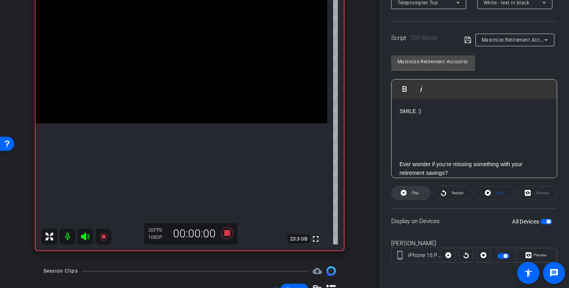
click at [415, 193] on span "Play" at bounding box center [415, 192] width 7 height 4
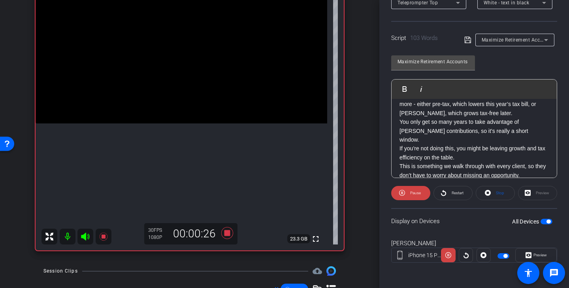
scroll to position [96, 0]
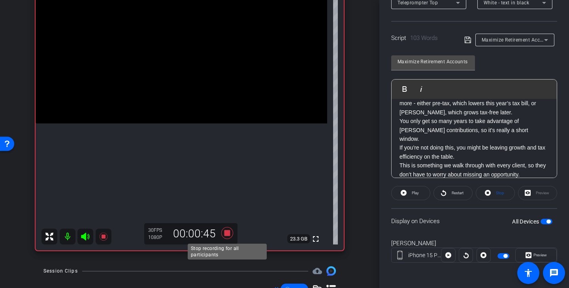
click at [228, 234] on icon at bounding box center [227, 233] width 12 height 12
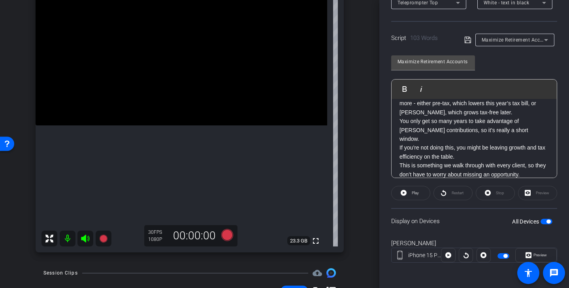
scroll to position [65, 0]
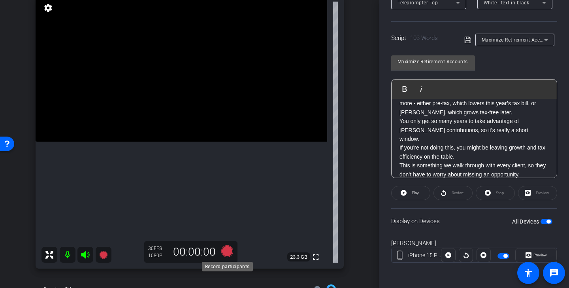
click at [229, 249] on icon at bounding box center [227, 251] width 12 height 12
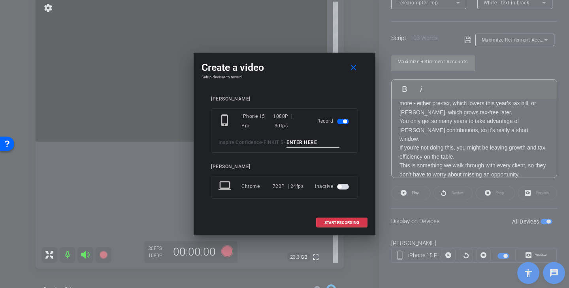
click at [303, 141] on input at bounding box center [312, 142] width 53 height 10
paste input "Retirement Tk1"
type input "Retirement Tk2"
click at [337, 221] on span "START RECORDING" at bounding box center [341, 222] width 35 height 4
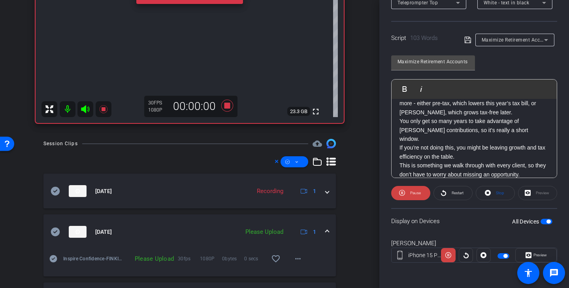
scroll to position [232, 0]
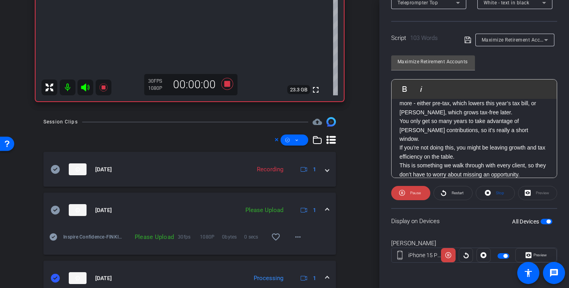
click at [54, 206] on icon at bounding box center [55, 209] width 9 height 9
click at [299, 139] on span at bounding box center [294, 139] width 28 height 19
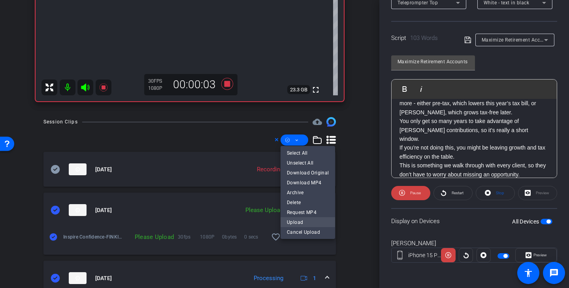
click at [305, 223] on span "Upload" at bounding box center [308, 221] width 42 height 9
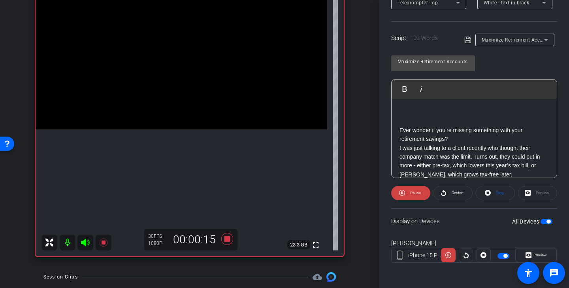
scroll to position [73, 0]
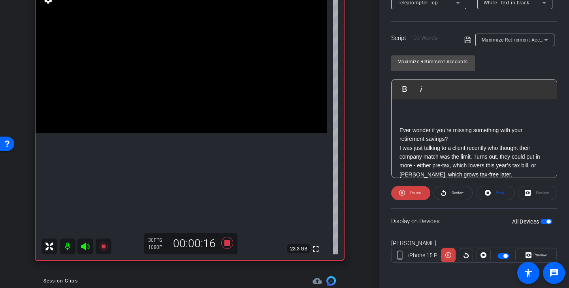
click at [183, 97] on video at bounding box center [182, 60] width 292 height 146
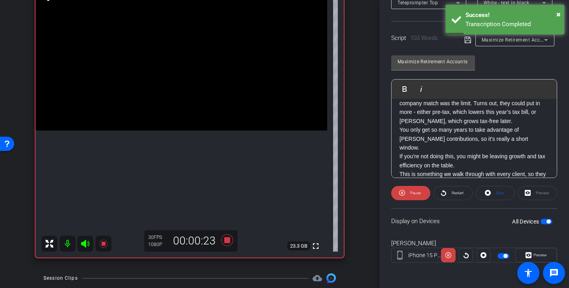
scroll to position [96, 0]
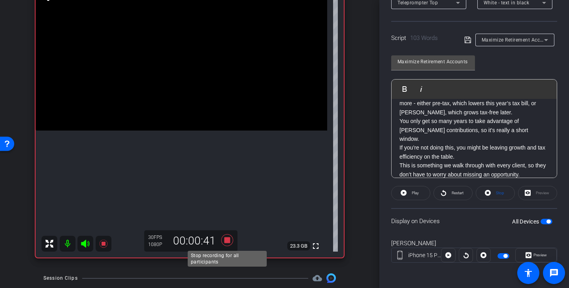
click at [228, 242] on icon at bounding box center [227, 240] width 12 height 12
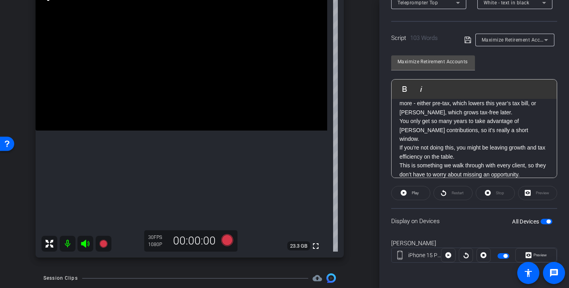
click at [499, 41] on span "Maximize Retirement Accounts" at bounding box center [518, 39] width 72 height 6
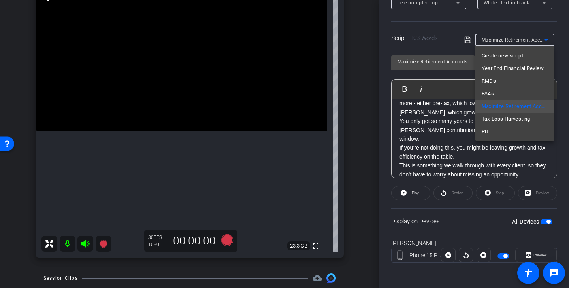
click at [463, 75] on div at bounding box center [284, 144] width 569 height 288
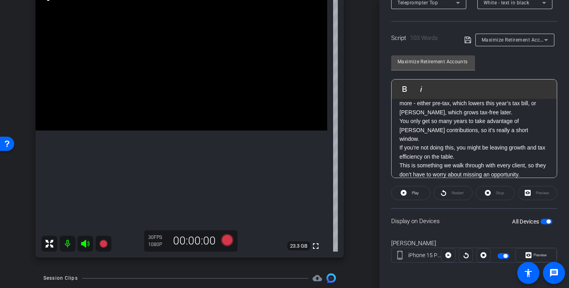
click at [514, 41] on span "Maximize Retirement Accounts" at bounding box center [518, 39] width 72 height 6
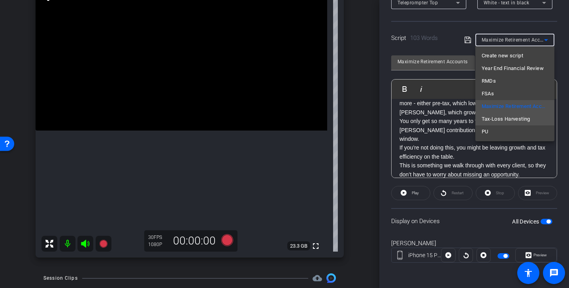
click at [516, 117] on span "Tax-Loss Harvesting" at bounding box center [506, 118] width 49 height 9
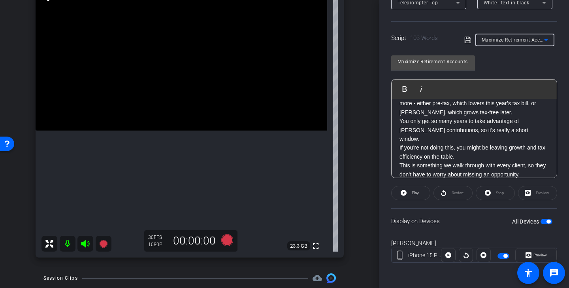
type input "Tax-Loss Harvesting"
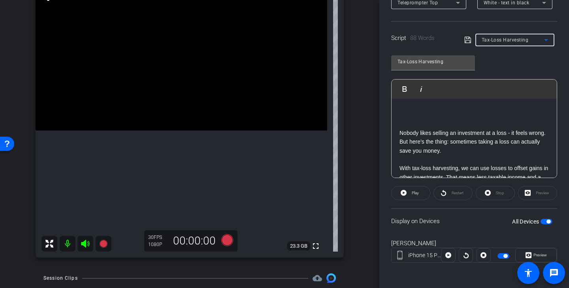
scroll to position [40, 0]
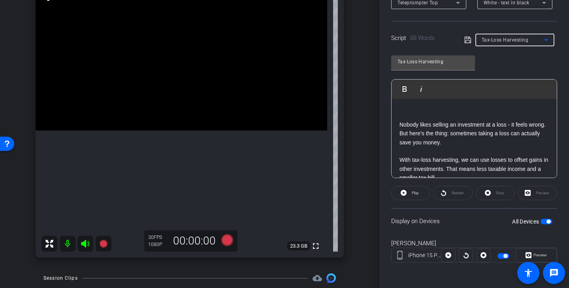
click at [459, 150] on p at bounding box center [473, 151] width 149 height 9
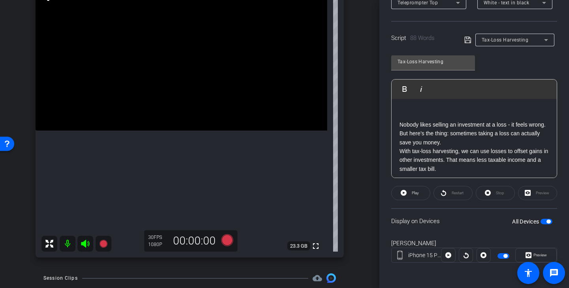
scroll to position [70, 0]
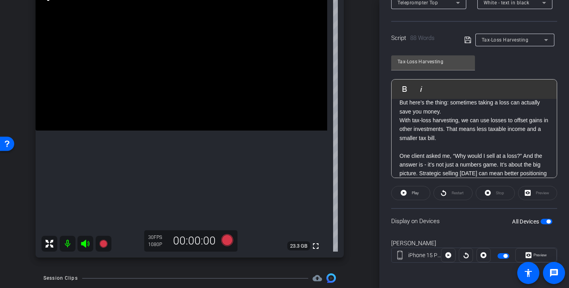
click at [444, 146] on p at bounding box center [473, 146] width 149 height 9
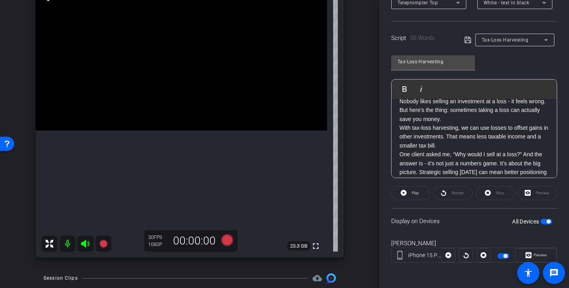
scroll to position [62, 0]
click at [467, 38] on icon at bounding box center [467, 40] width 6 height 6
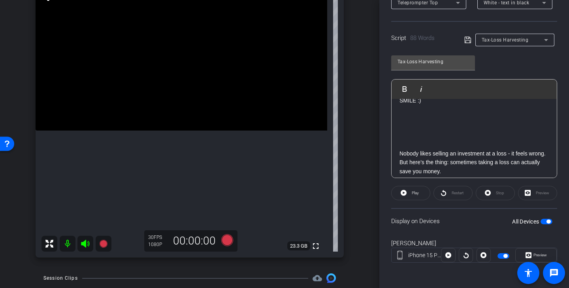
scroll to position [0, 0]
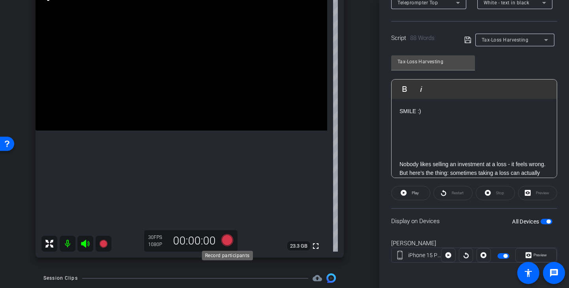
click at [230, 245] on icon at bounding box center [227, 240] width 19 height 14
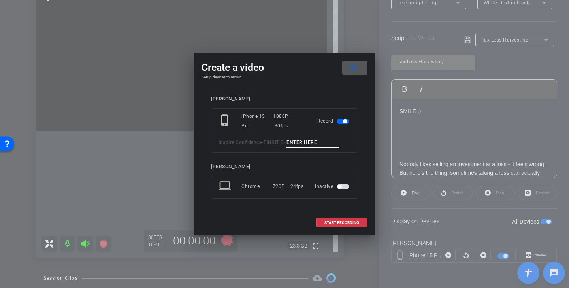
click at [303, 140] on input at bounding box center [312, 142] width 53 height 10
drag, startPoint x: 334, startPoint y: 140, endPoint x: 269, endPoint y: 137, distance: 64.5
click at [269, 137] on div "Inspire Confidence - FINKIT 5 - Tax Loss Tk1" at bounding box center [284, 142] width 132 height 10
type input "Tax Loss Tk1"
click at [346, 222] on span "START RECORDING" at bounding box center [341, 222] width 35 height 4
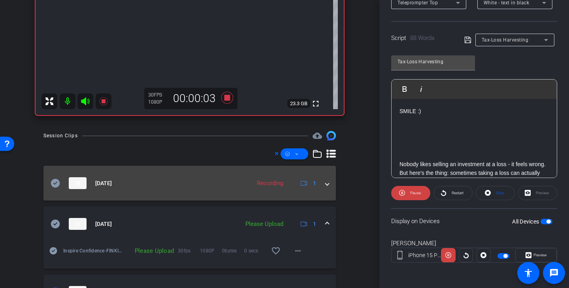
scroll to position [219, 0]
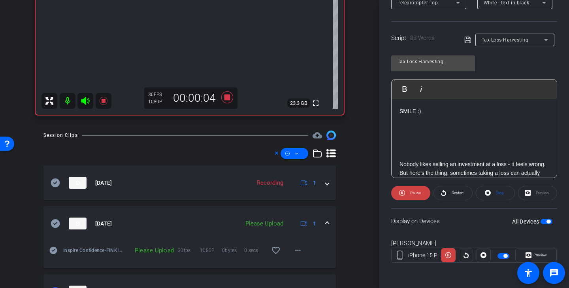
click at [56, 224] on icon at bounding box center [55, 223] width 9 height 9
click at [297, 151] on icon at bounding box center [297, 154] width 4 height 10
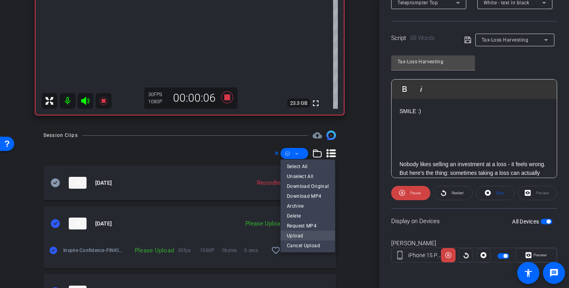
click at [296, 232] on span "Upload" at bounding box center [308, 234] width 42 height 9
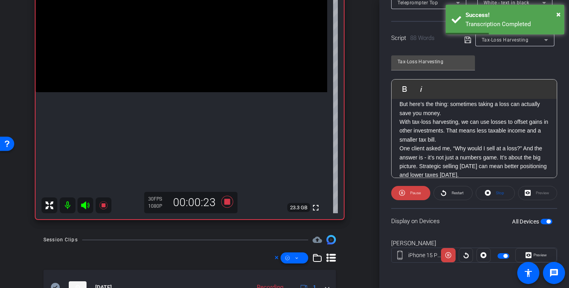
scroll to position [78, 0]
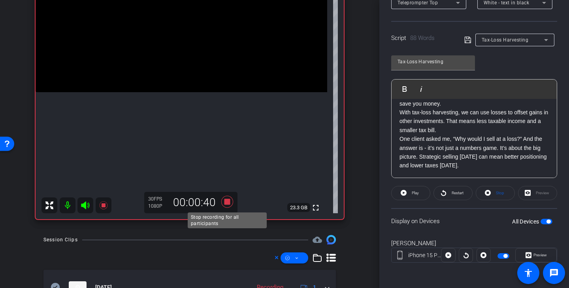
click at [228, 201] on icon at bounding box center [227, 202] width 12 height 12
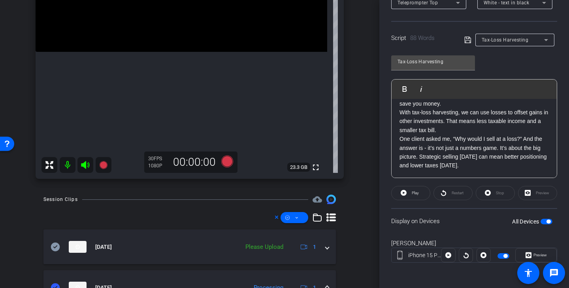
scroll to position [164, 0]
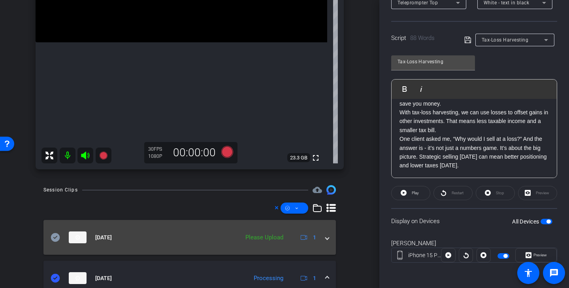
click at [52, 234] on icon at bounding box center [55, 237] width 9 height 9
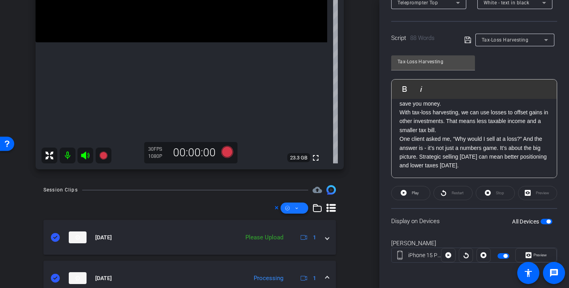
click at [288, 210] on icon at bounding box center [287, 208] width 4 height 10
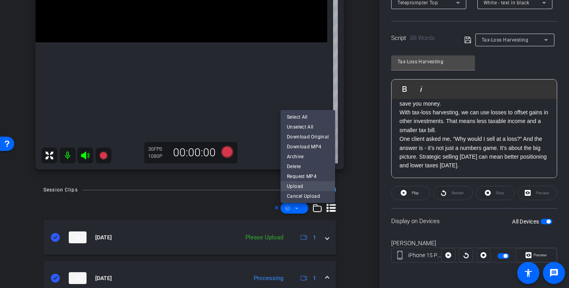
click at [309, 186] on span "Upload" at bounding box center [308, 185] width 42 height 9
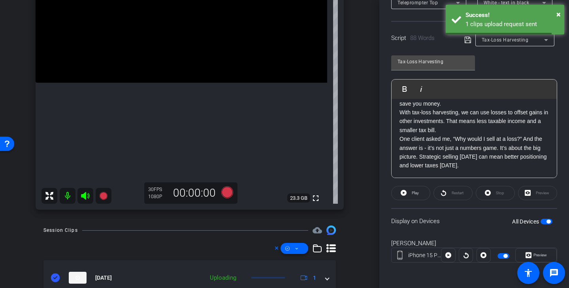
scroll to position [115, 0]
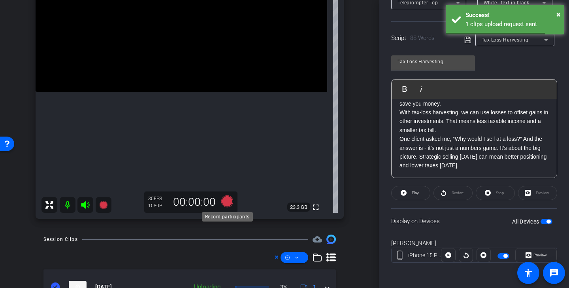
click at [230, 200] on icon at bounding box center [227, 201] width 12 height 12
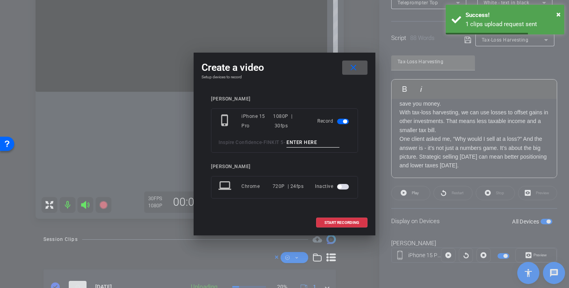
click at [319, 140] on input at bounding box center [312, 142] width 53 height 10
paste input "Tax Loss Tk1"
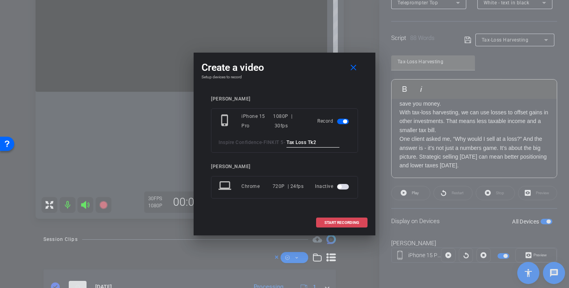
type input "Tax Loss Tk2"
click at [350, 222] on span "START RECORDING" at bounding box center [341, 222] width 35 height 4
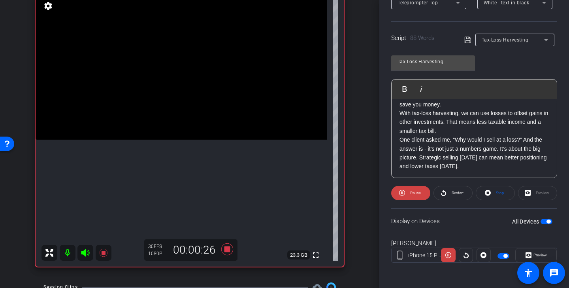
scroll to position [78, 0]
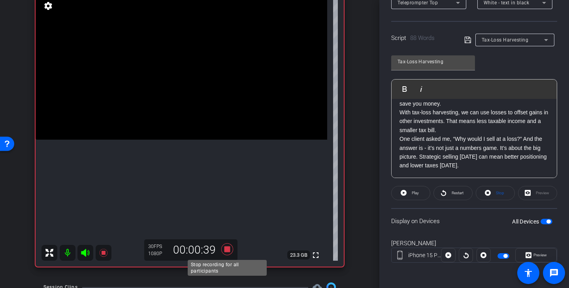
click at [228, 248] on icon at bounding box center [227, 249] width 12 height 12
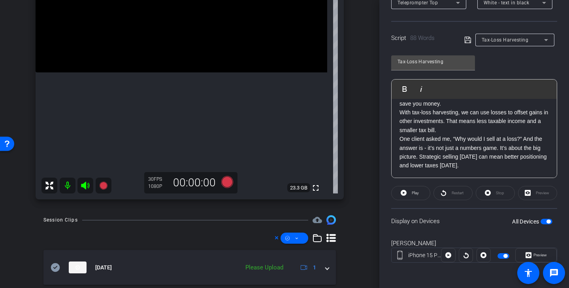
scroll to position [171, 0]
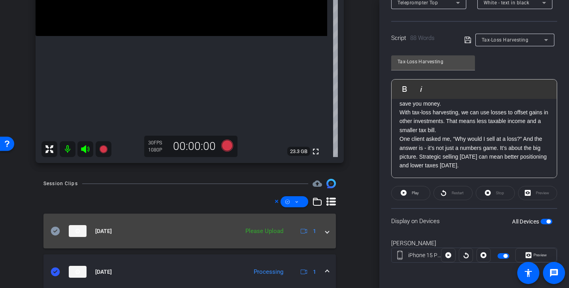
click at [56, 230] on icon at bounding box center [55, 230] width 9 height 9
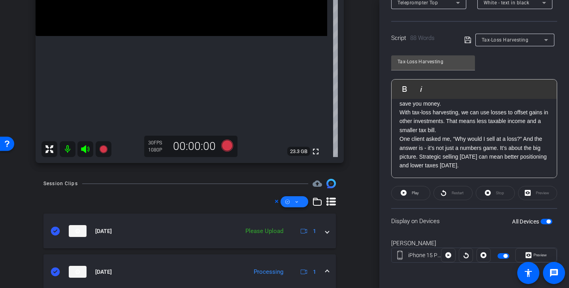
click at [300, 198] on span at bounding box center [294, 201] width 28 height 19
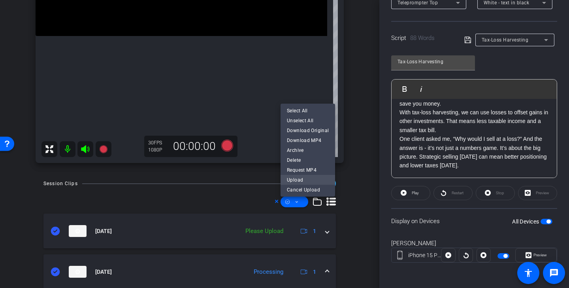
click at [310, 178] on span "Upload" at bounding box center [308, 179] width 42 height 9
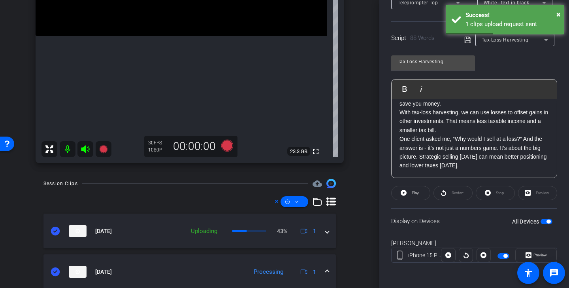
click at [503, 254] on span "button" at bounding box center [505, 256] width 4 height 4
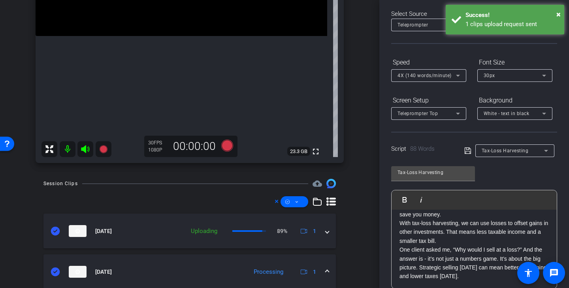
scroll to position [0, 0]
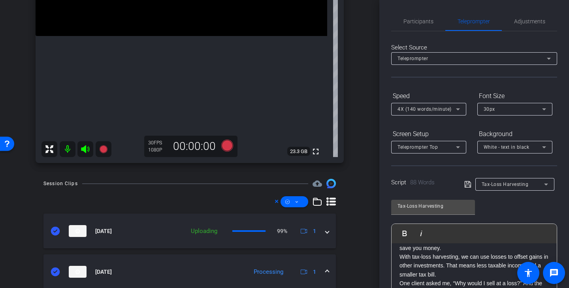
click at [422, 10] on div "Participants Teleprompter Adjustments Audrey Lee Director Everyone 0 Mark all r…" at bounding box center [474, 144] width 190 height 288
click at [424, 23] on span "Participants" at bounding box center [418, 22] width 30 height 6
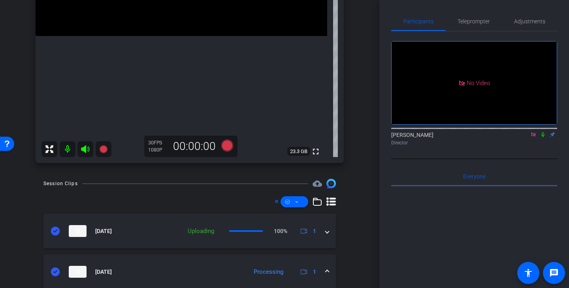
click at [533, 132] on icon at bounding box center [533, 135] width 6 height 6
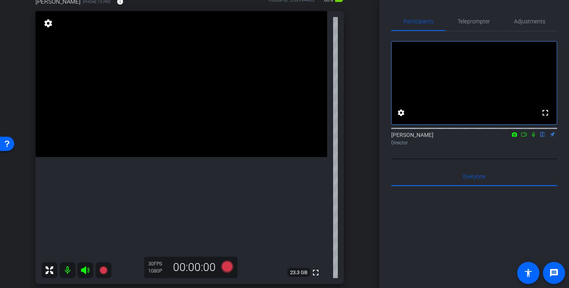
scroll to position [49, 0]
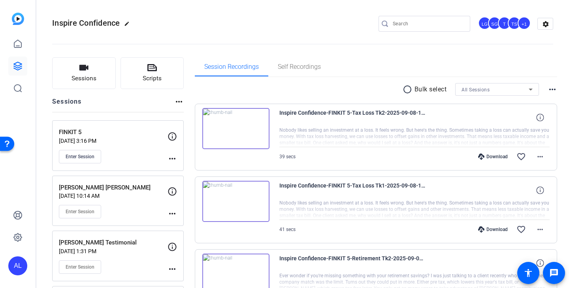
scroll to position [32, 0]
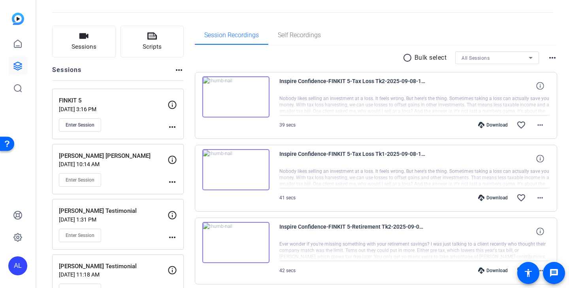
click at [407, 56] on mat-icon "radio_button_unchecked" at bounding box center [409, 57] width 12 height 9
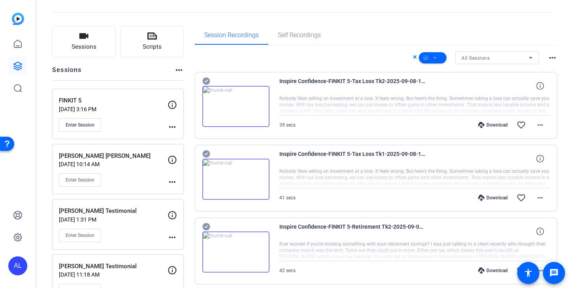
click at [211, 79] on div at bounding box center [235, 101] width 67 height 51
click at [209, 79] on icon at bounding box center [206, 81] width 8 height 8
click at [205, 155] on icon at bounding box center [206, 154] width 8 height 8
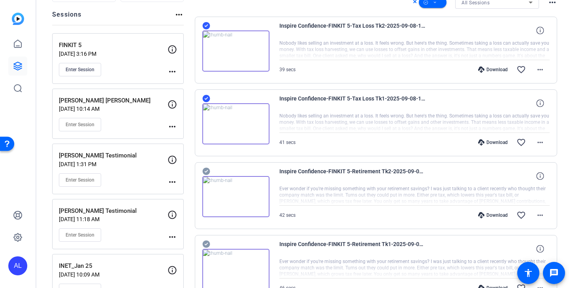
click at [207, 172] on icon at bounding box center [206, 171] width 8 height 8
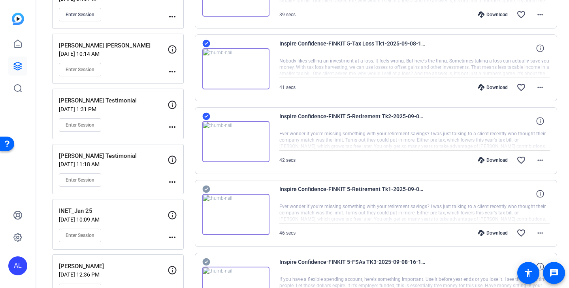
click at [207, 188] on icon at bounding box center [206, 188] width 8 height 9
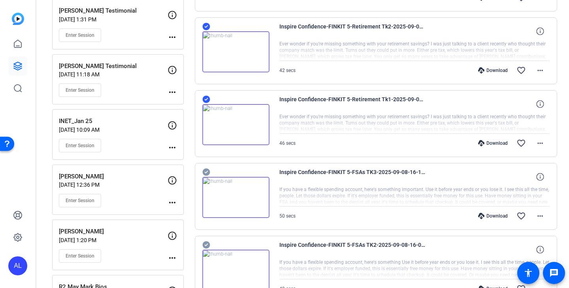
click at [207, 172] on icon at bounding box center [206, 172] width 8 height 8
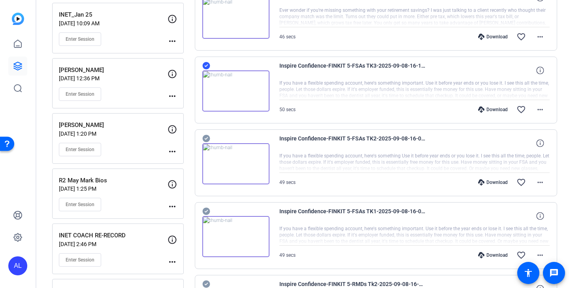
scroll to position [349, 0]
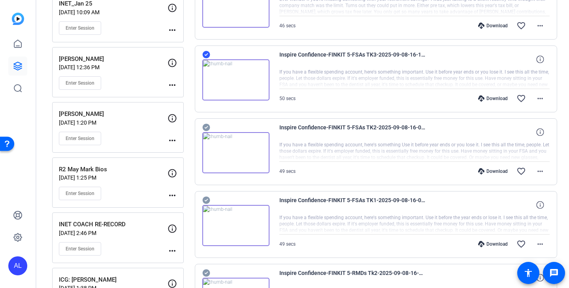
click at [205, 124] on icon at bounding box center [206, 128] width 8 height 8
click at [207, 199] on icon at bounding box center [206, 199] width 8 height 9
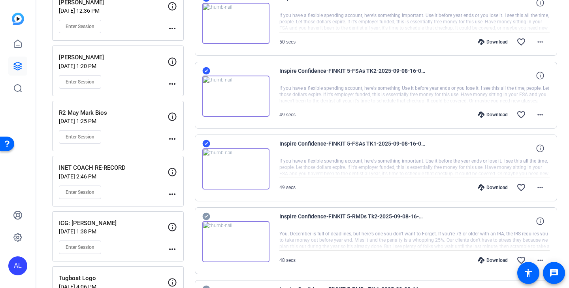
click at [207, 214] on icon at bounding box center [206, 217] width 8 height 8
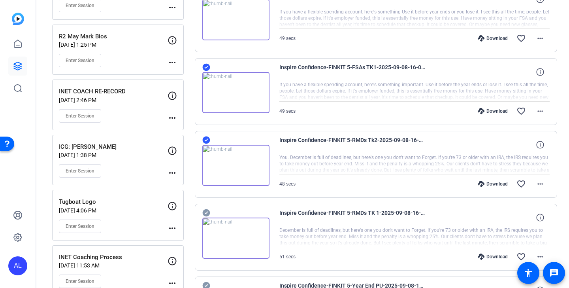
click at [207, 215] on icon at bounding box center [206, 213] width 8 height 8
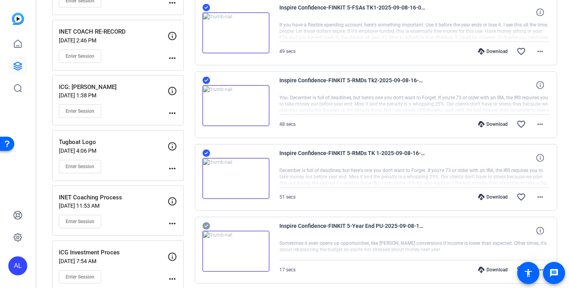
scroll to position [562, 0]
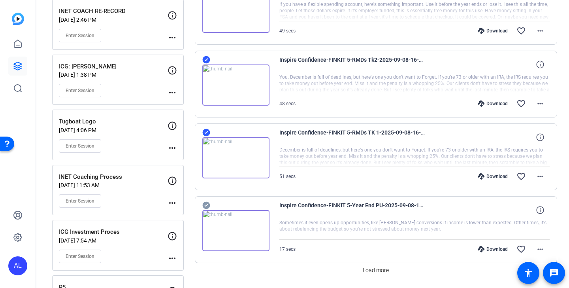
click at [207, 205] on icon at bounding box center [206, 205] width 8 height 8
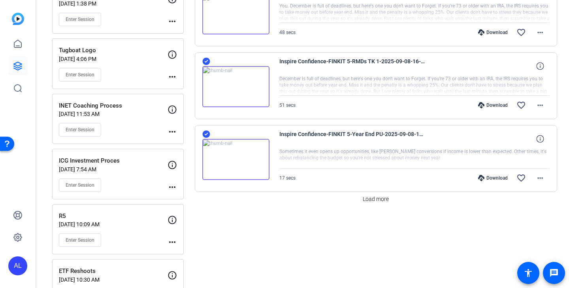
scroll to position [649, 0]
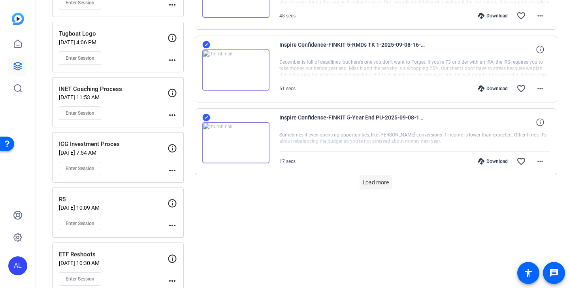
click at [385, 186] on span "Load more" at bounding box center [376, 182] width 26 height 8
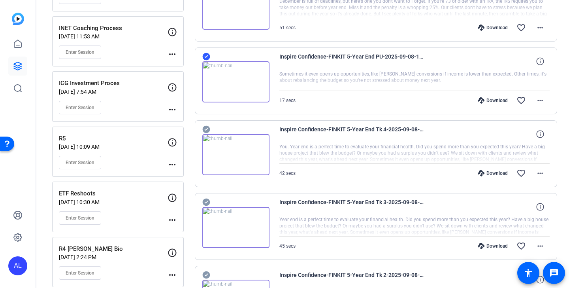
scroll to position [722, 0]
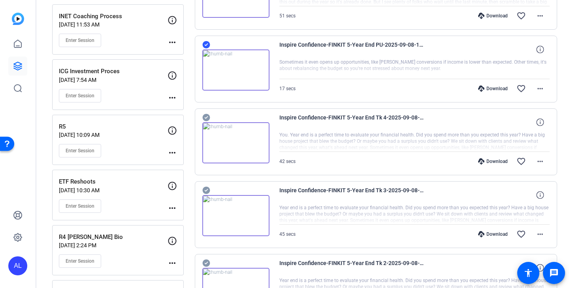
click at [206, 117] on icon at bounding box center [206, 117] width 8 height 9
click at [207, 191] on icon at bounding box center [206, 190] width 8 height 8
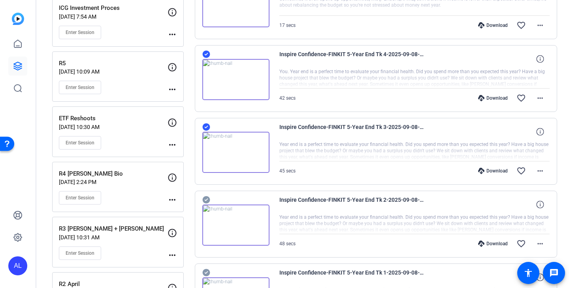
click at [207, 196] on icon at bounding box center [206, 200] width 8 height 8
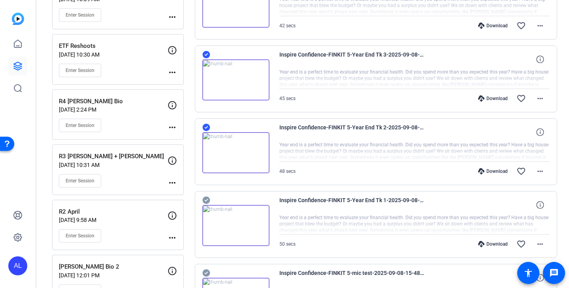
click at [206, 198] on icon at bounding box center [206, 200] width 8 height 8
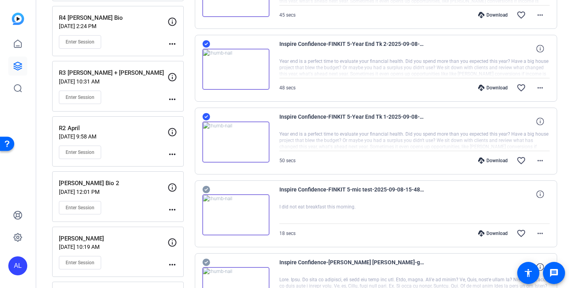
scroll to position [963, 0]
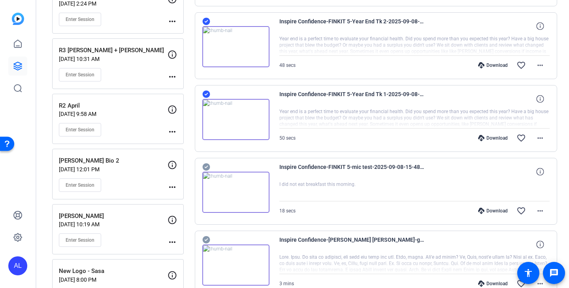
click at [206, 164] on icon at bounding box center [206, 167] width 8 height 8
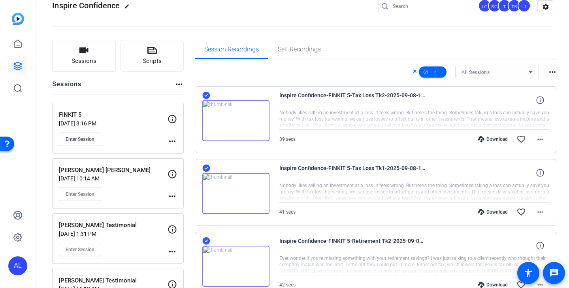
scroll to position [0, 0]
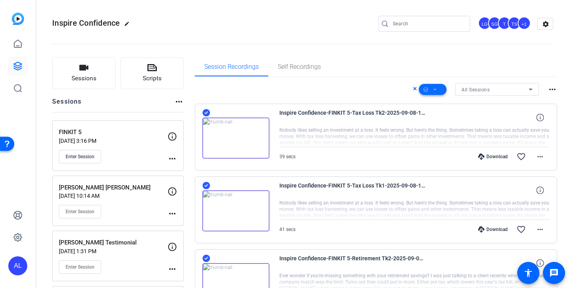
click at [441, 91] on span at bounding box center [433, 89] width 28 height 19
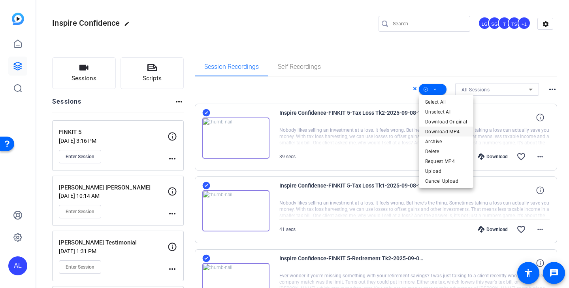
click at [452, 133] on span "Download MP4" at bounding box center [446, 131] width 42 height 9
